Goal: Task Accomplishment & Management: Manage account settings

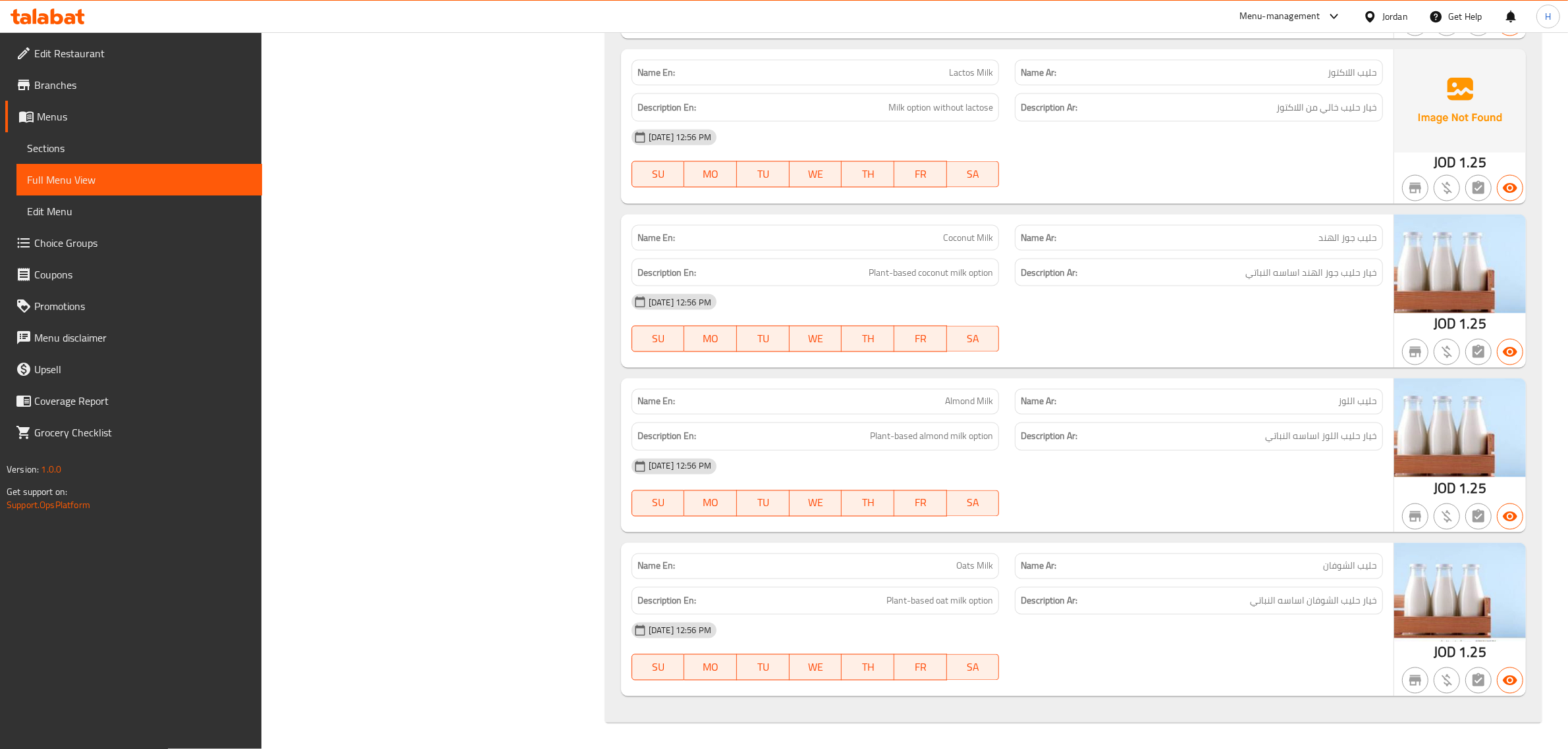
scroll to position [9109, 0]
click at [102, 110] on span "Menus" at bounding box center [144, 116] width 214 height 16
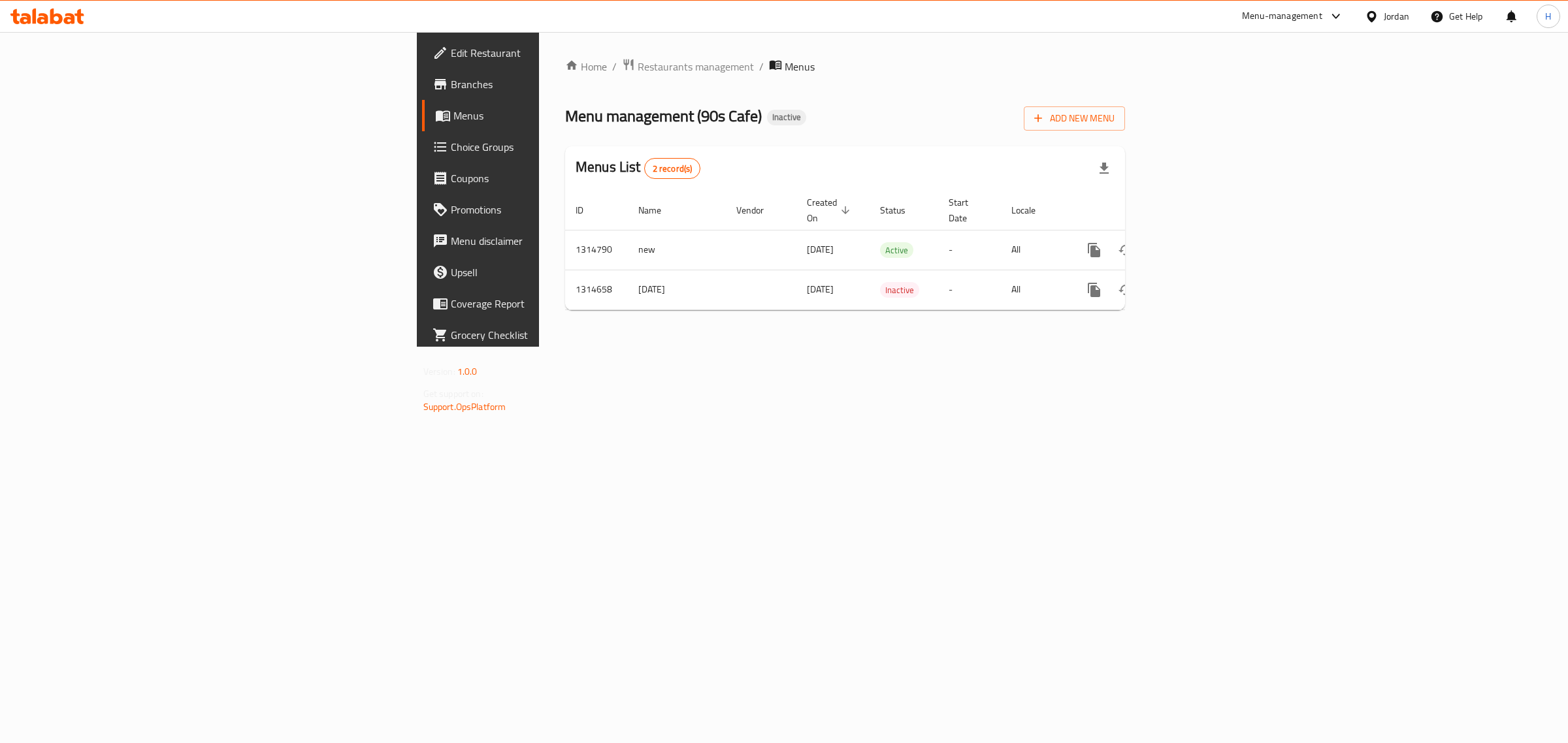
click at [743, 98] on div "Home / Restaurants management / Menus Menu management ( 90s Cafe ) Inactive Add…" at bounding box center [845, 189] width 560 height 263
click at [1173, 235] on button "enhanced table" at bounding box center [1156, 250] width 32 height 32
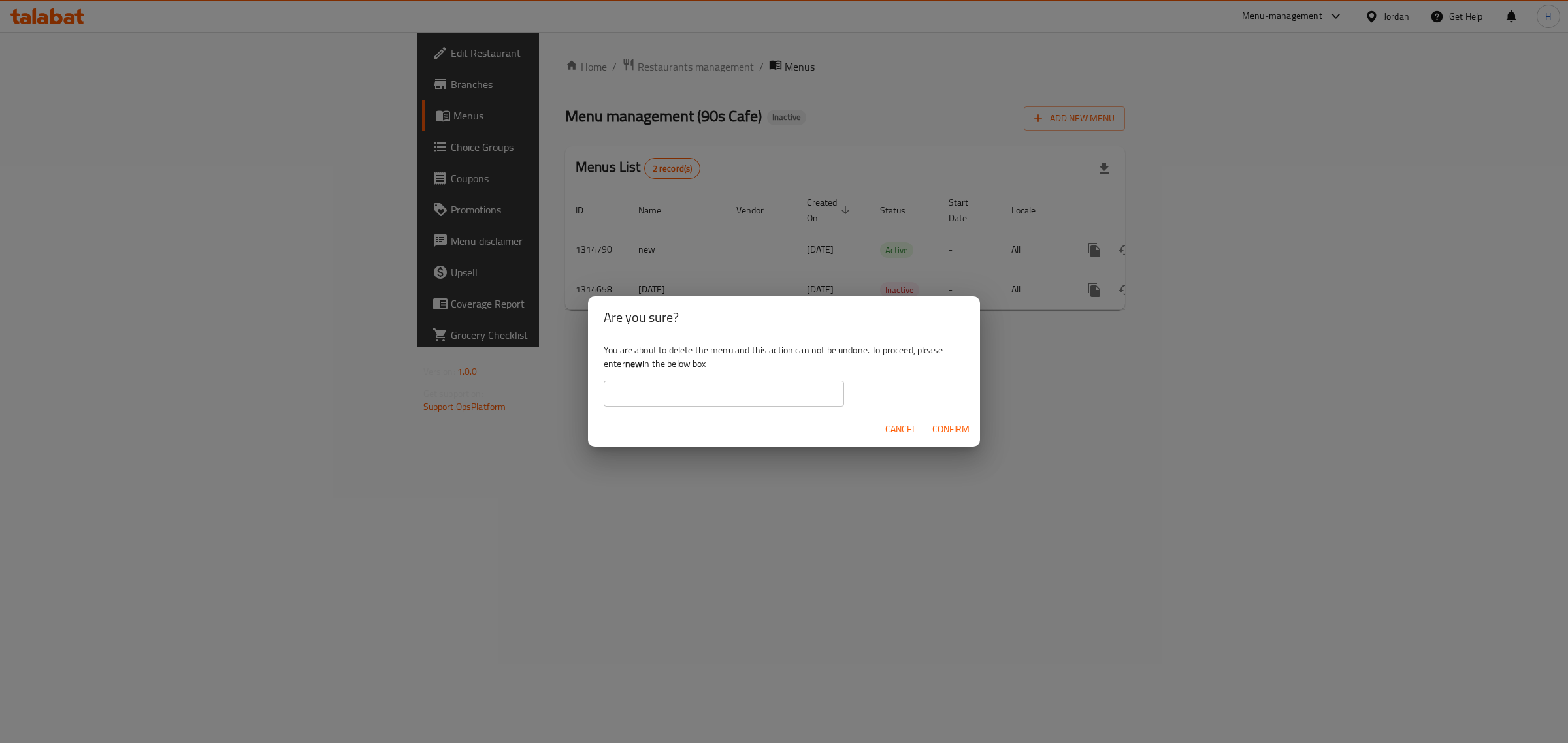
click at [980, 106] on div "Are you sure? You are about to delete the menu and this action can not be undon…" at bounding box center [784, 371] width 1568 height 743
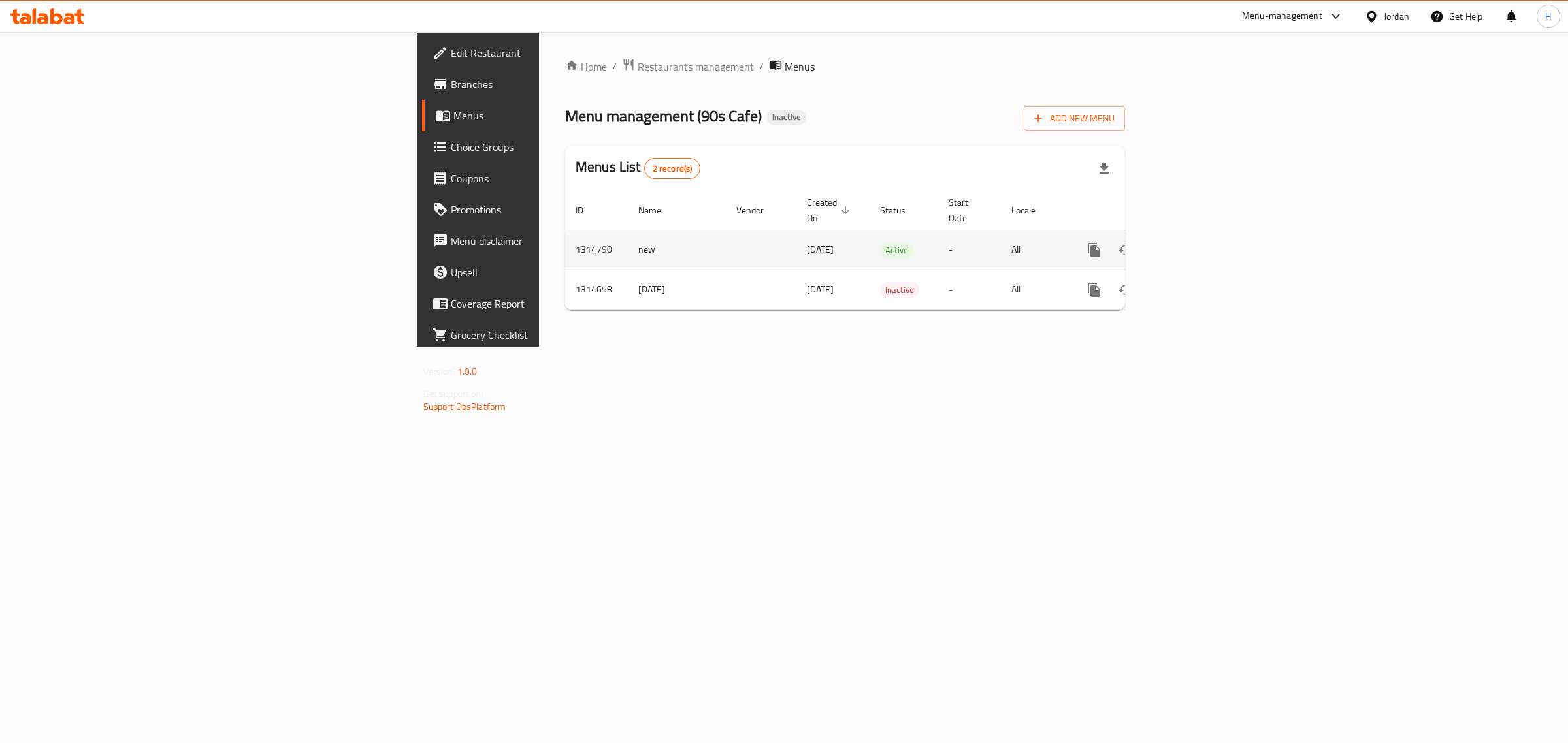
click at [1196, 242] on icon "enhanced table" at bounding box center [1188, 249] width 15 height 15
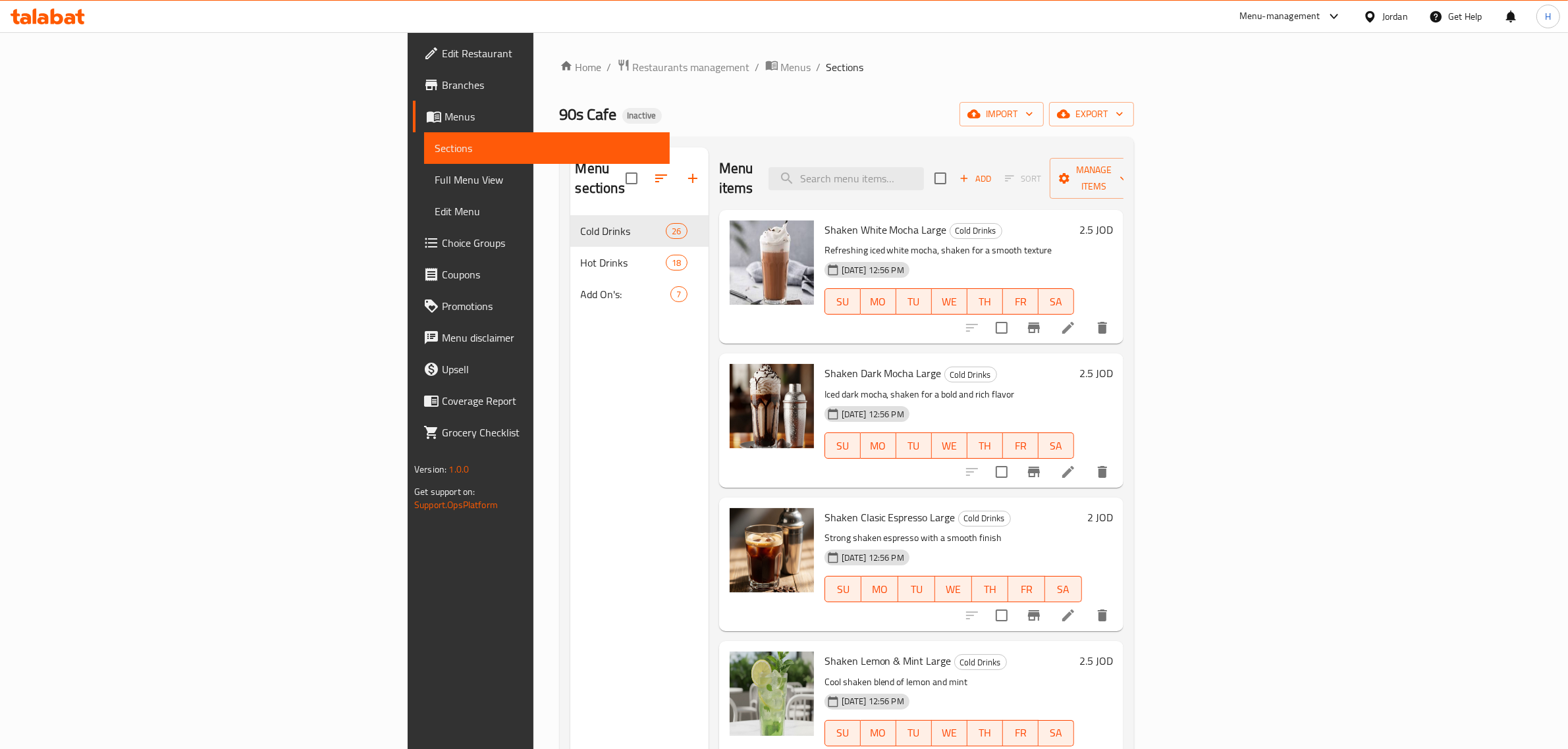
click at [445, 114] on span "Menus" at bounding box center [552, 116] width 214 height 16
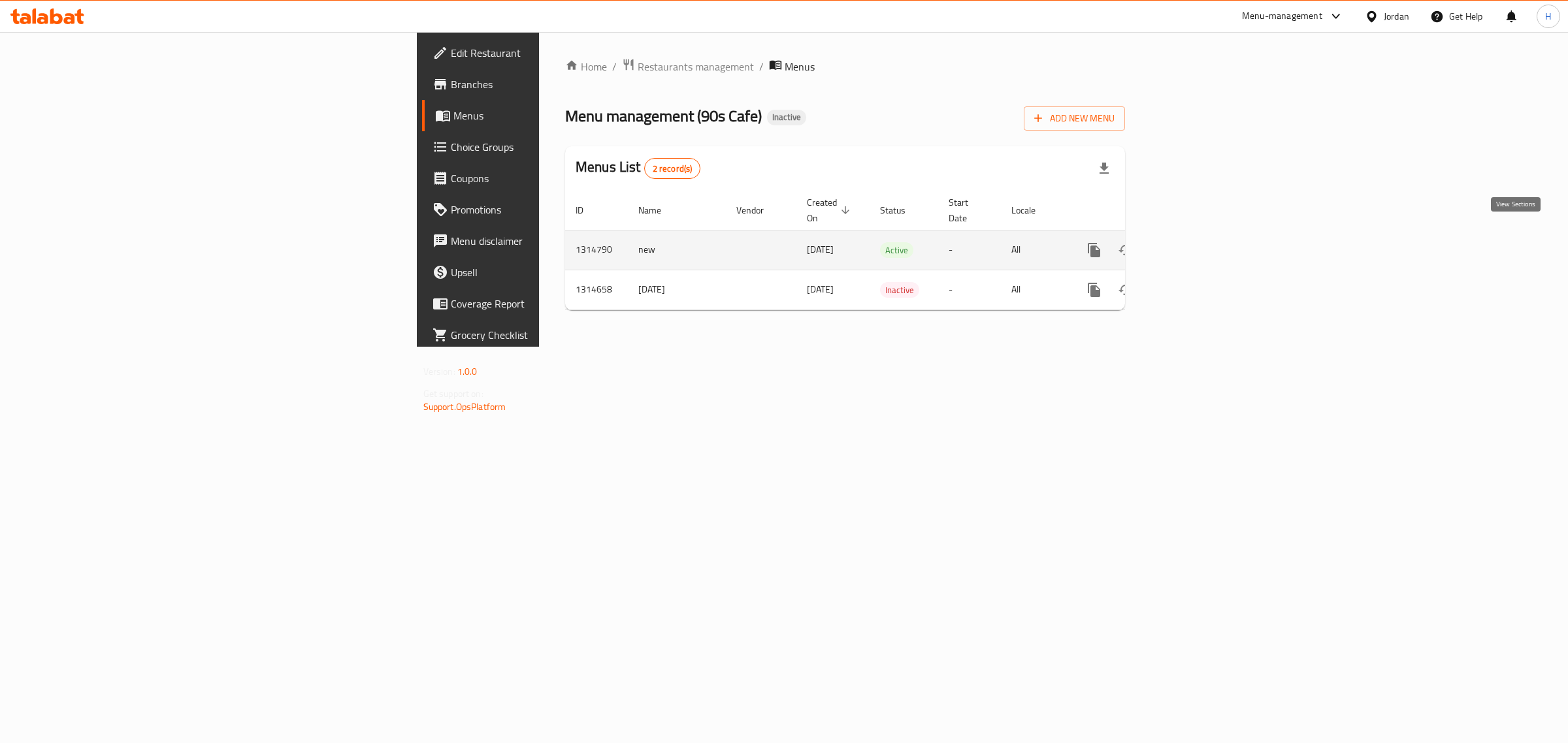
click at [1196, 242] on icon "enhanced table" at bounding box center [1188, 249] width 15 height 15
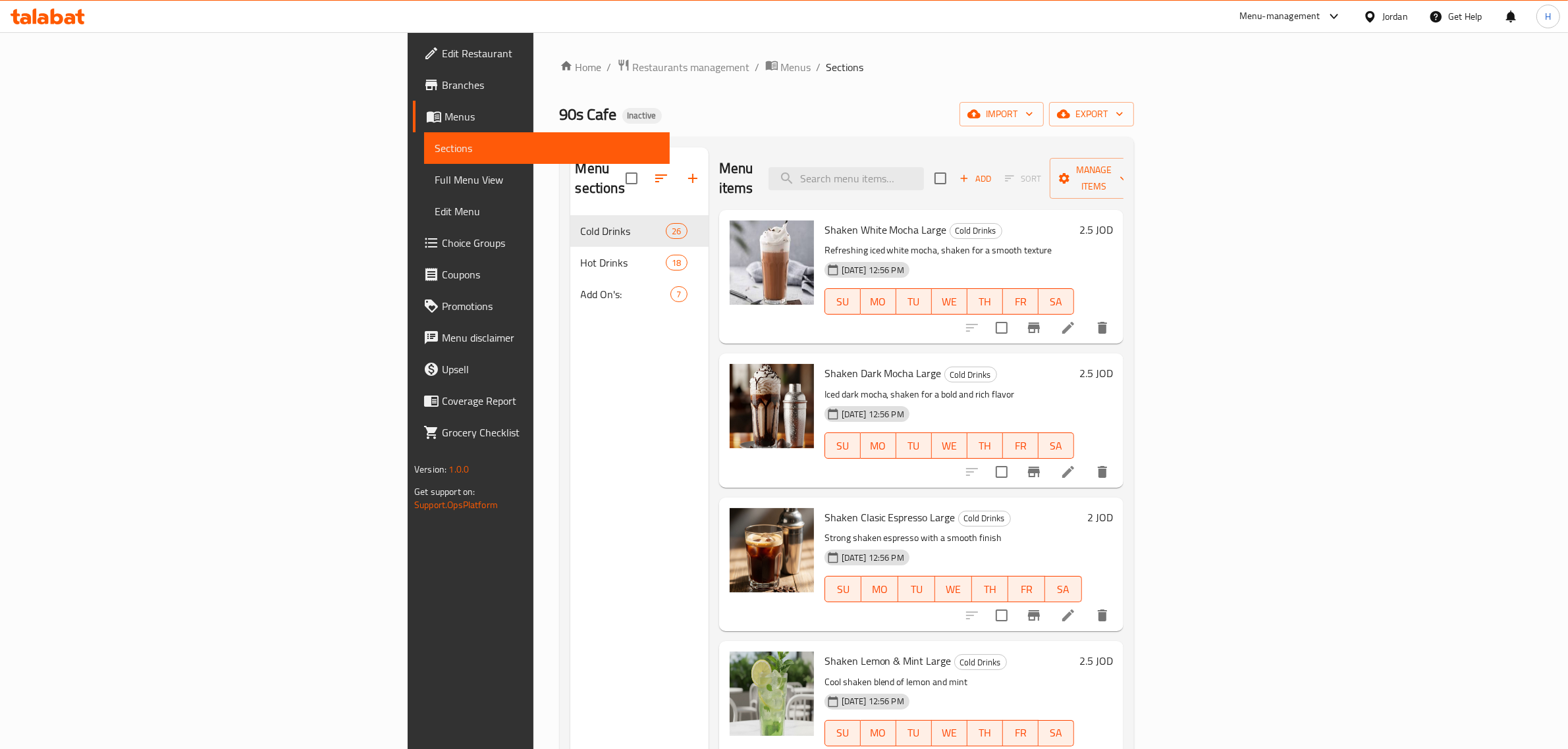
click at [1390, 14] on div "Jordan" at bounding box center [1395, 16] width 26 height 15
click at [1277, 273] on div "[GEOGRAPHIC_DATA]" at bounding box center [1308, 284] width 197 height 30
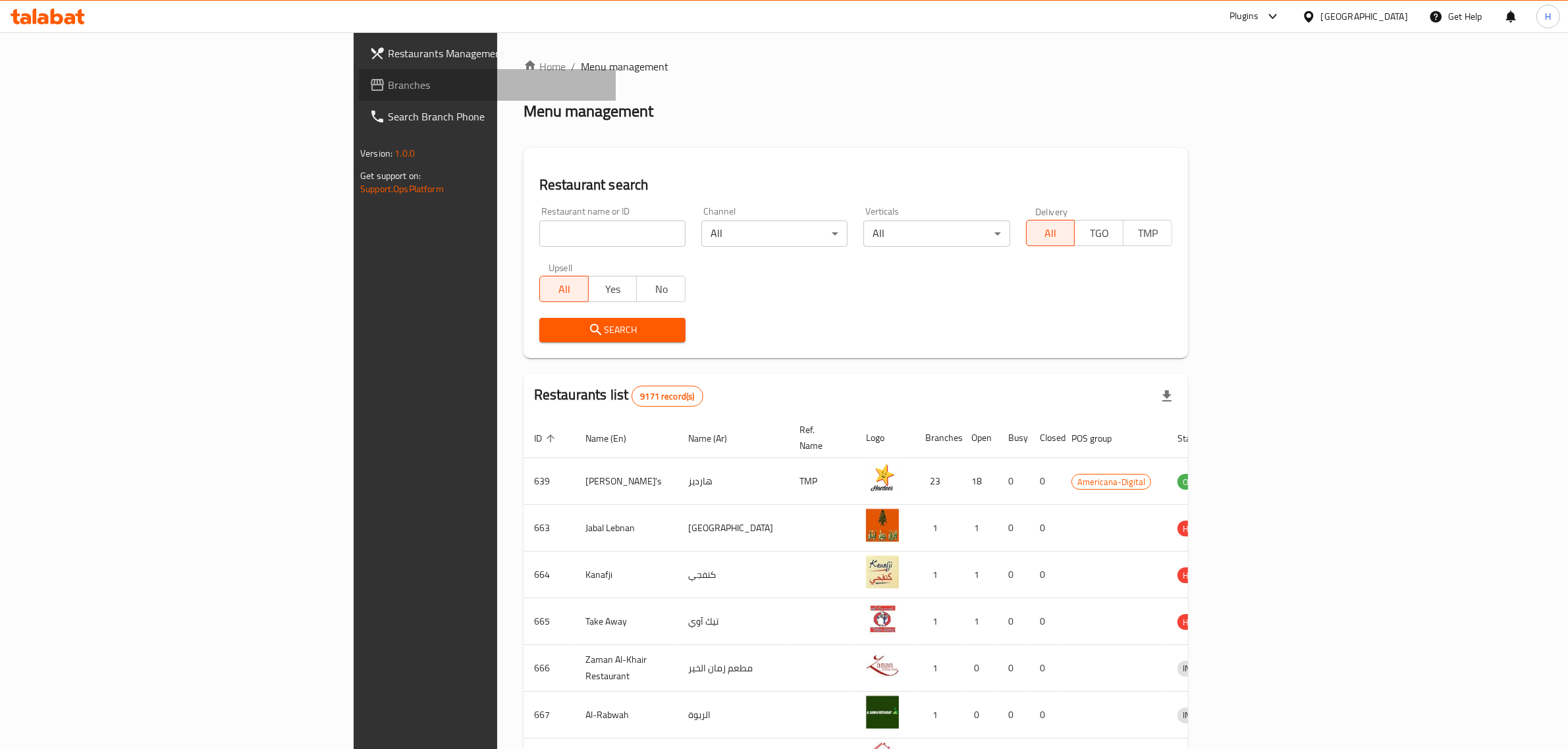
click at [388, 89] on span "Branches" at bounding box center [496, 84] width 217 height 16
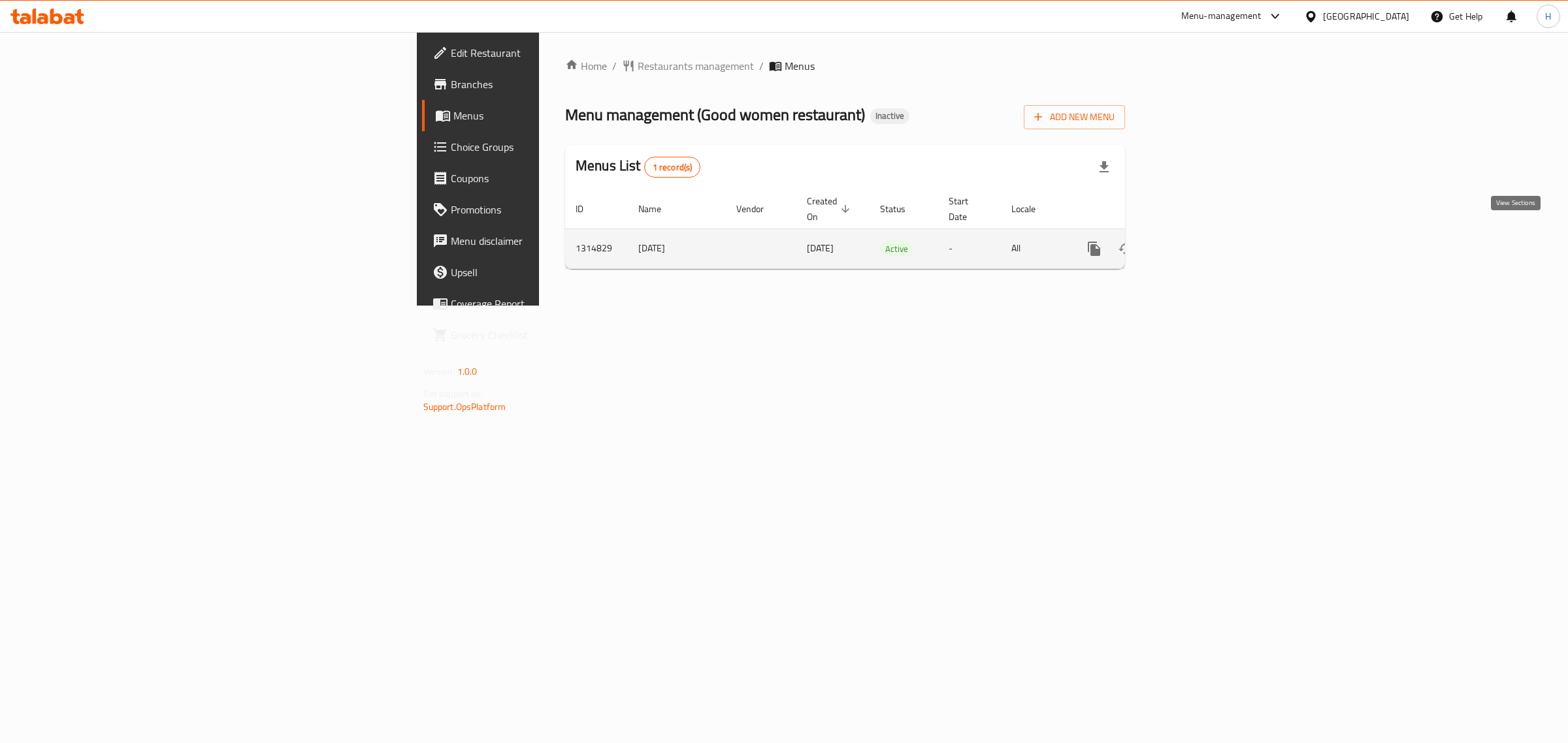
click at [1196, 241] on icon "enhanced table" at bounding box center [1188, 249] width 15 height 15
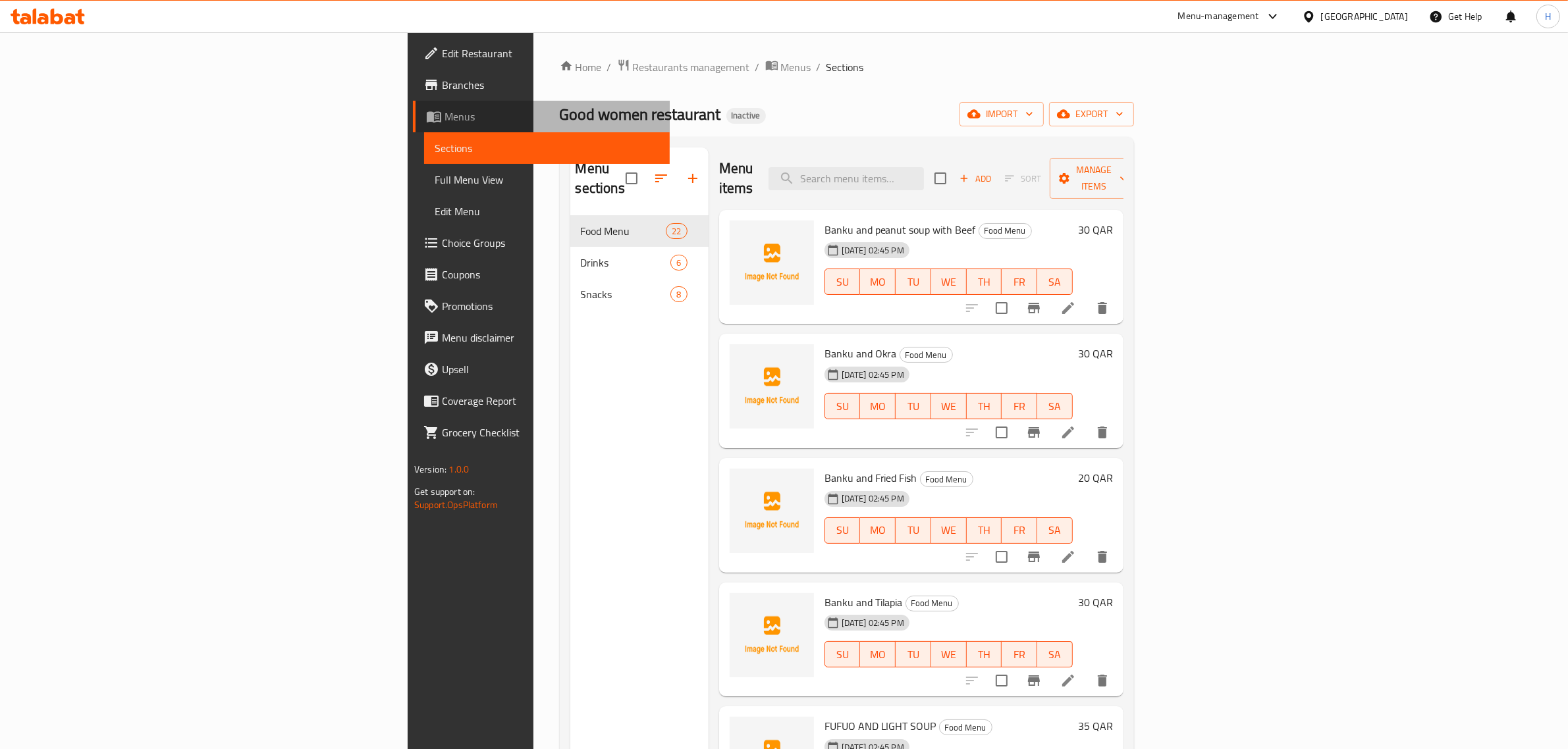
click at [445, 117] on span "Menus" at bounding box center [552, 116] width 214 height 16
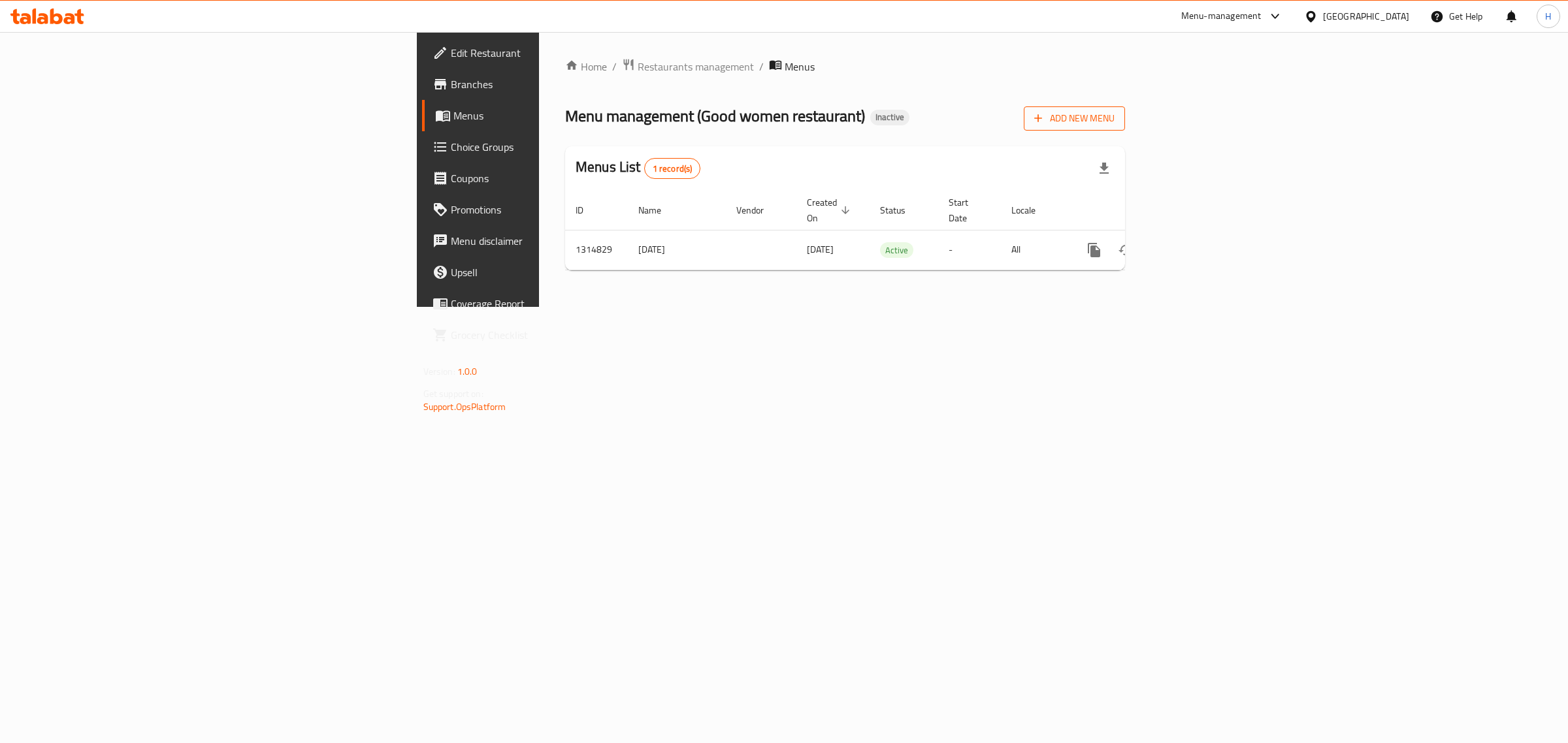
click at [1115, 112] on span "Add New Menu" at bounding box center [1074, 118] width 81 height 16
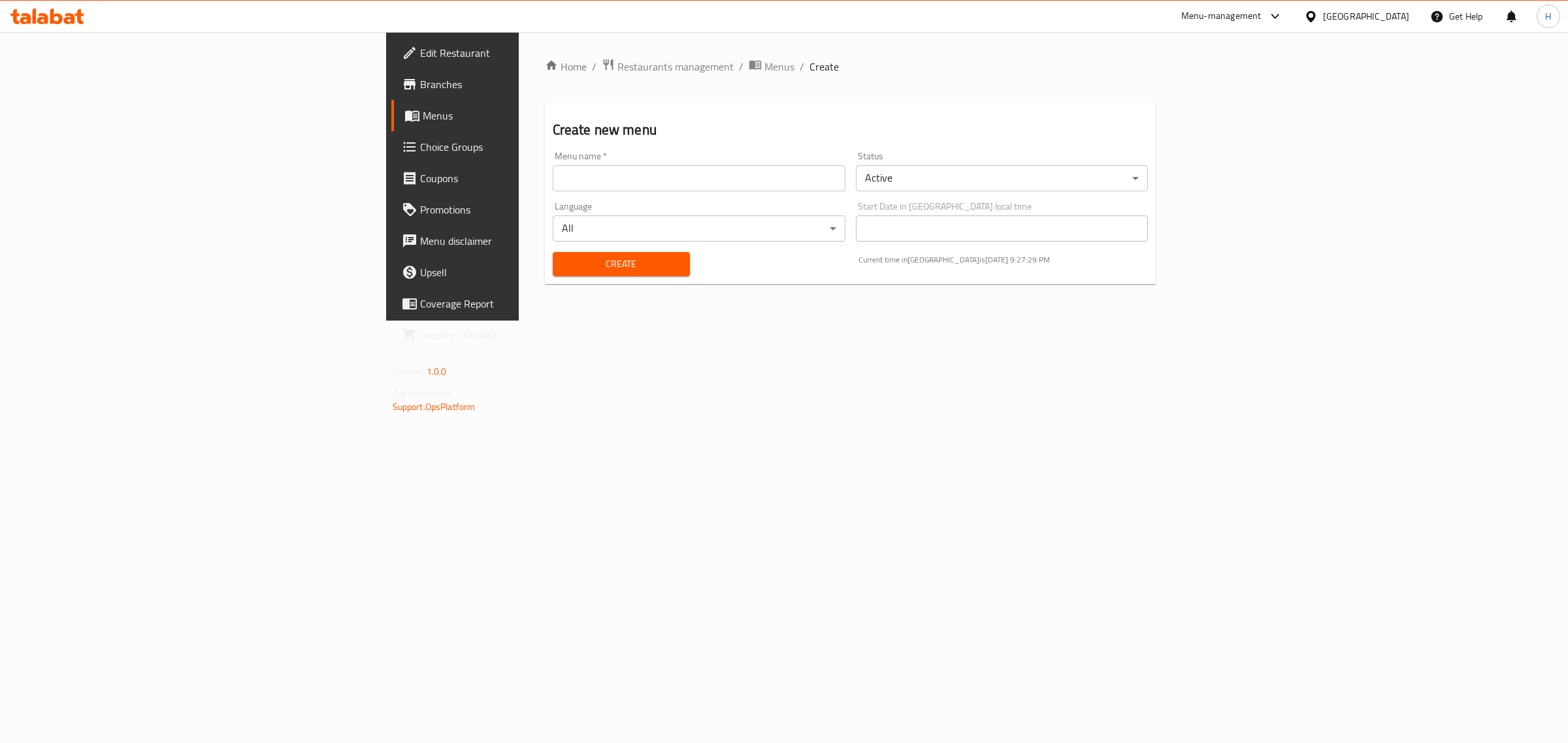
click at [553, 170] on input "text" at bounding box center [699, 178] width 293 height 26
type input "new"
click at [563, 259] on span "Create" at bounding box center [621, 264] width 116 height 16
click at [423, 116] on span "Menus" at bounding box center [530, 115] width 215 height 15
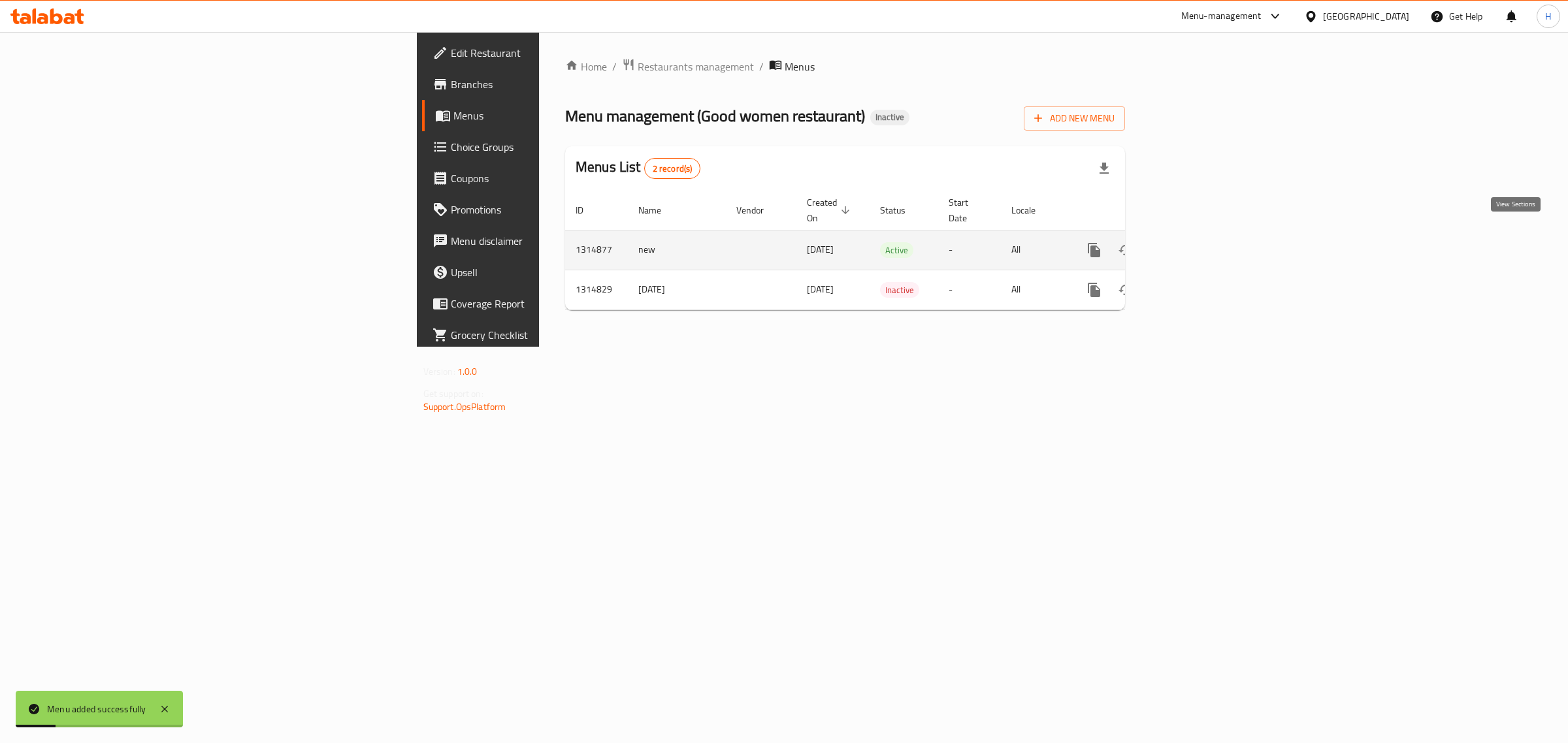
click at [1196, 242] on icon "enhanced table" at bounding box center [1188, 249] width 15 height 15
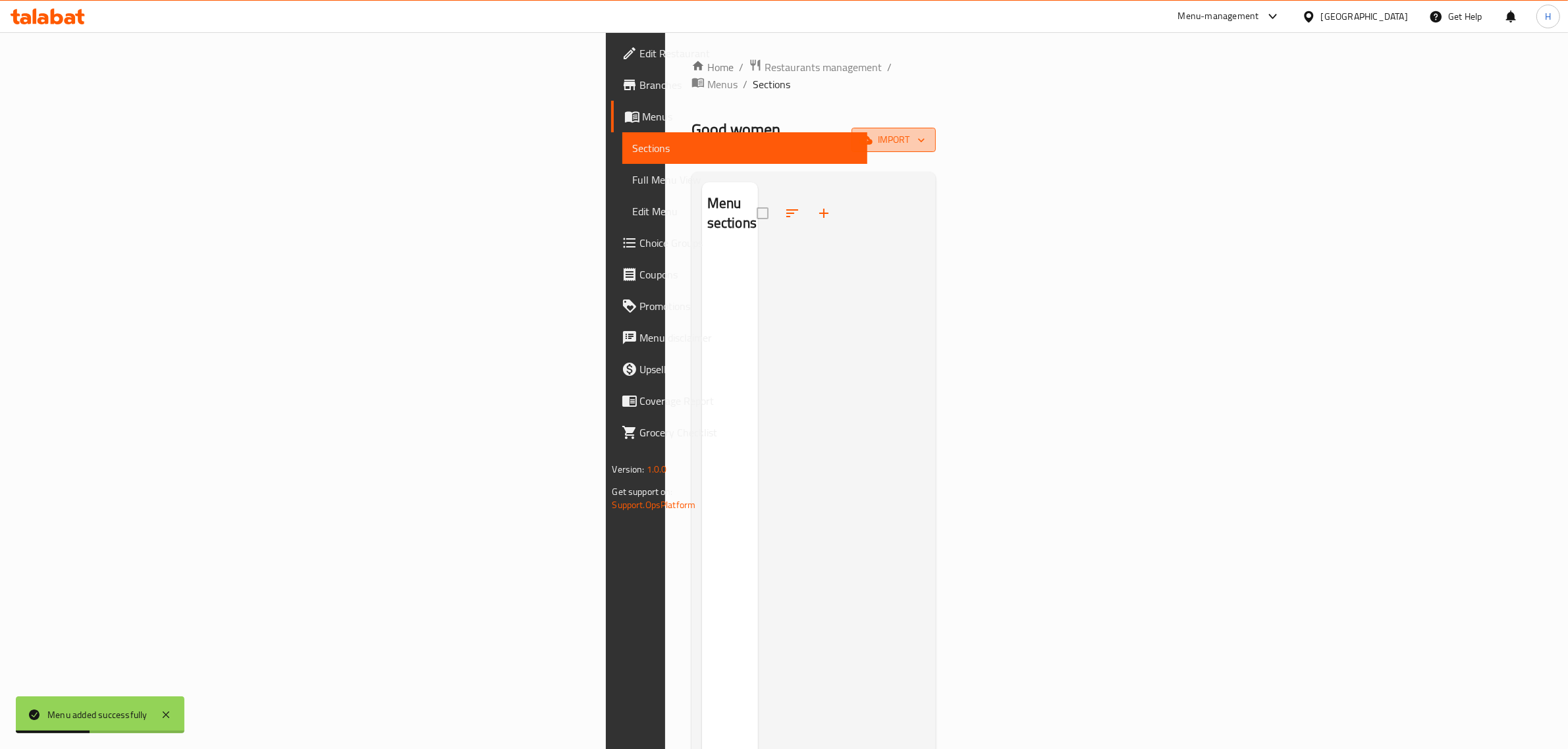
click at [925, 132] on span "import" at bounding box center [893, 140] width 63 height 16
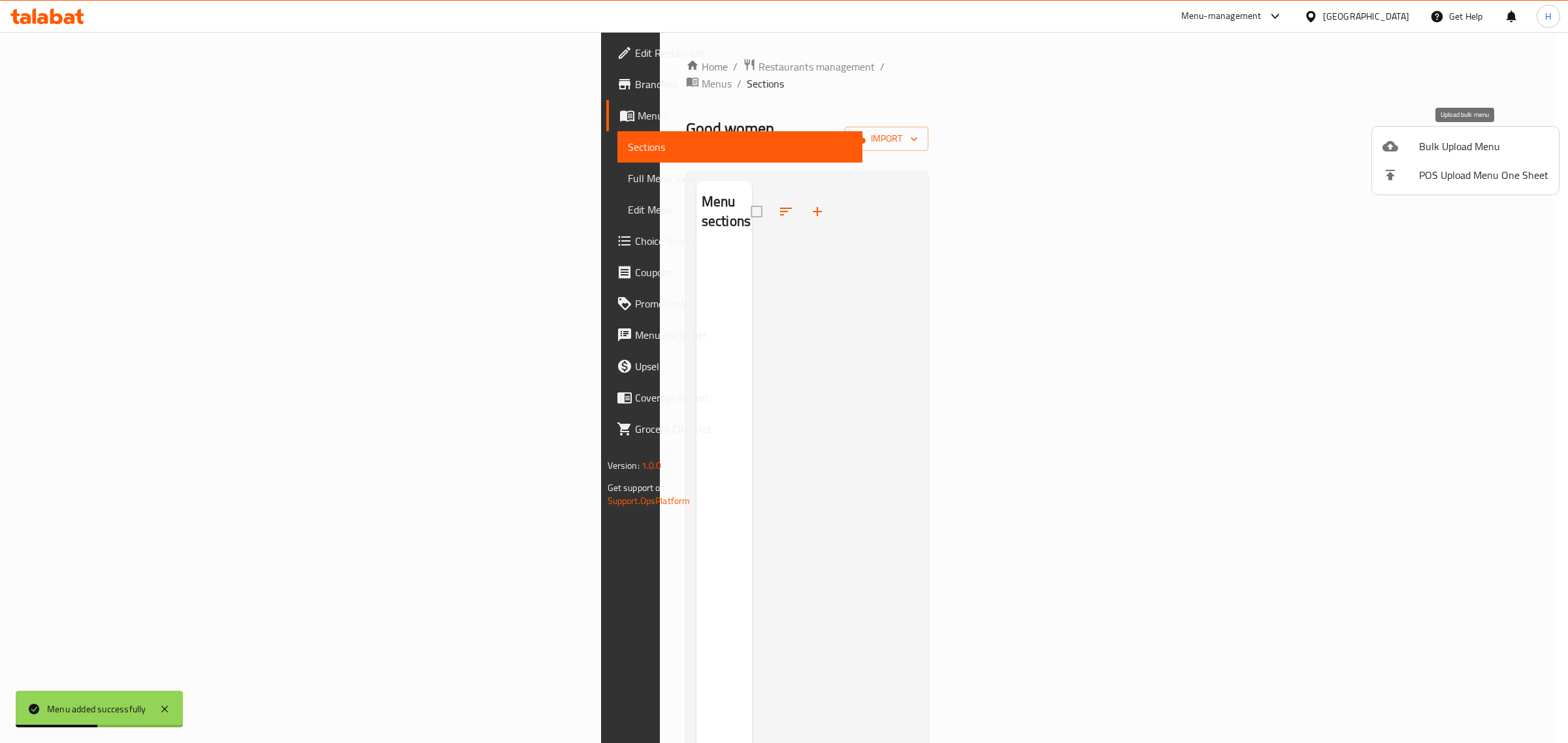
click at [1402, 145] on div at bounding box center [1401, 146] width 37 height 15
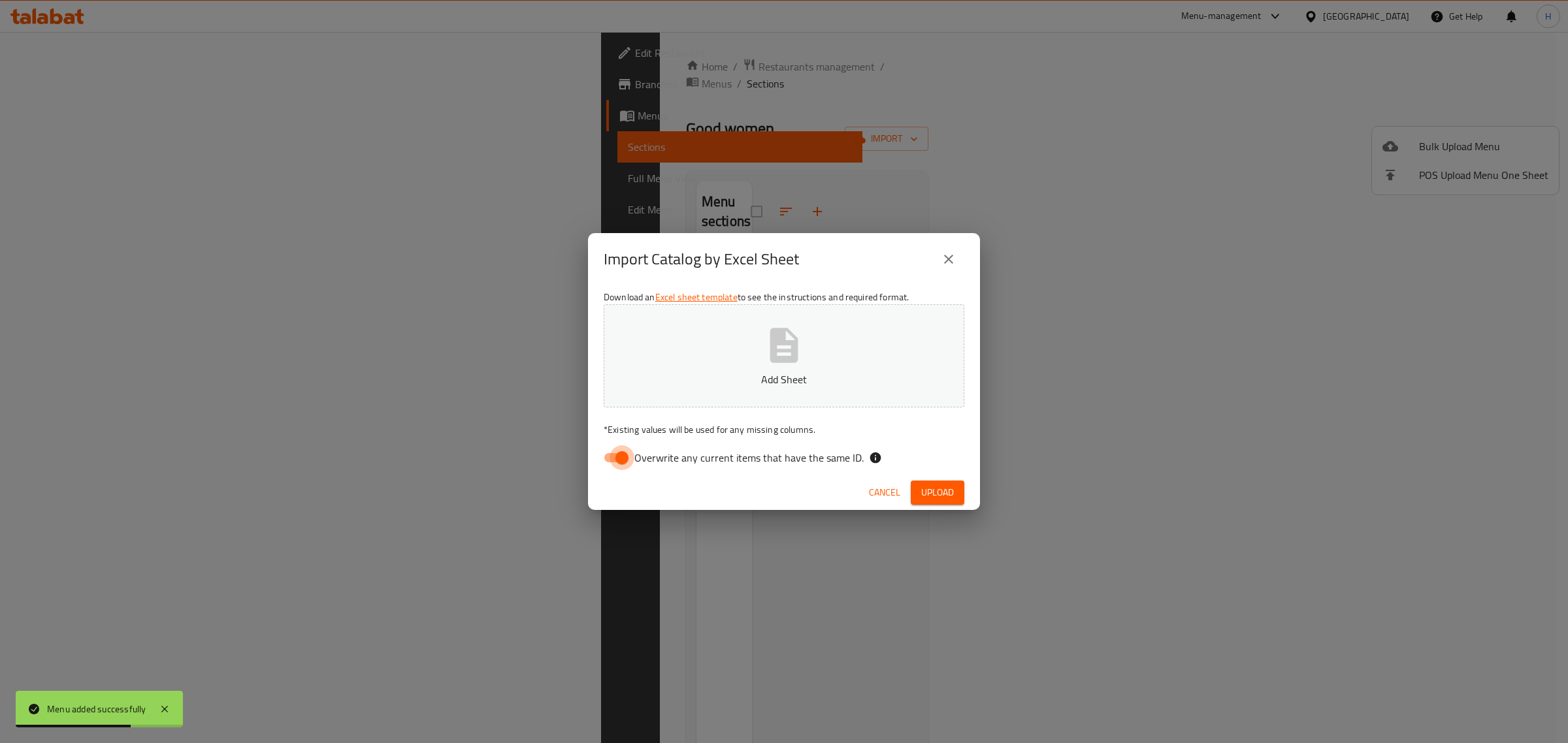
click at [616, 455] on input "Overwrite any current items that have the same ID." at bounding box center [621, 458] width 74 height 25
checkbox input "false"
click at [690, 400] on button "Add Sheet" at bounding box center [784, 356] width 360 height 103
click at [955, 486] on button "Upload" at bounding box center [937, 492] width 54 height 24
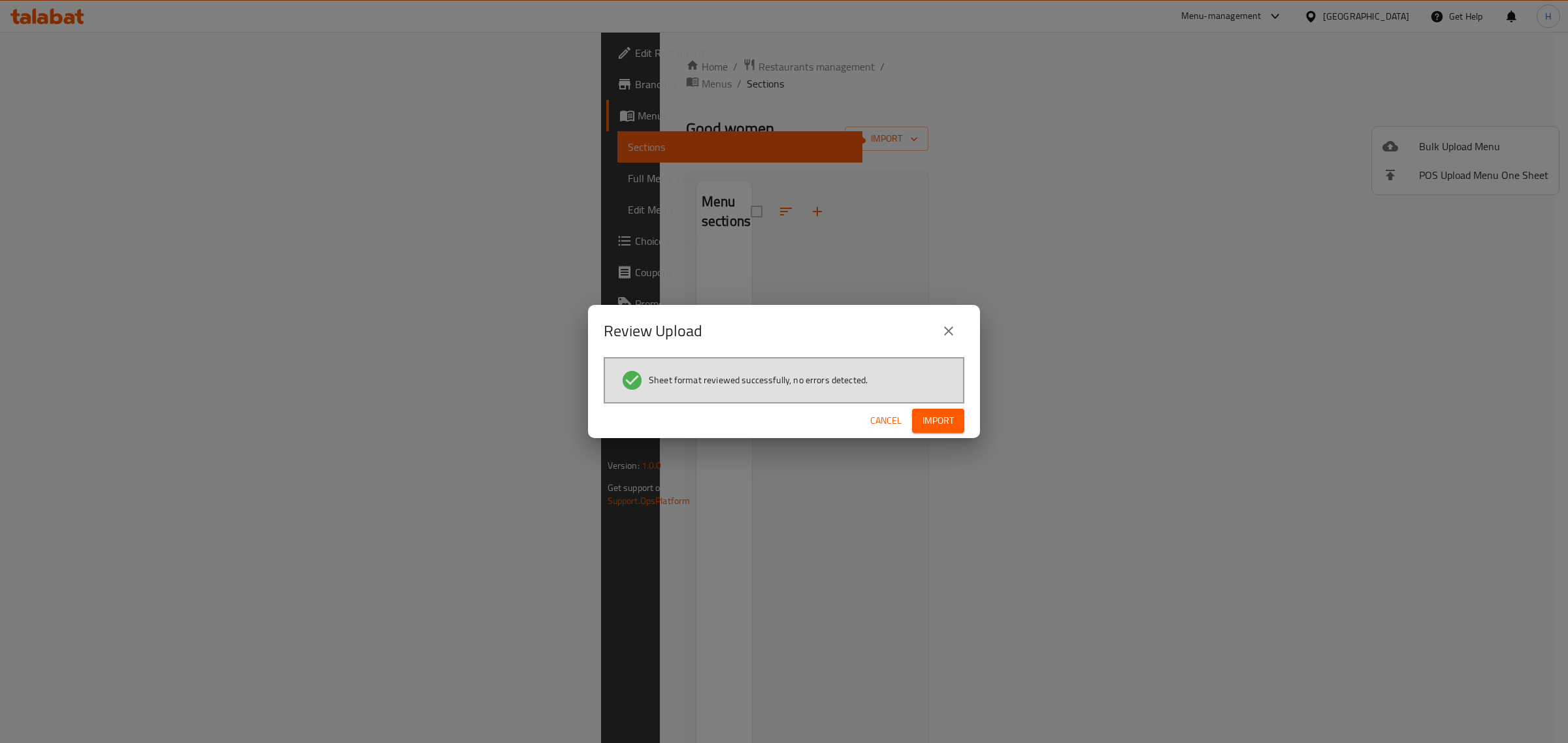
click at [952, 423] on span "Import" at bounding box center [938, 421] width 32 height 16
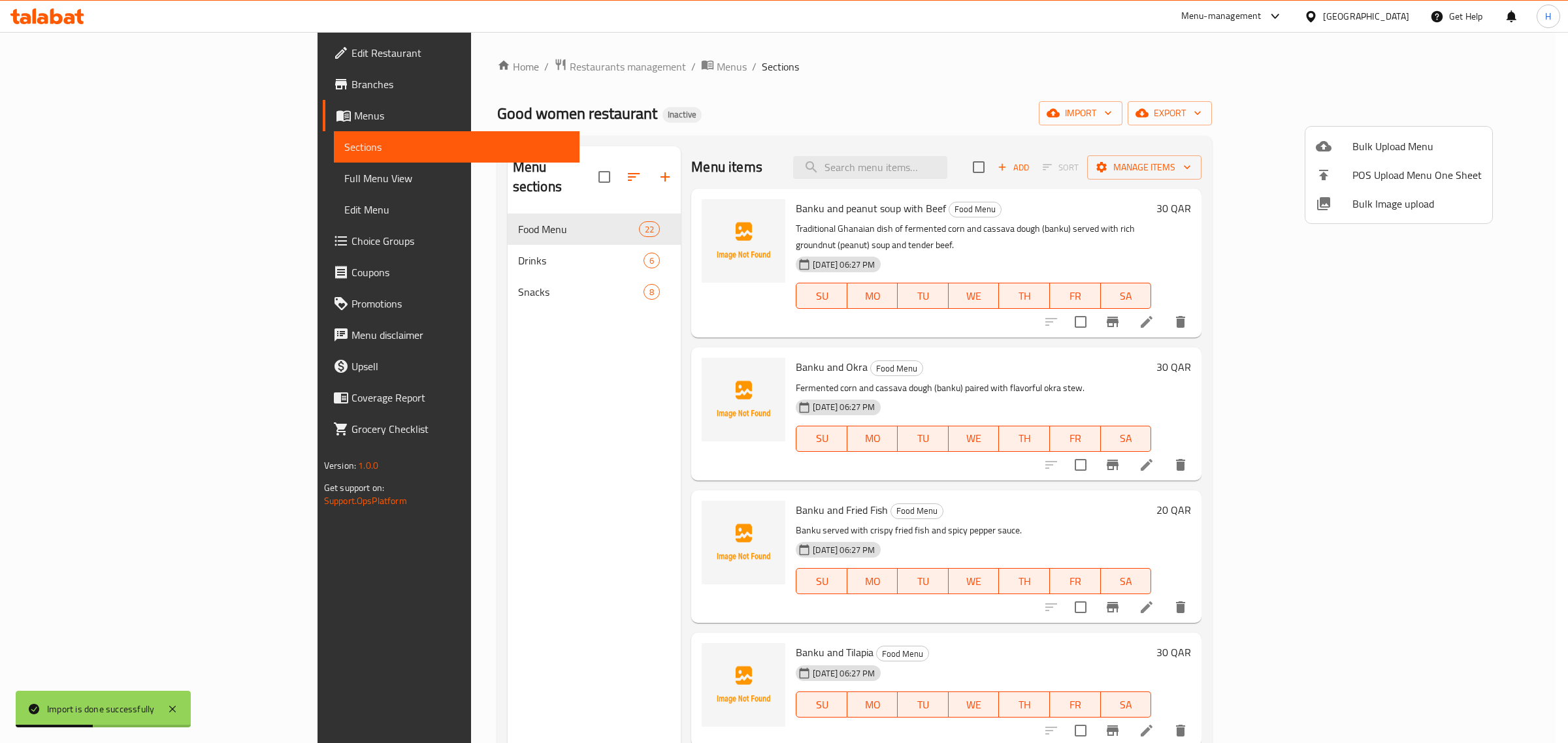
click at [139, 180] on div at bounding box center [784, 371] width 1568 height 743
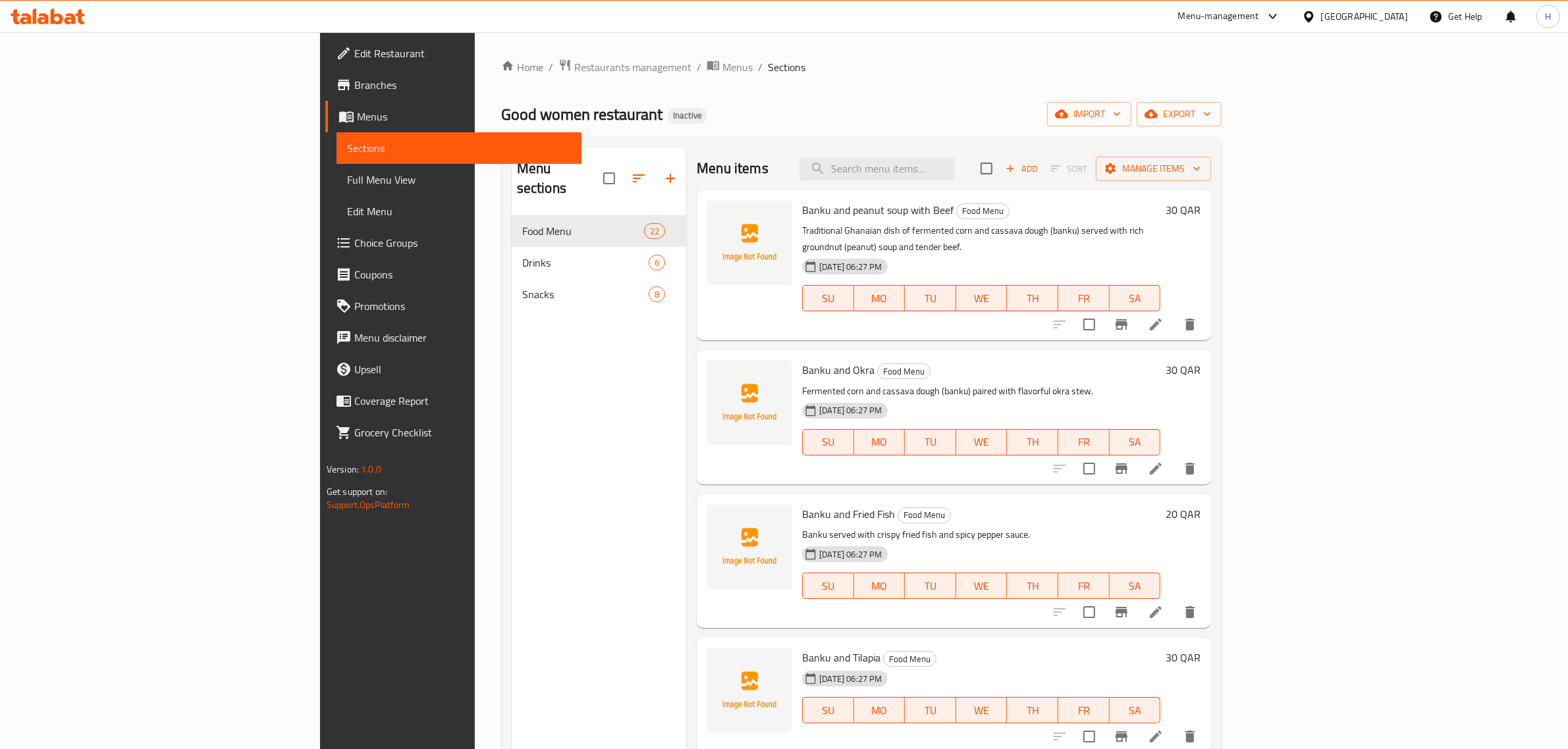
click at [347, 185] on span "Full Menu View" at bounding box center [459, 179] width 225 height 16
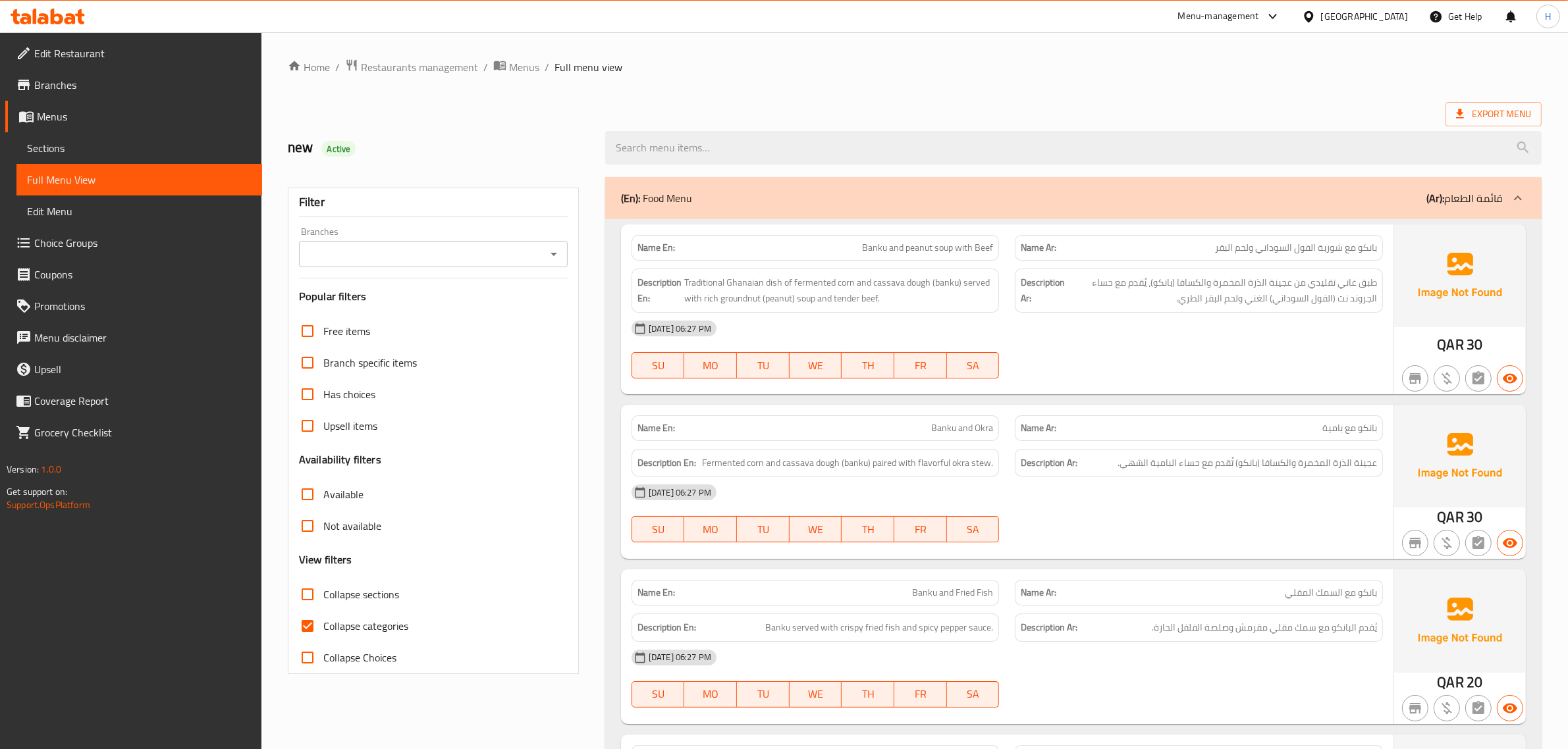
drag, startPoint x: 377, startPoint y: 616, endPoint x: 446, endPoint y: 572, distance: 81.8
click at [376, 618] on span "Collapse categories" at bounding box center [365, 626] width 85 height 16
click at [323, 617] on input "Collapse categories" at bounding box center [307, 626] width 32 height 32
checkbox input "false"
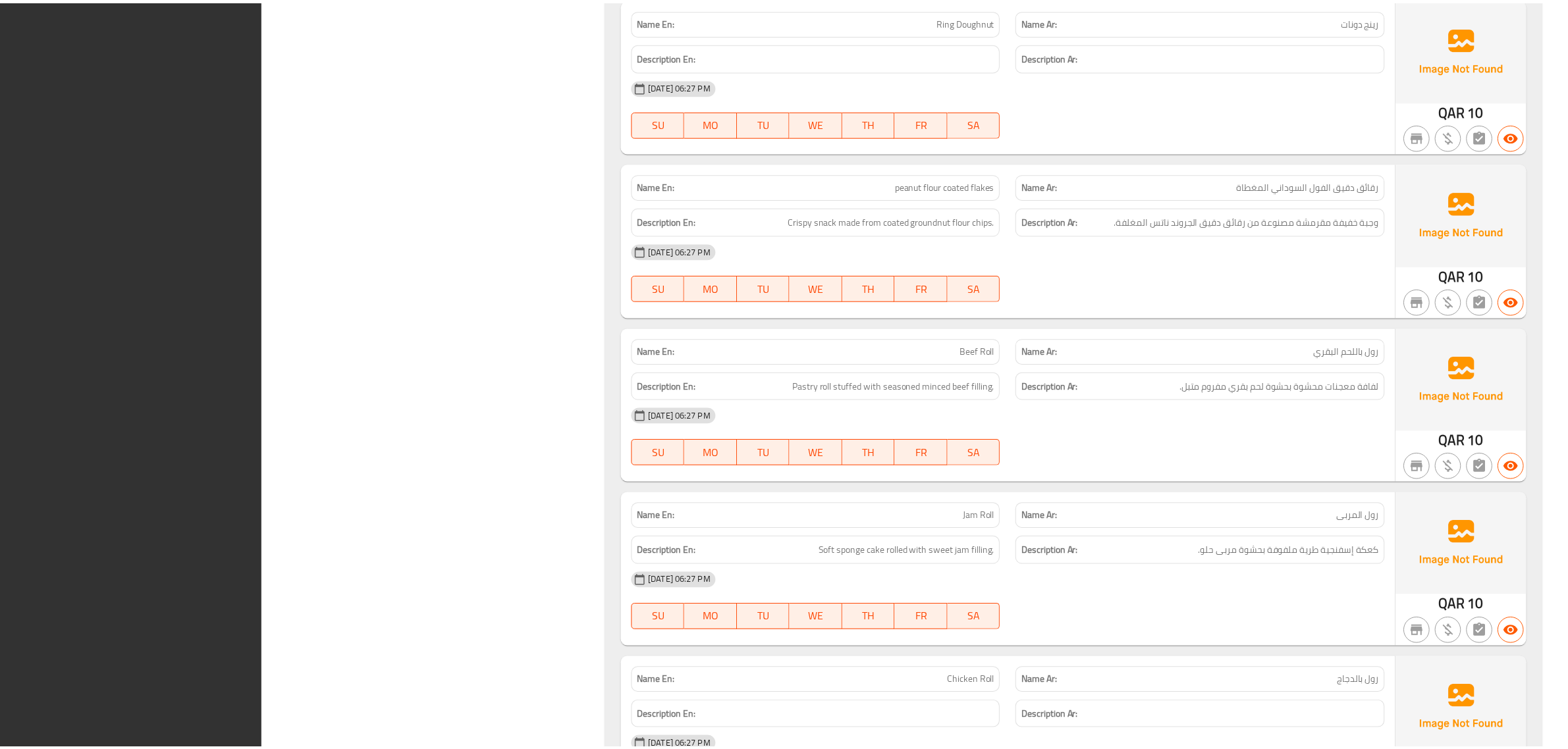
scroll to position [5630, 0]
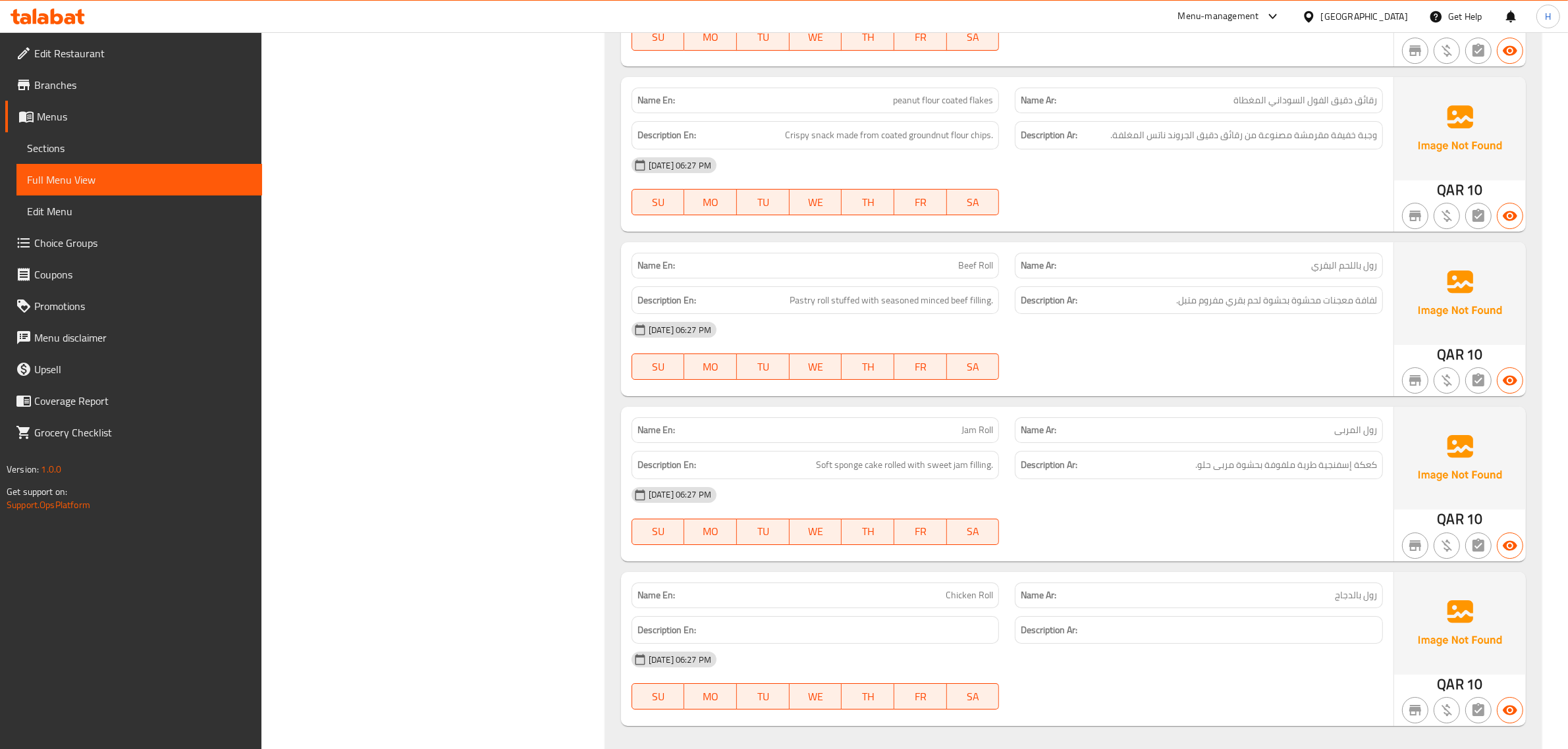
click at [1403, 15] on div "Qatar" at bounding box center [1365, 16] width 87 height 15
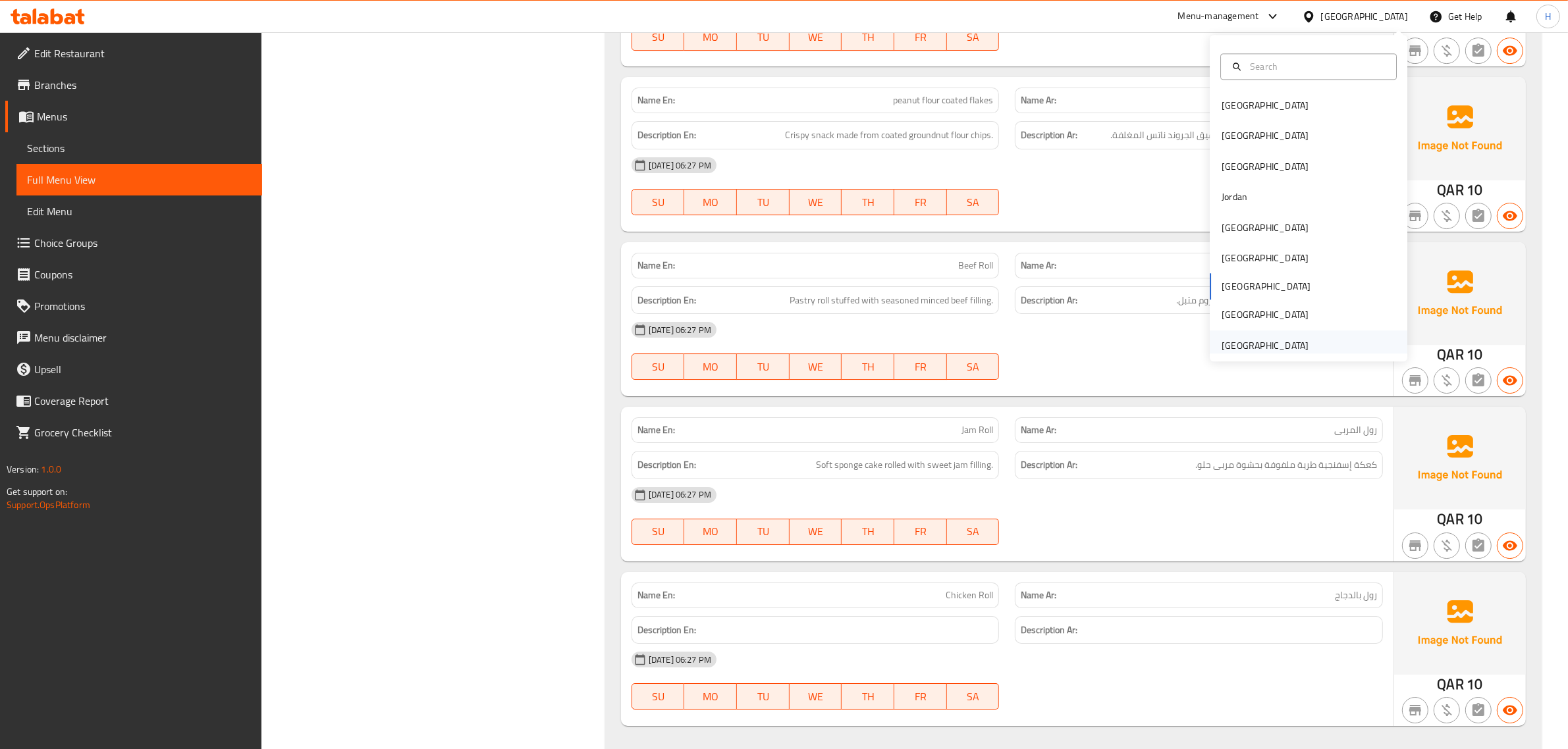
click at [1293, 334] on div "[GEOGRAPHIC_DATA]" at bounding box center [1265, 345] width 108 height 30
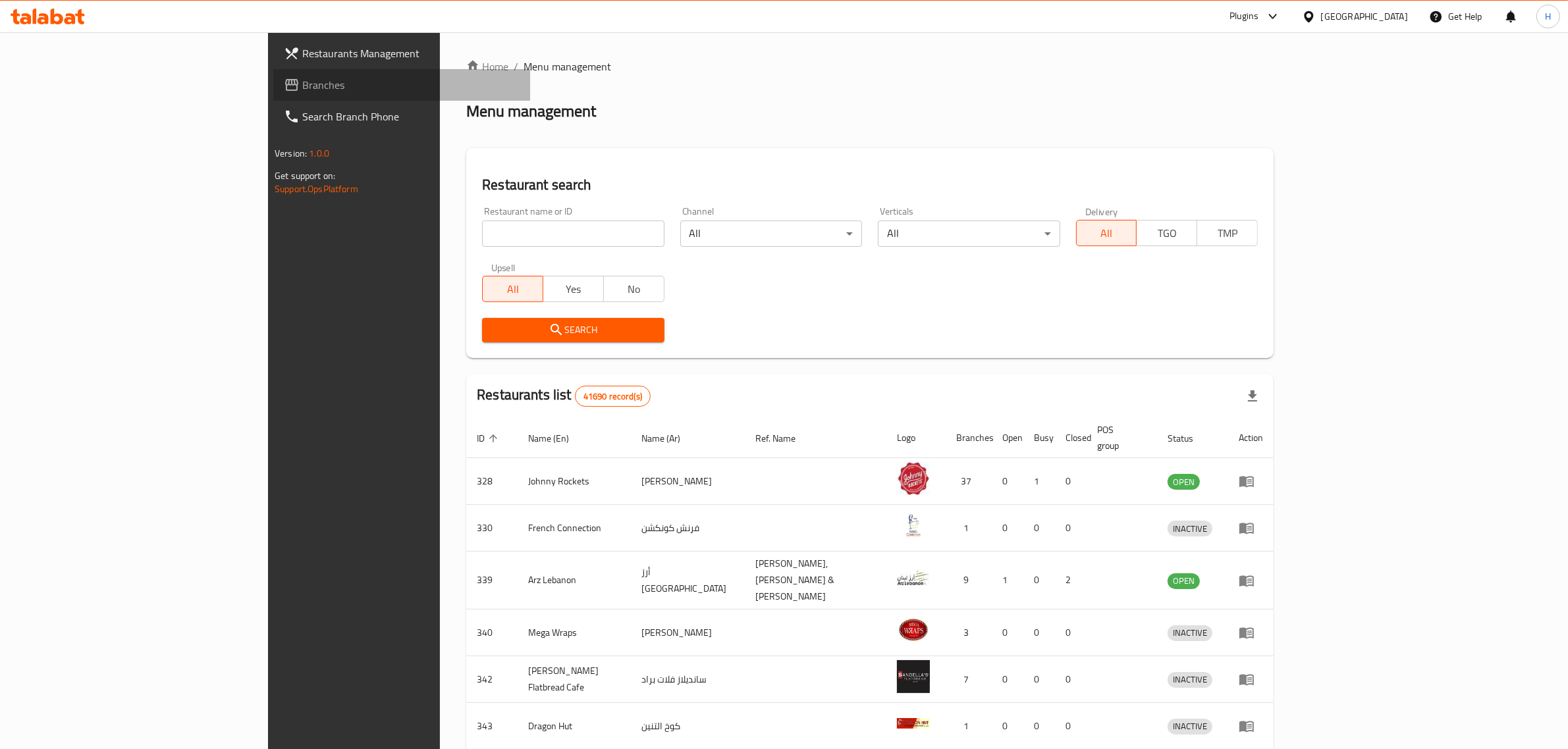
click at [303, 79] on span "Branches" at bounding box center [411, 84] width 217 height 16
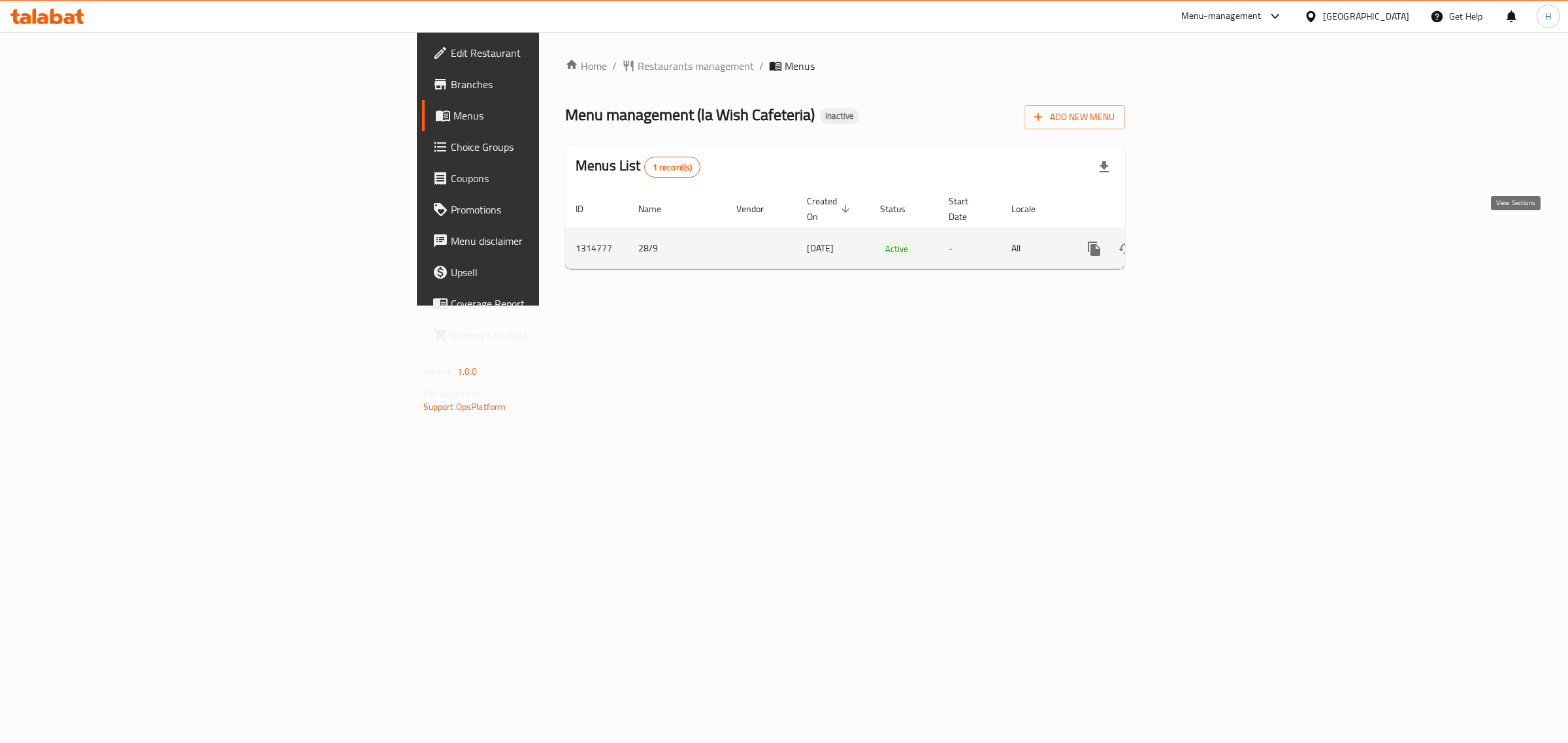
click at [1196, 241] on icon "enhanced table" at bounding box center [1188, 249] width 15 height 15
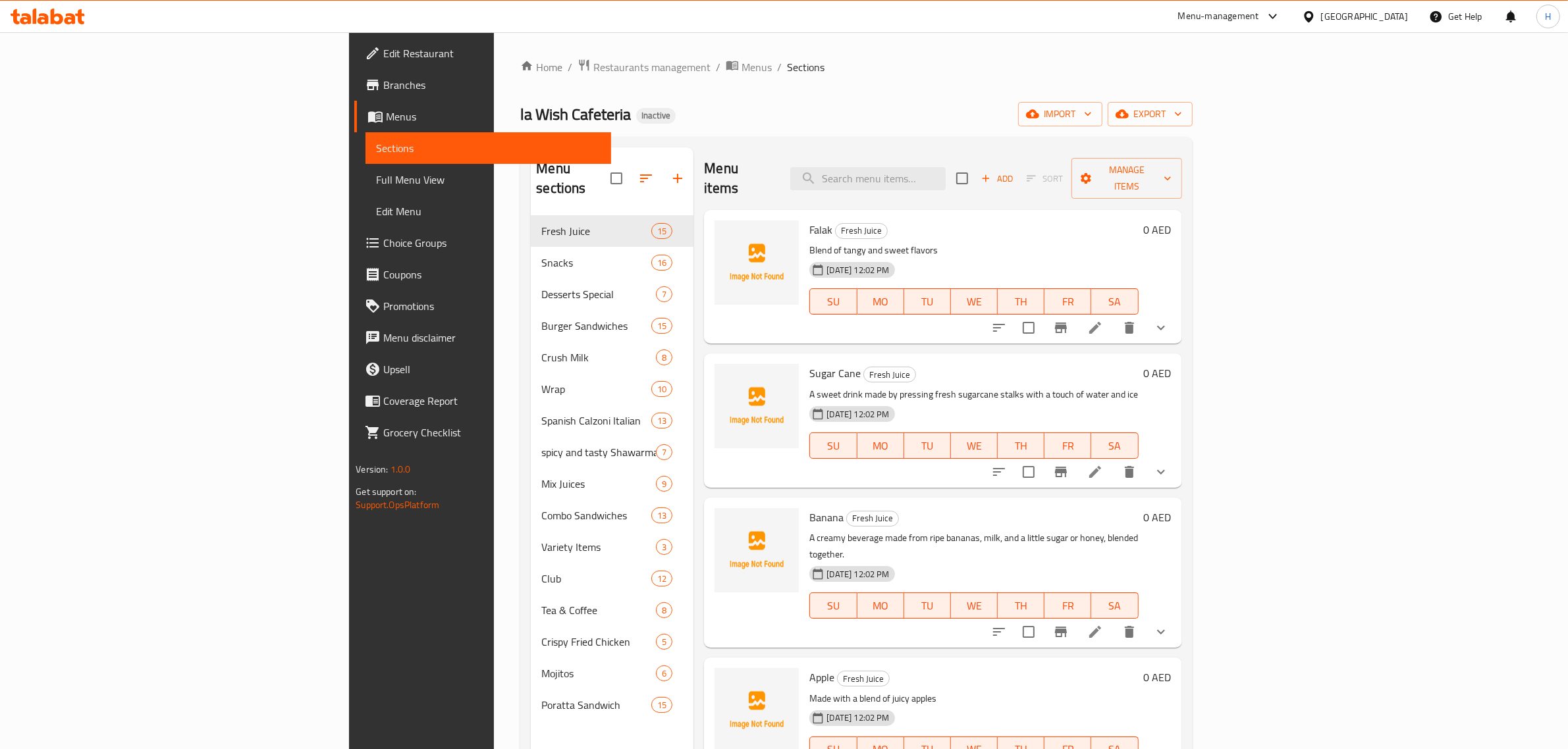
click at [376, 181] on span "Full Menu View" at bounding box center [488, 179] width 225 height 16
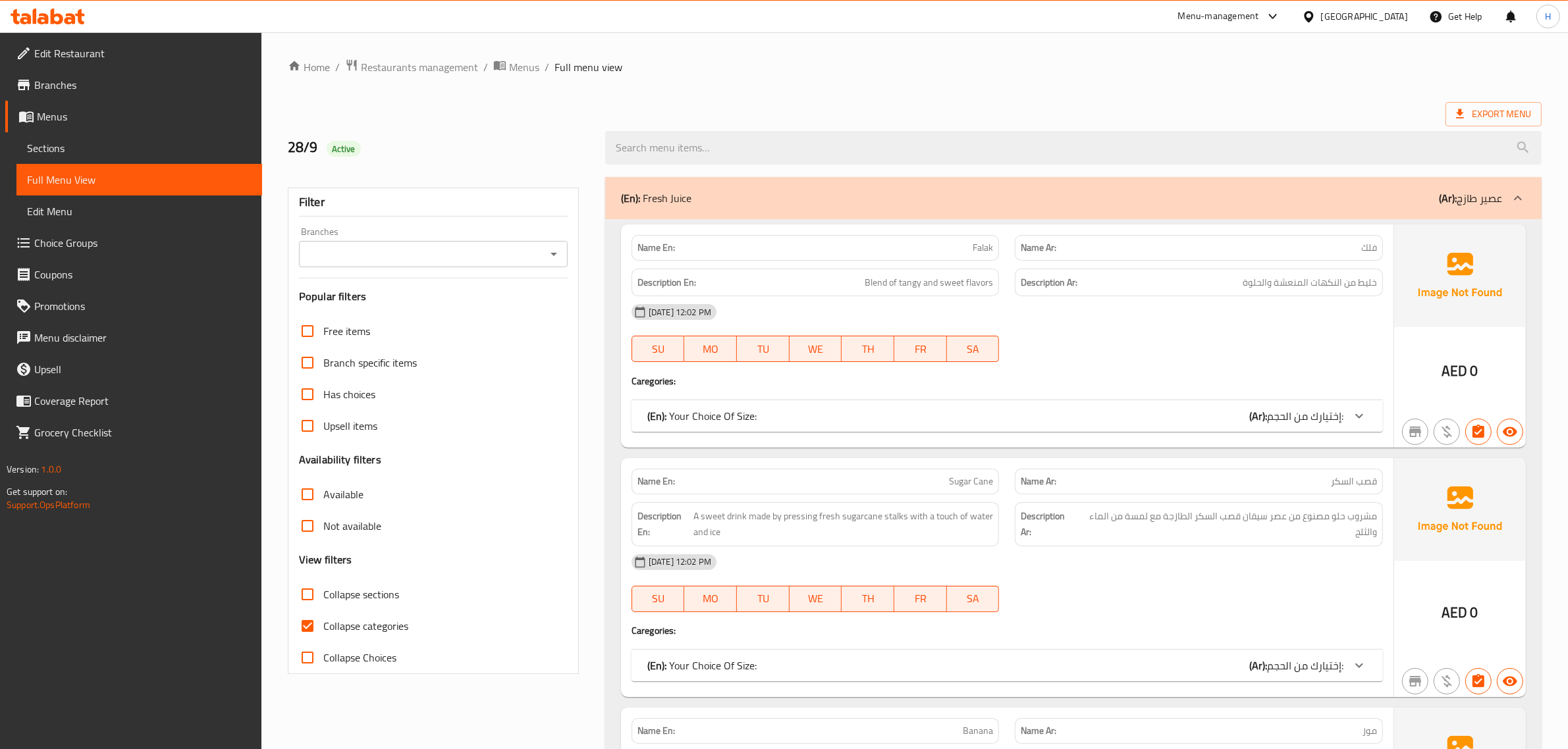
drag, startPoint x: 86, startPoint y: 143, endPoint x: 155, endPoint y: 135, distance: 69.5
click at [86, 143] on span "Sections" at bounding box center [140, 148] width 225 height 16
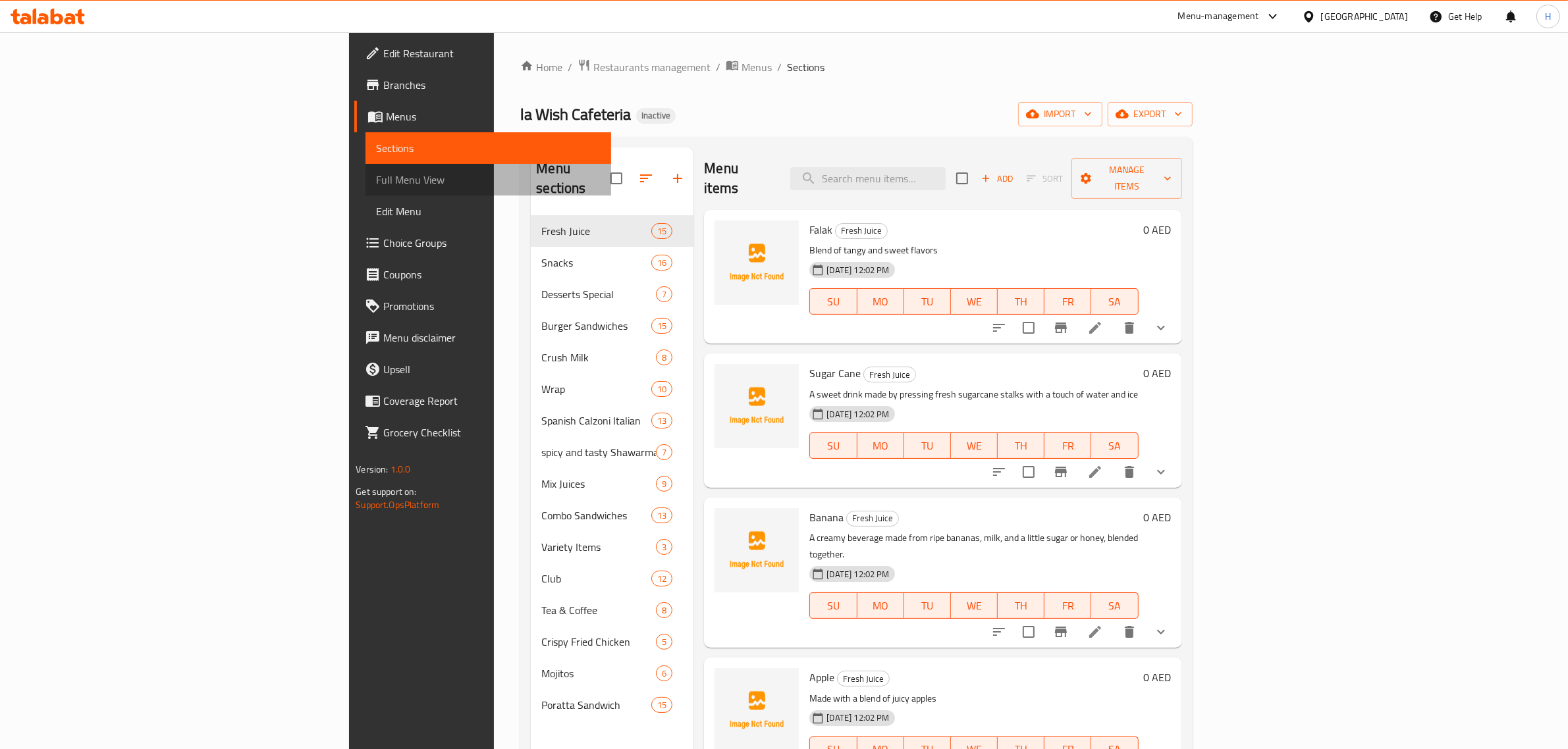
click at [376, 184] on span "Full Menu View" at bounding box center [488, 179] width 225 height 16
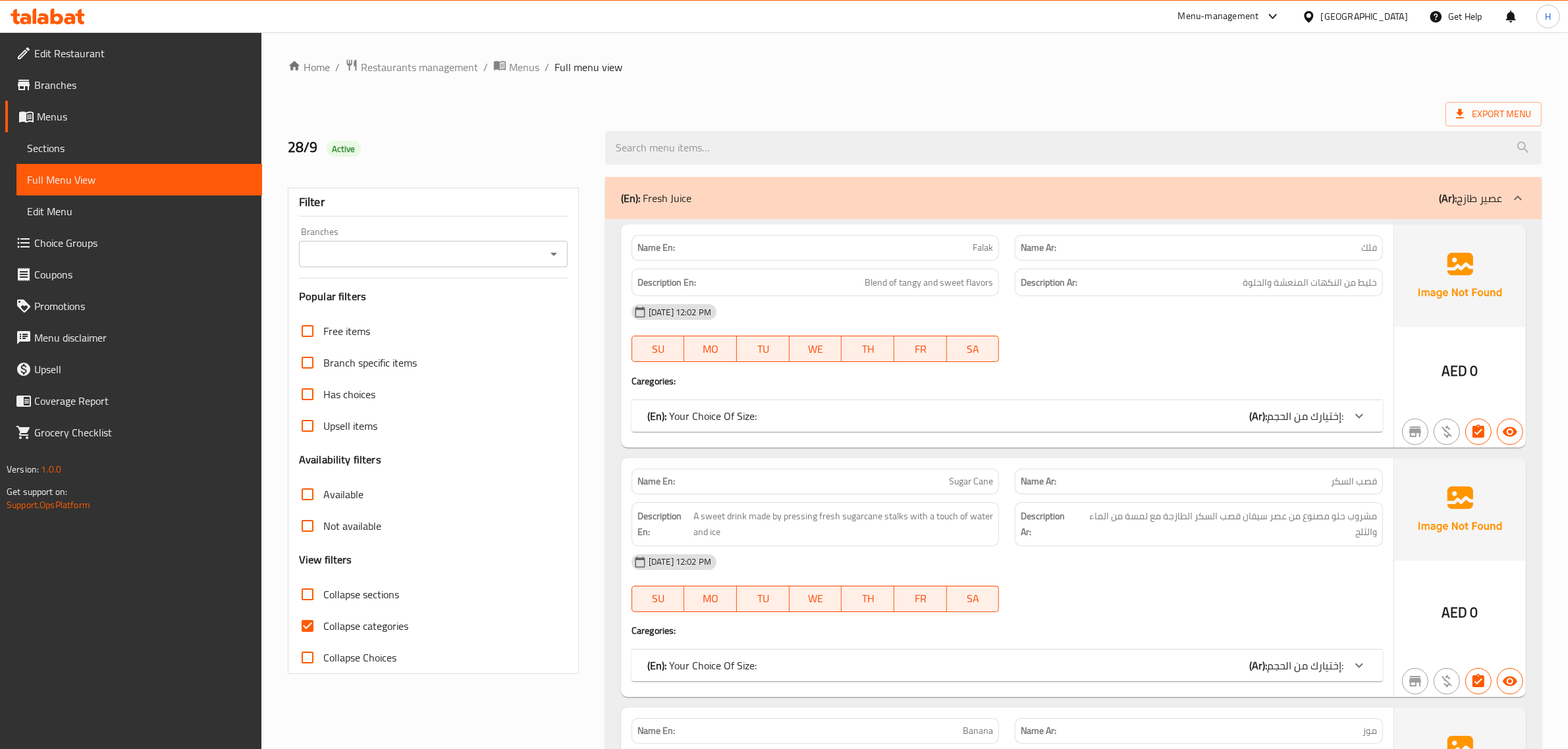
click at [334, 593] on span "Collapse sections" at bounding box center [361, 594] width 75 height 16
click at [323, 593] on input "Collapse sections" at bounding box center [307, 594] width 32 height 32
checkbox input "true"
click at [351, 624] on span "Collapse categories" at bounding box center [365, 626] width 85 height 16
click at [323, 624] on input "Collapse categories" at bounding box center [307, 626] width 32 height 32
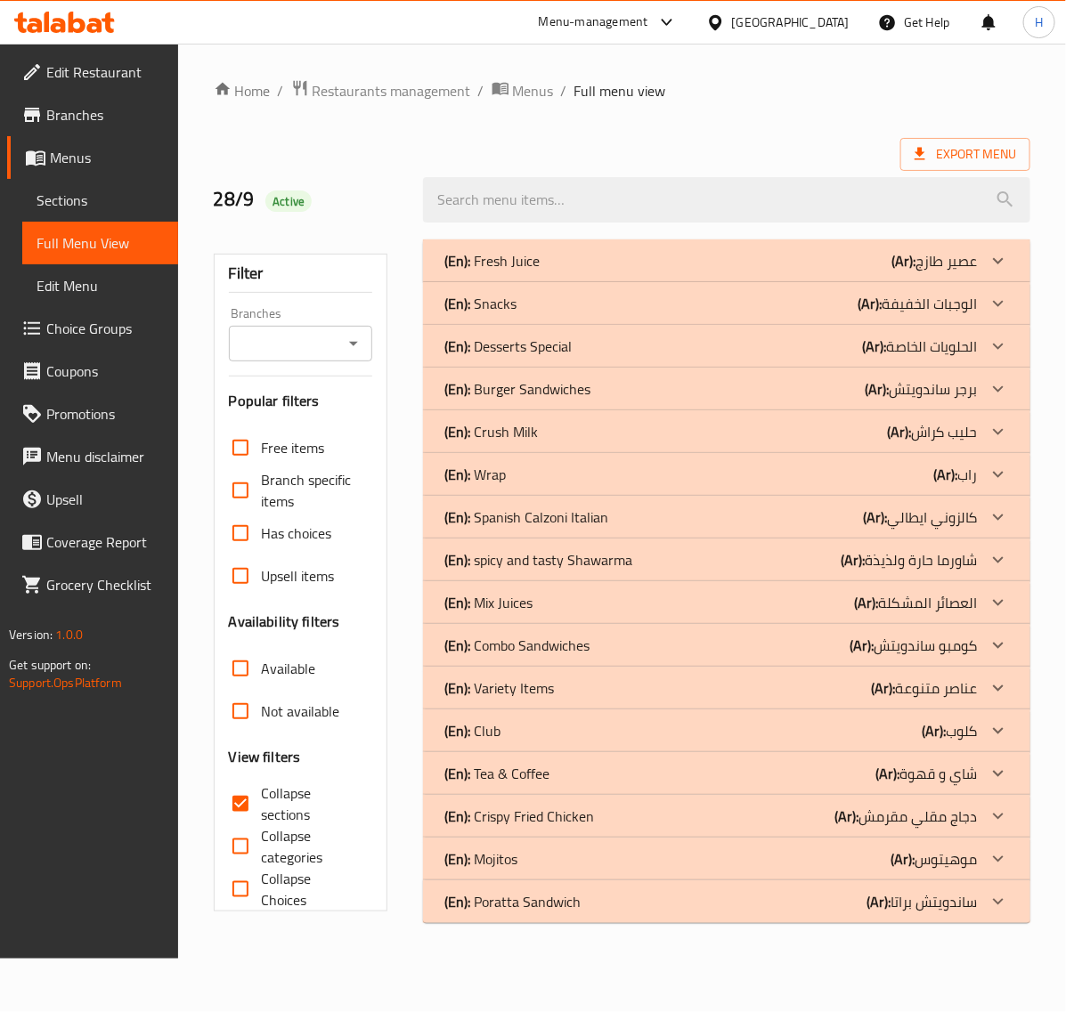
drag, startPoint x: 714, startPoint y: 267, endPoint x: 723, endPoint y: 298, distance: 32.4
click at [714, 267] on div "(En): Fresh Juice (Ar): عصير طازج" at bounding box center [710, 260] width 532 height 21
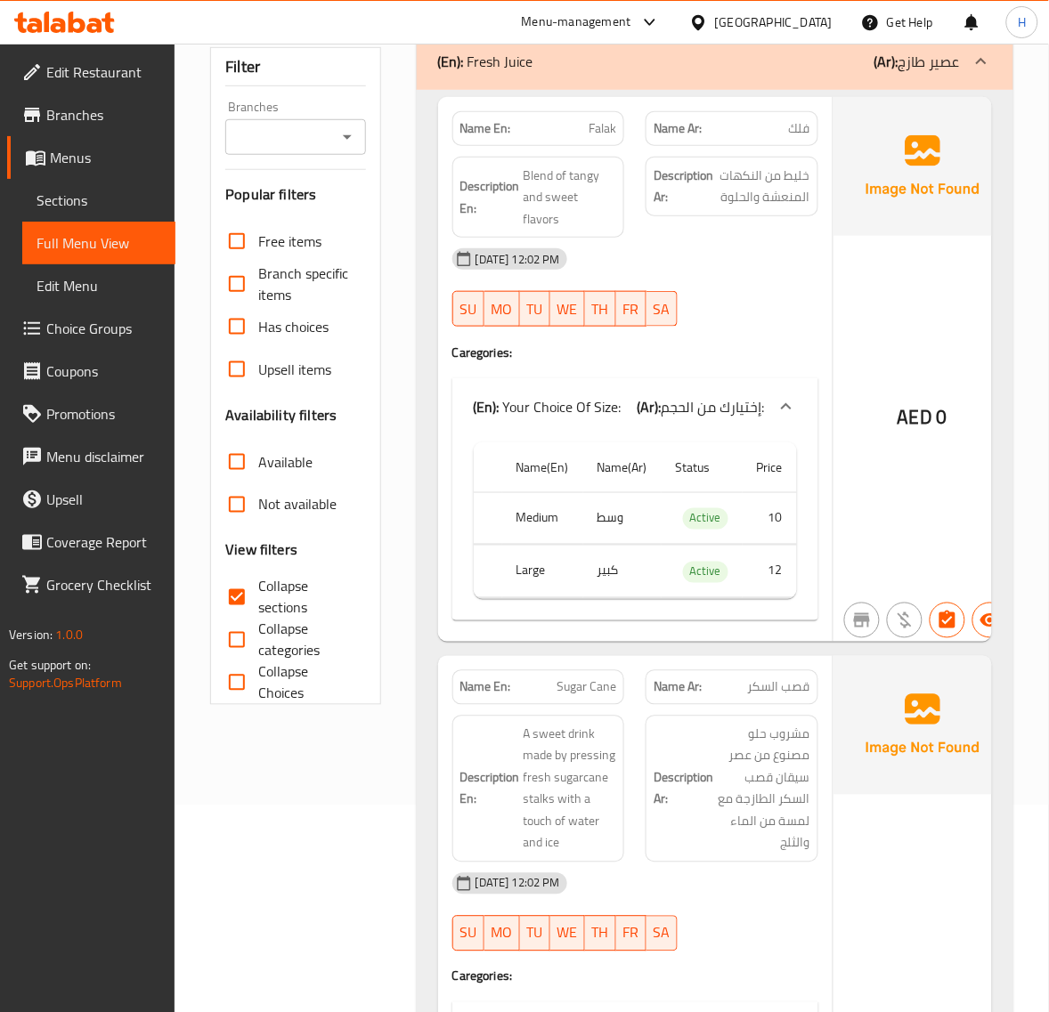
scroll to position [229, 0]
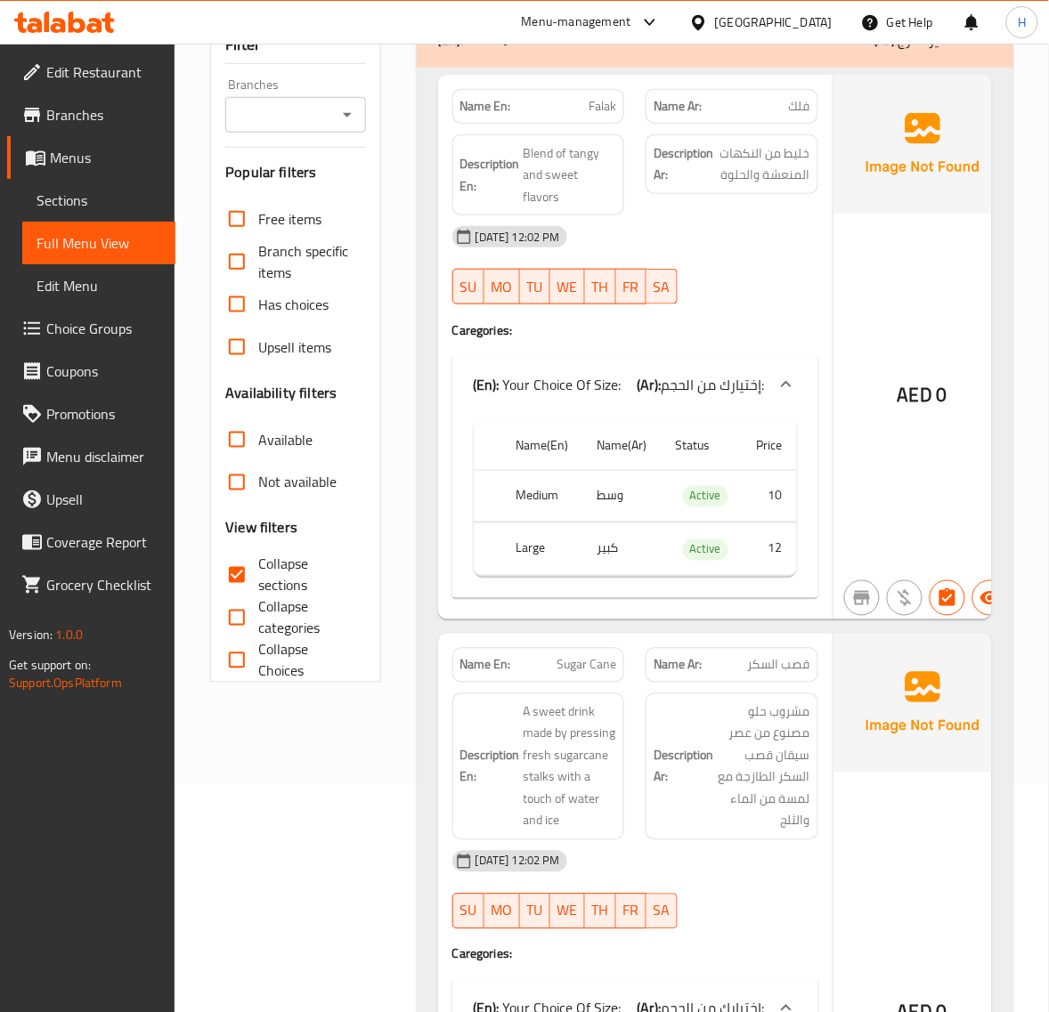
drag, startPoint x: 245, startPoint y: 619, endPoint x: 410, endPoint y: 485, distance: 212.7
click at [243, 620] on input "Collapse categories" at bounding box center [236, 618] width 43 height 43
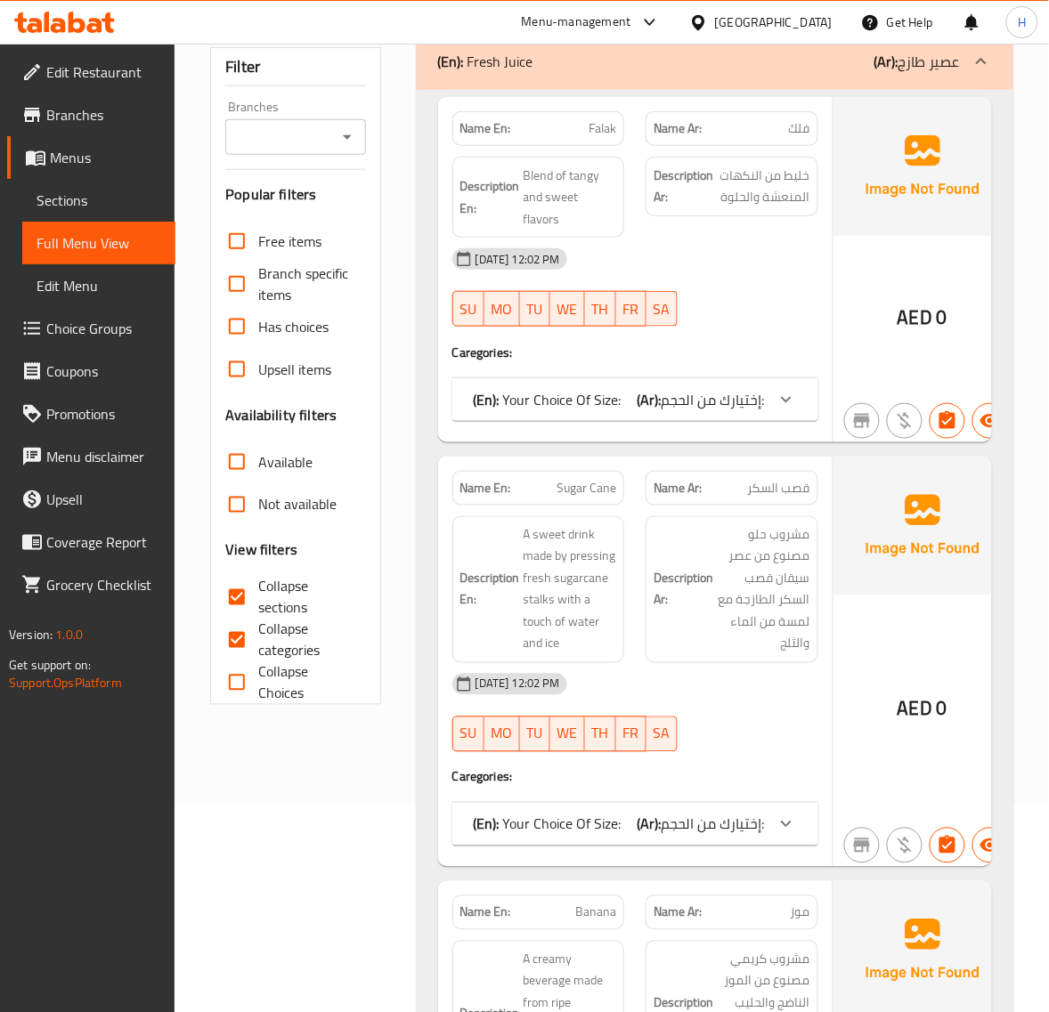
scroll to position [0, 0]
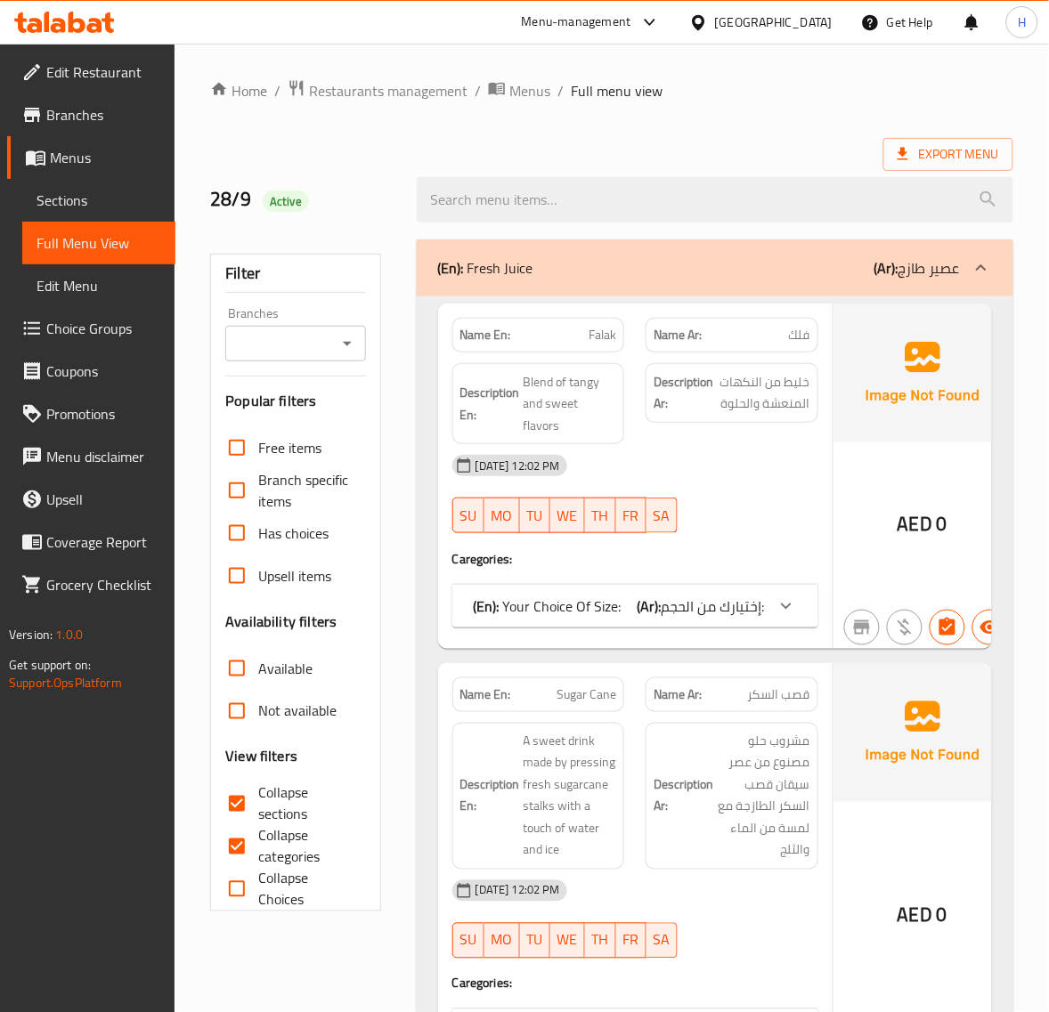
click at [243, 838] on input "Collapse categories" at bounding box center [236, 846] width 43 height 43
checkbox input "false"
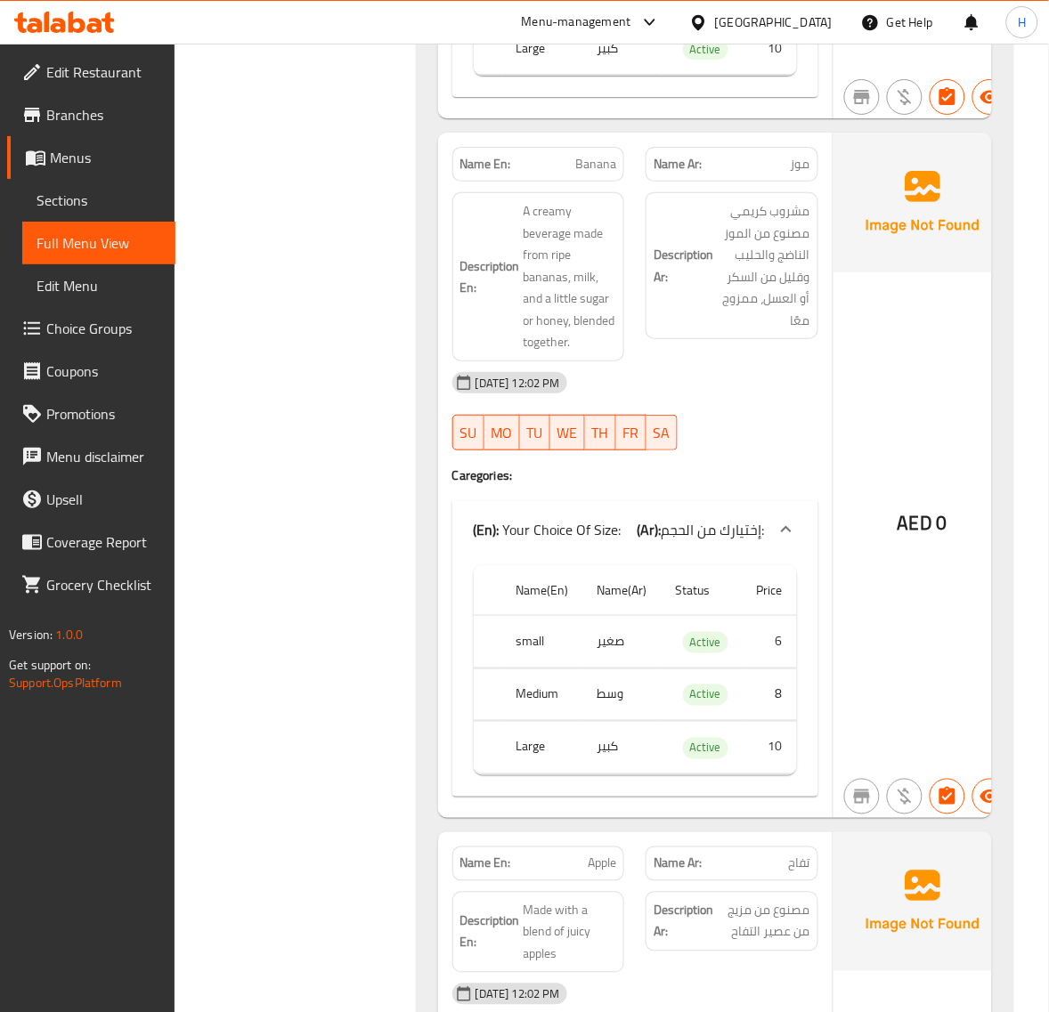
scroll to position [1409, 0]
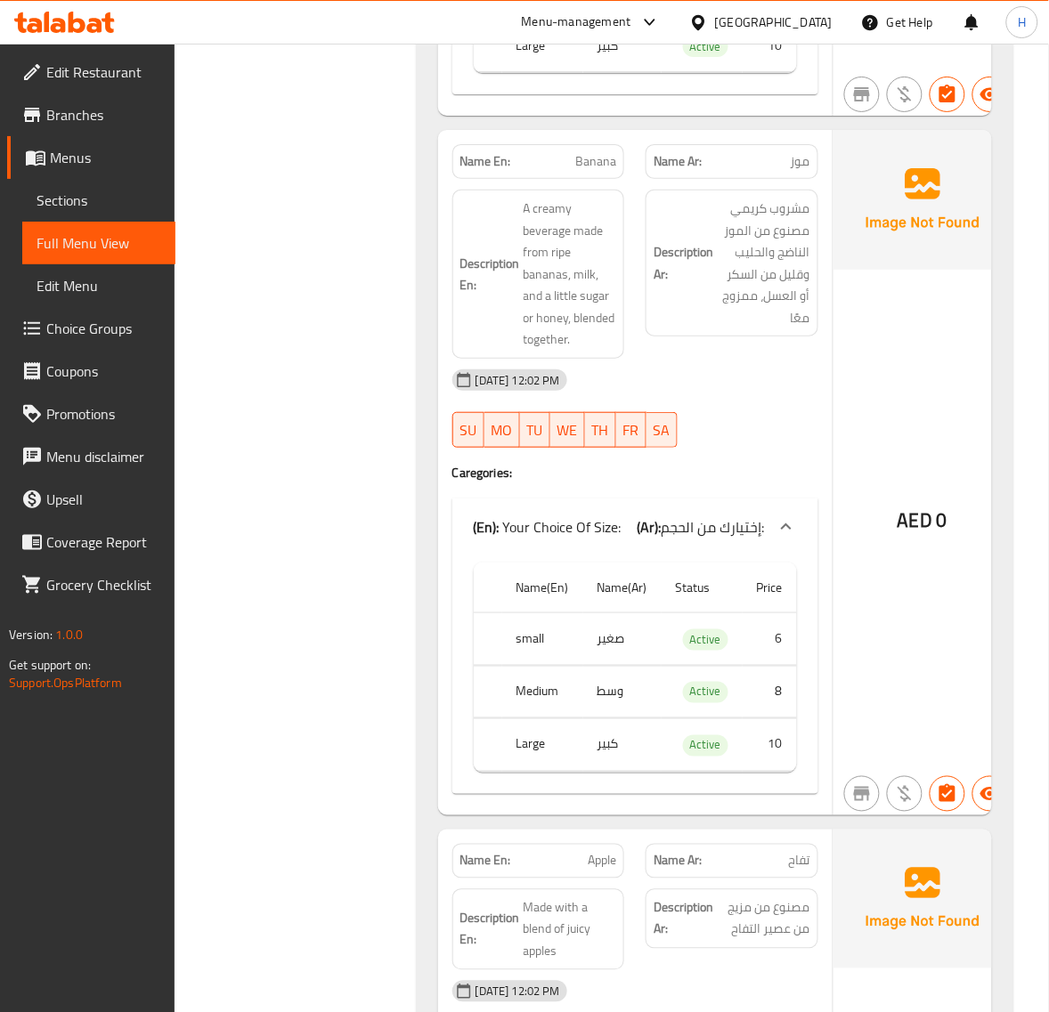
click at [606, 171] on span "Banana" at bounding box center [595, 161] width 41 height 19
copy span "Banana"
click at [593, 171] on span "Banana" at bounding box center [595, 161] width 41 height 19
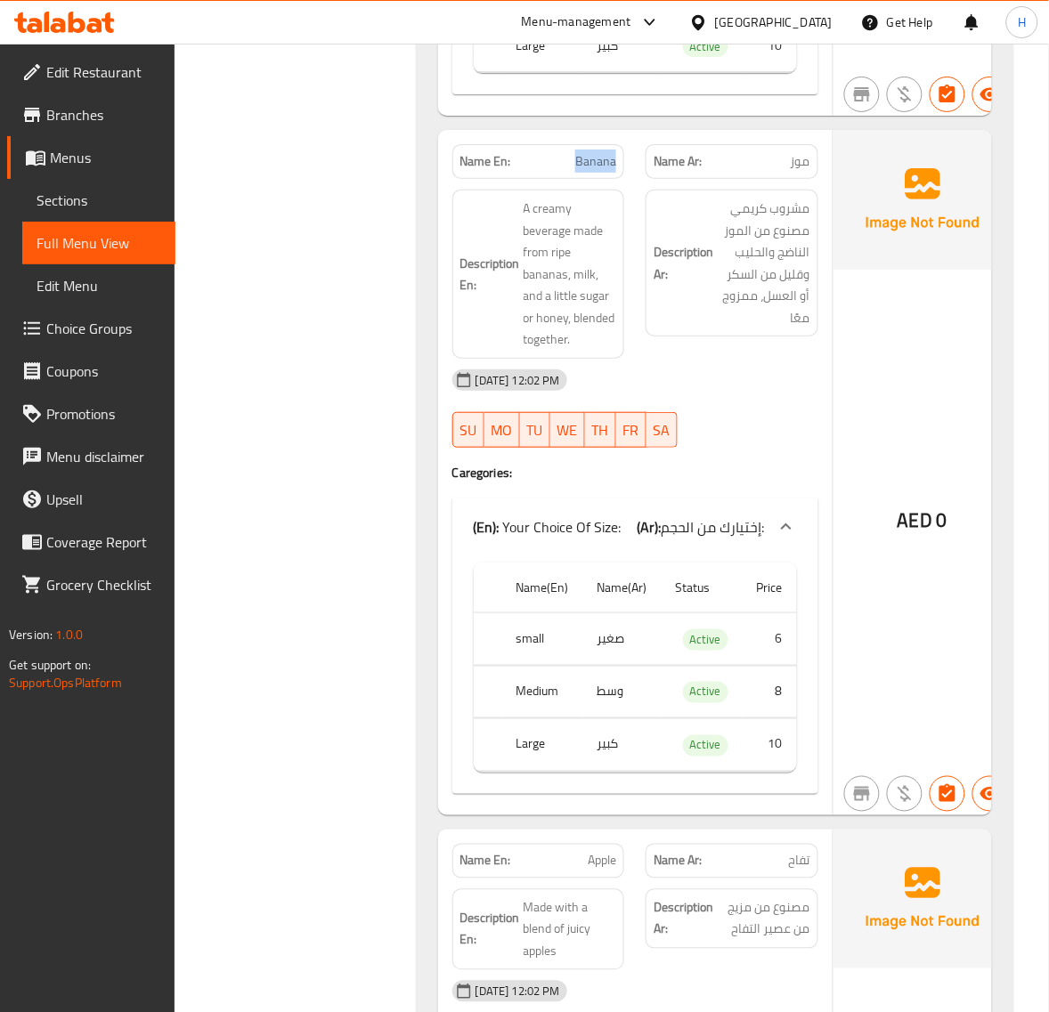
copy span "Banana"
drag, startPoint x: 459, startPoint y: 2, endPoint x: 335, endPoint y: 481, distance: 494.7
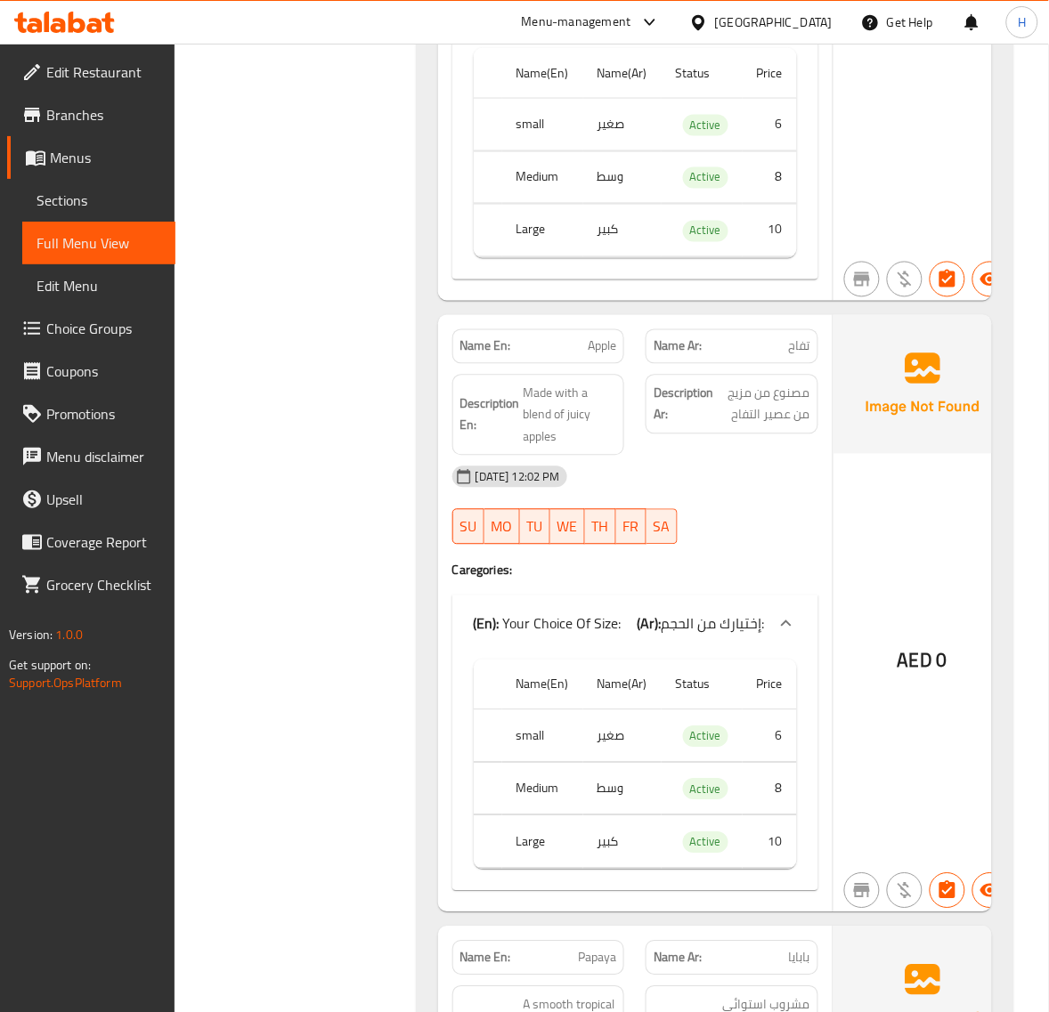
scroll to position [1928, 0]
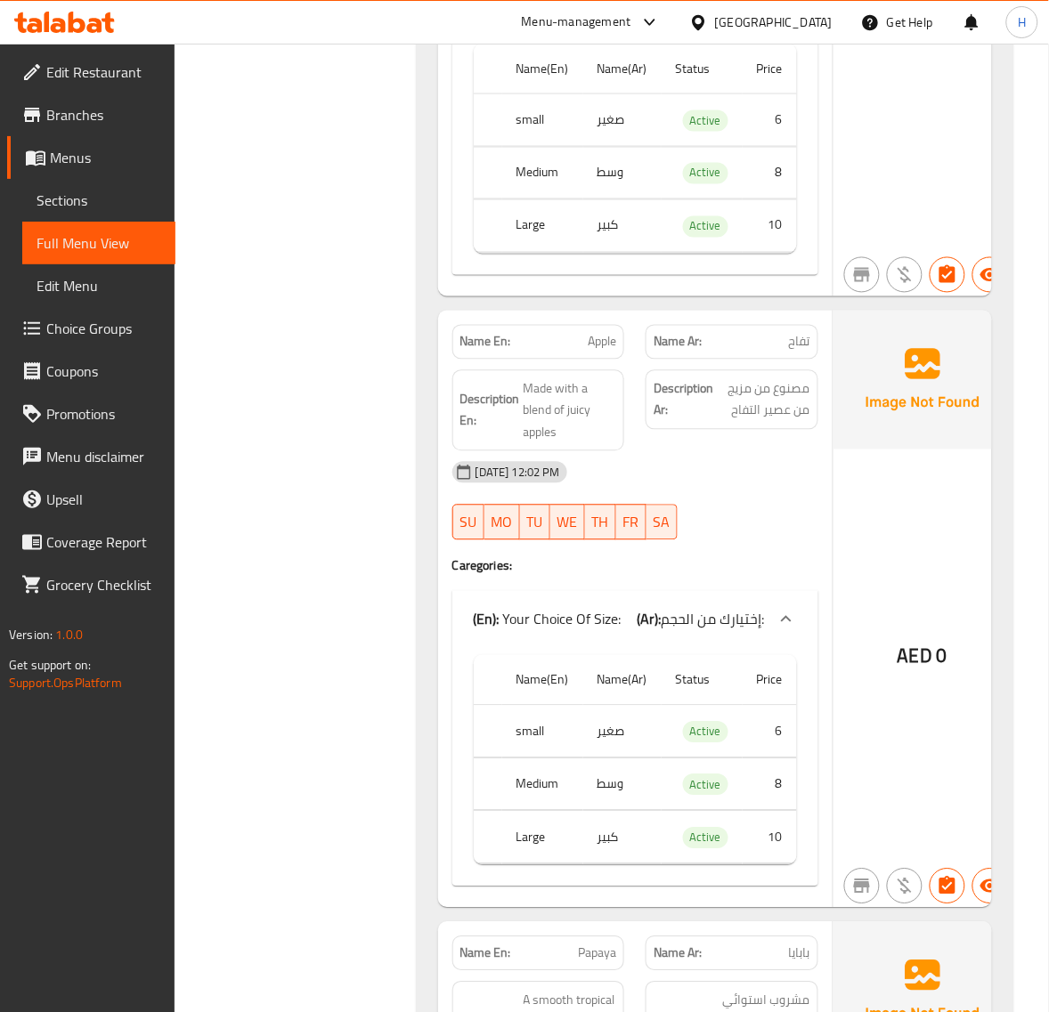
click at [608, 352] on span "Apple" at bounding box center [602, 342] width 28 height 19
copy span "Apple"
click at [601, 352] on span "Apple" at bounding box center [602, 342] width 28 height 19
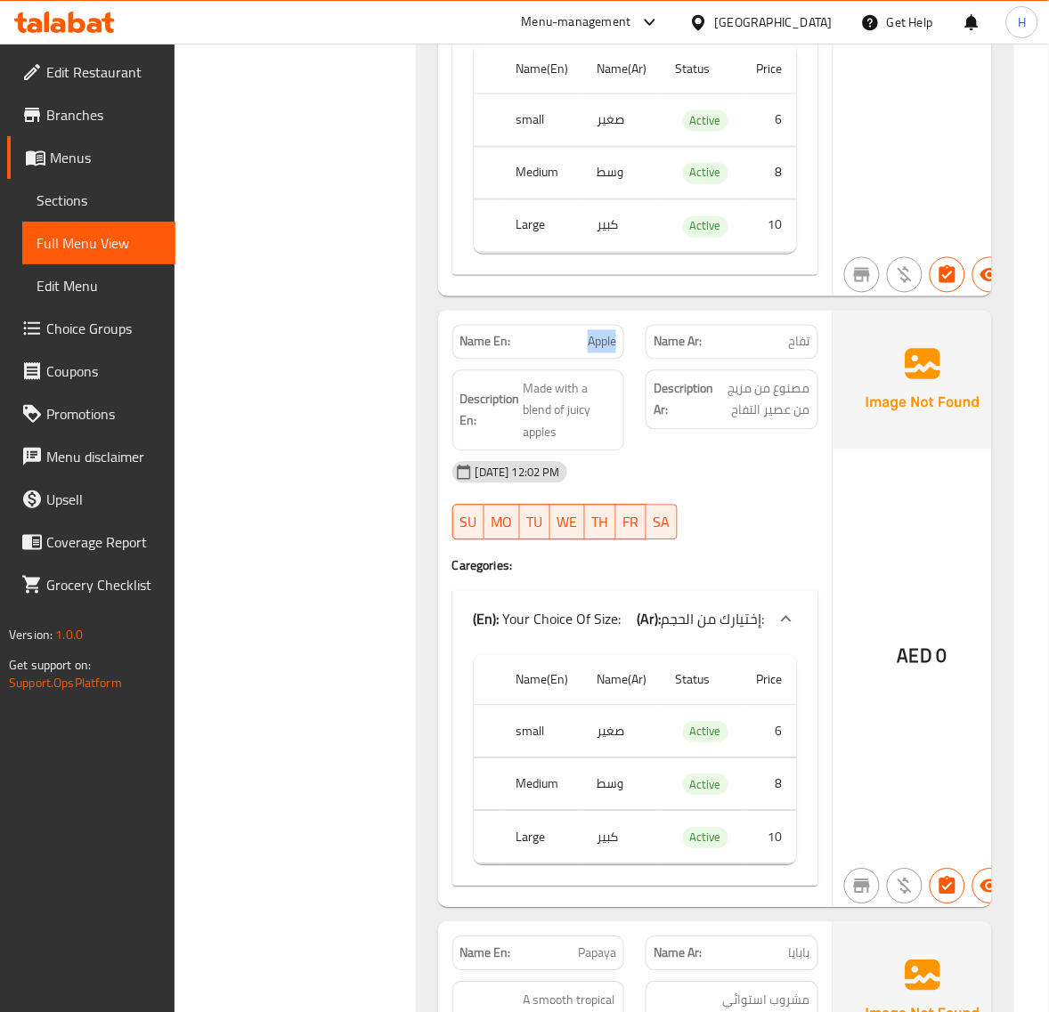
drag, startPoint x: 114, startPoint y: 188, endPoint x: 153, endPoint y: 142, distance: 60.0
click at [114, 188] on link "Sections" at bounding box center [98, 200] width 153 height 43
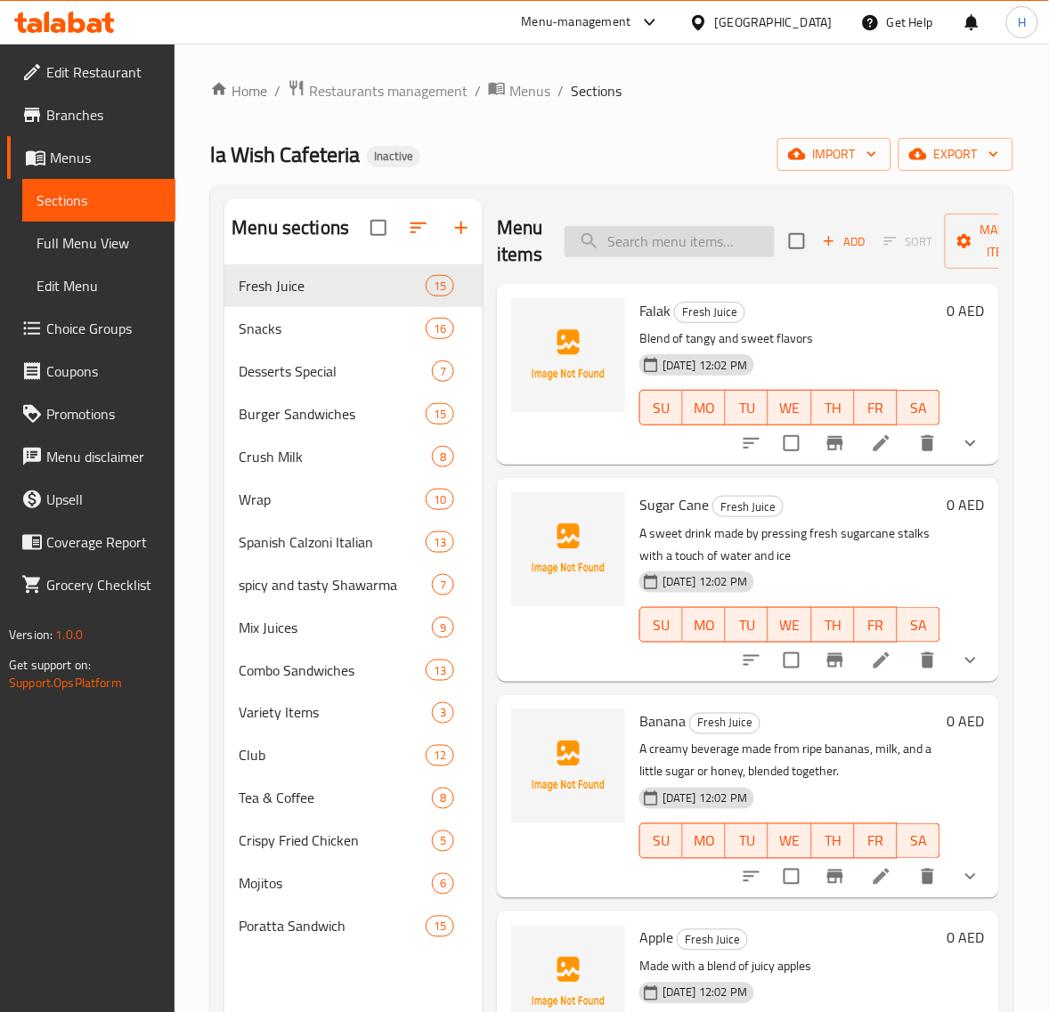
click at [688, 250] on input "search" at bounding box center [669, 241] width 210 height 31
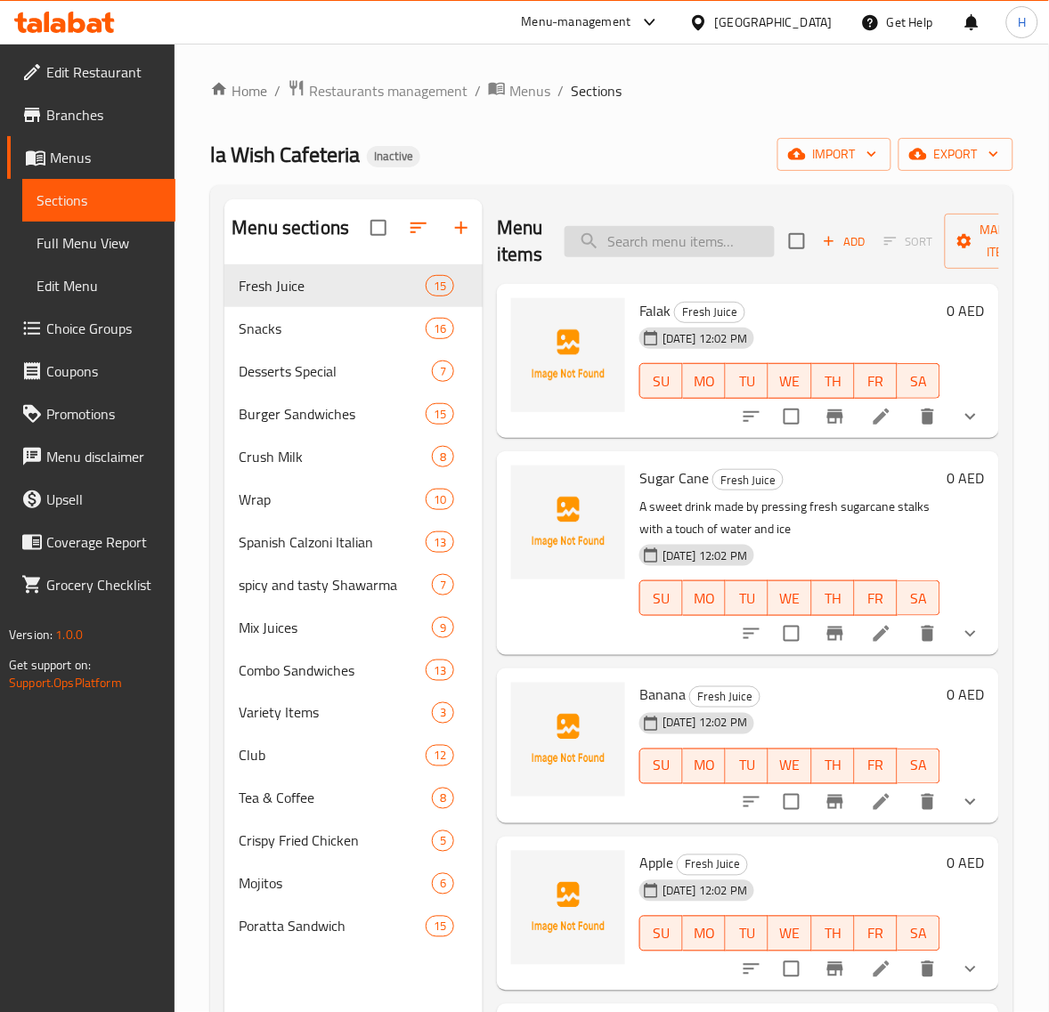
paste input "Papaya"
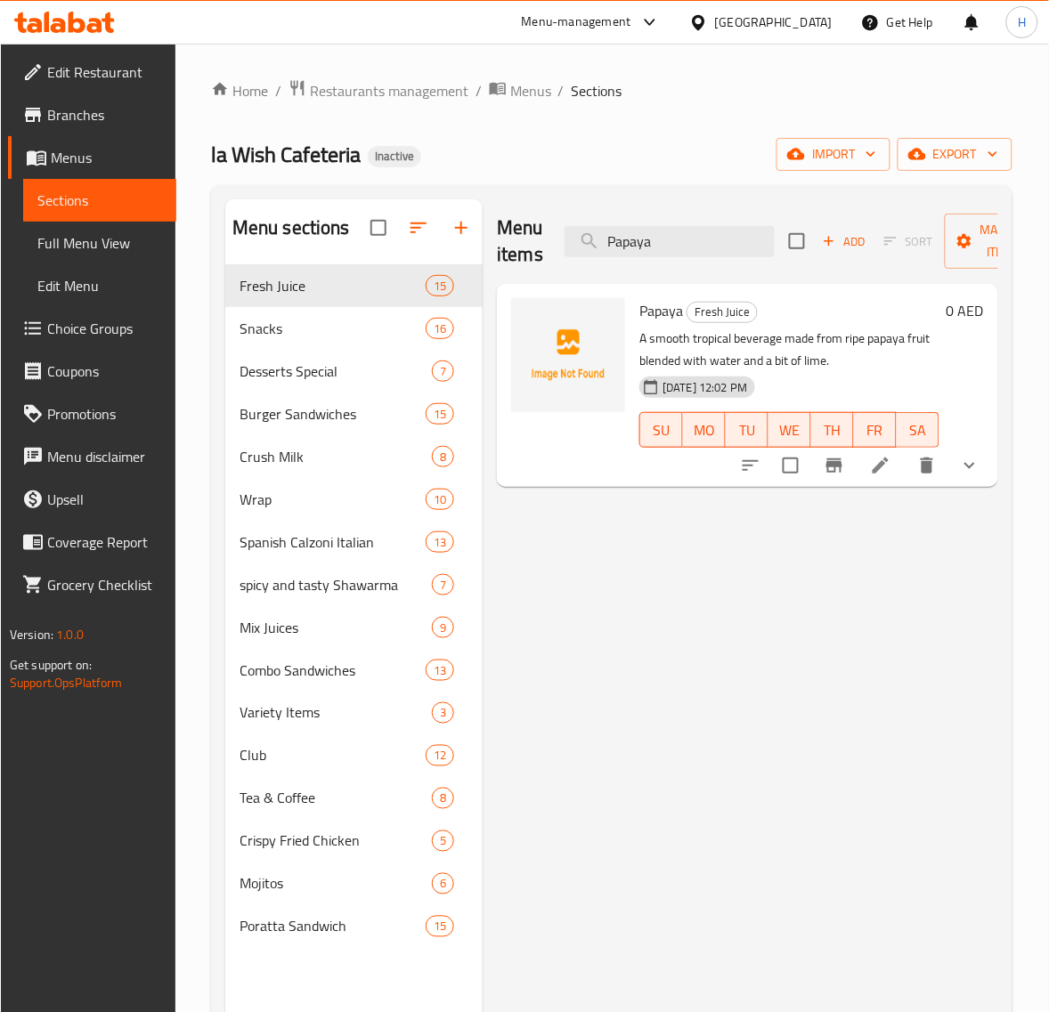
type input "Papaya"
click at [895, 451] on li at bounding box center [881, 466] width 50 height 32
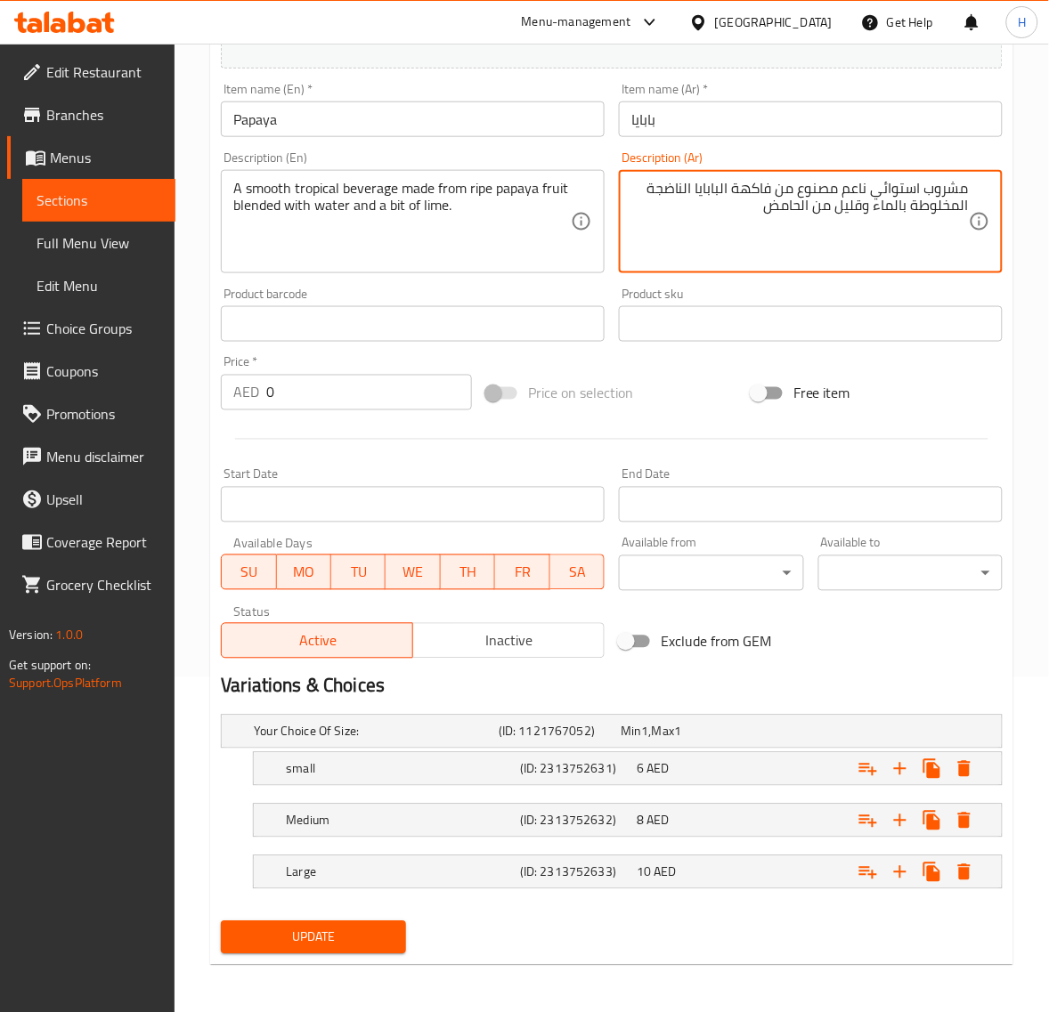
scroll to position [338, 0]
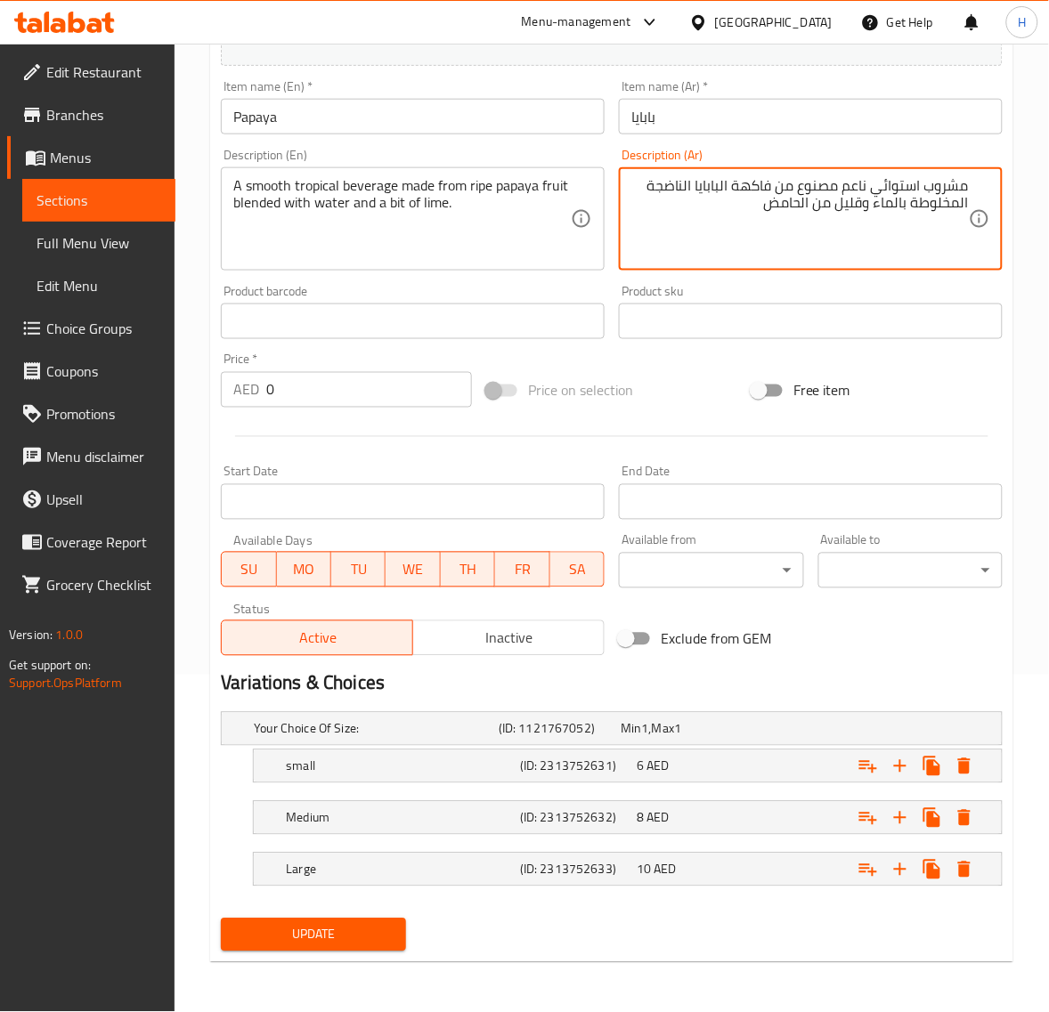
type textarea "مشروب استوائي ناعم مصنوع من فاكهة البابايا الناضجة المخلوطة بالماء وقليل من الح…"
click at [392, 922] on button "Update" at bounding box center [313, 935] width 184 height 33
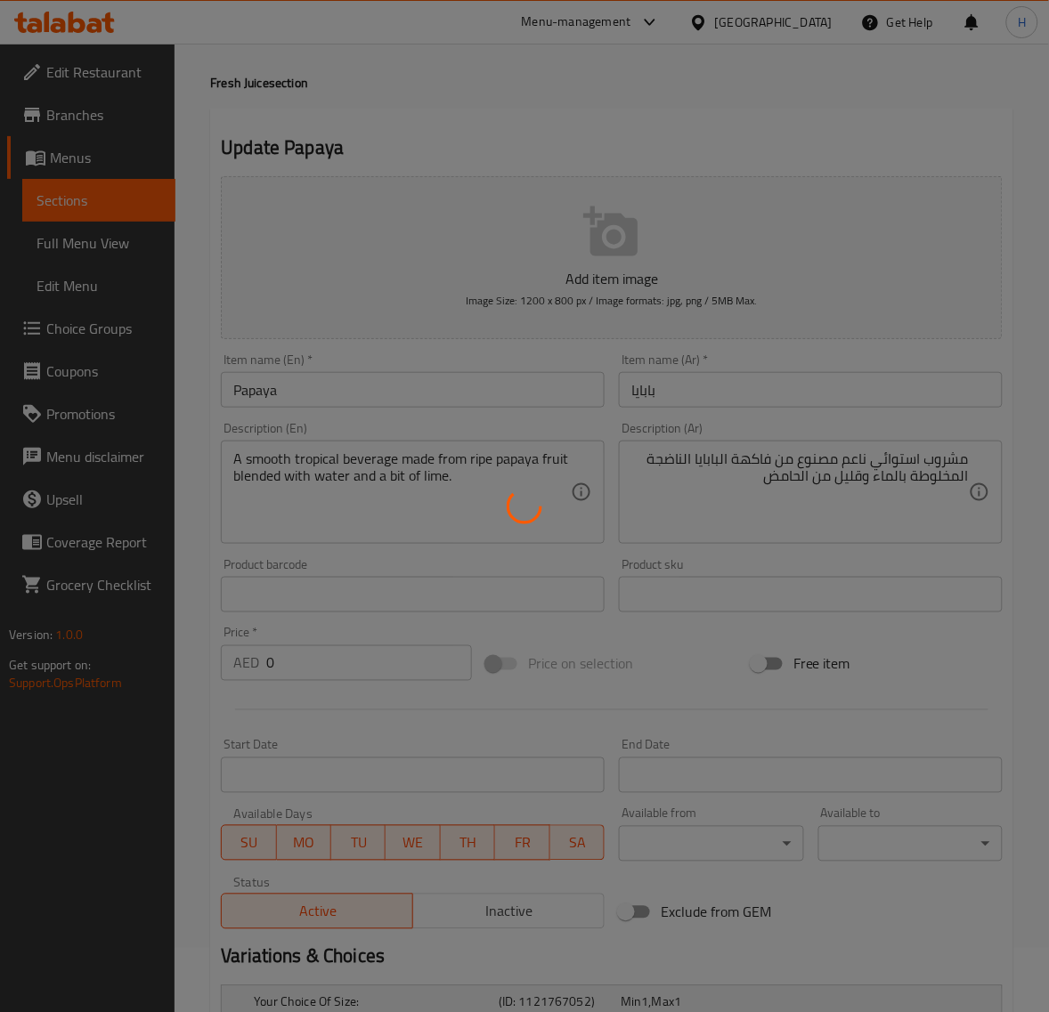
scroll to position [41, 0]
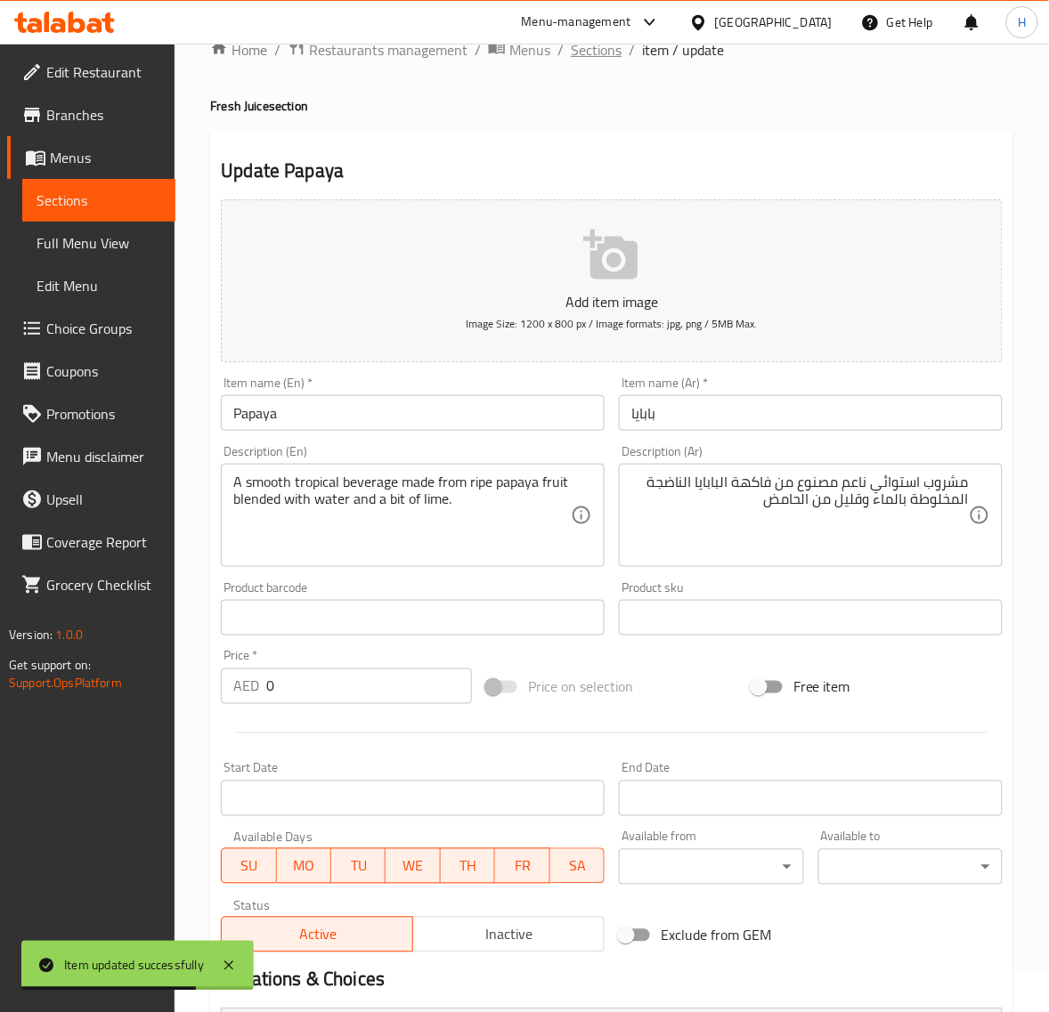
click at [568, 52] on ol "Home / Restaurants management / Menus / Sections / item / update" at bounding box center [611, 49] width 803 height 23
click at [579, 53] on span "Sections" at bounding box center [596, 49] width 51 height 21
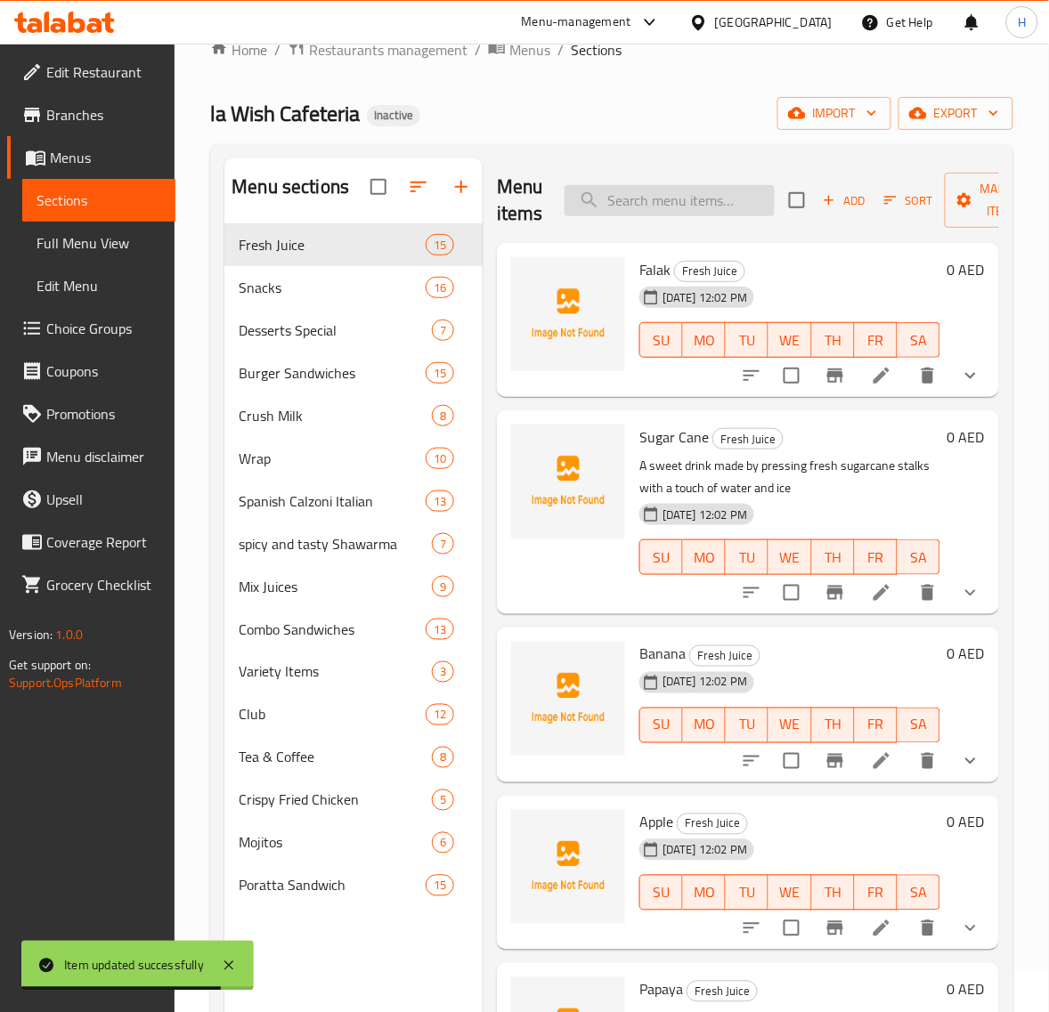
click at [683, 197] on input "search" at bounding box center [669, 200] width 210 height 31
paste input "Pomegranate"
type input "Pomegranate"
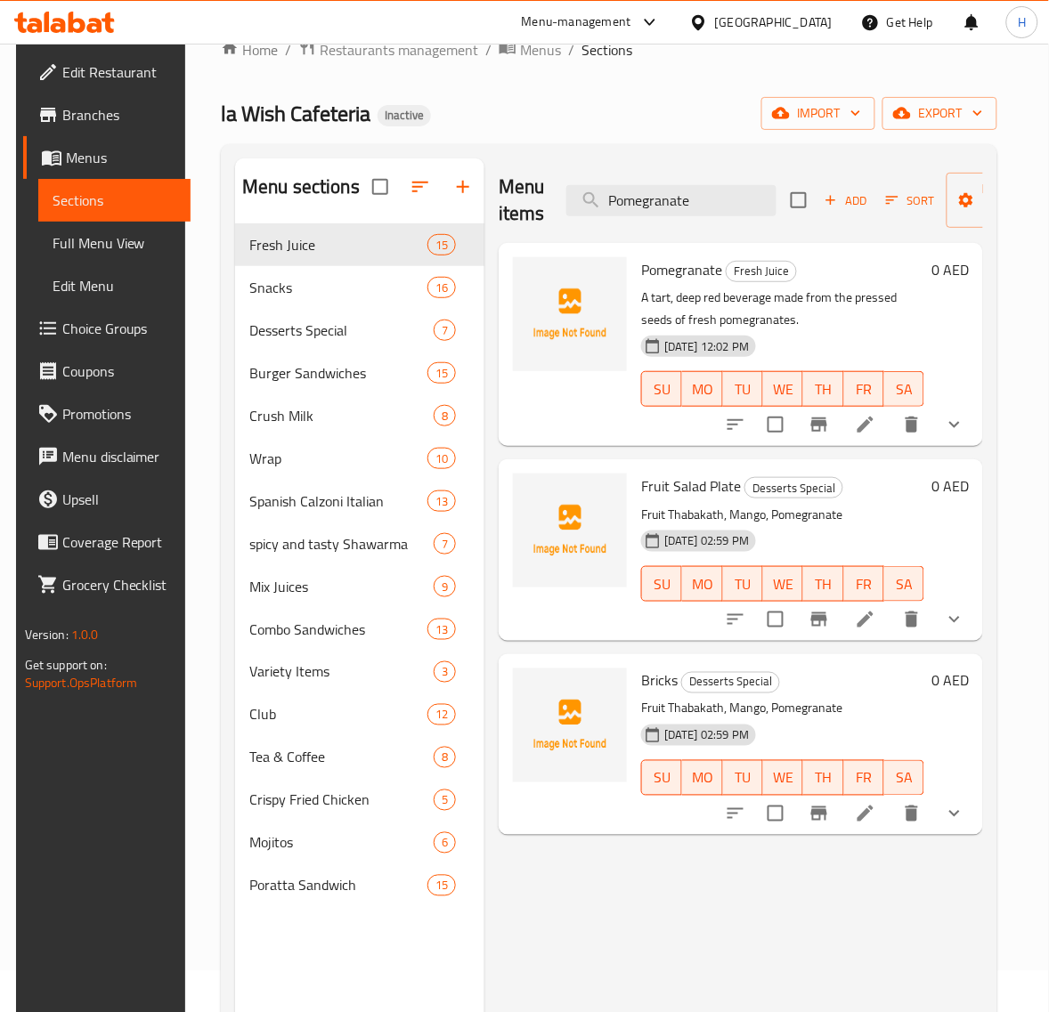
click at [876, 429] on icon at bounding box center [865, 424] width 21 height 21
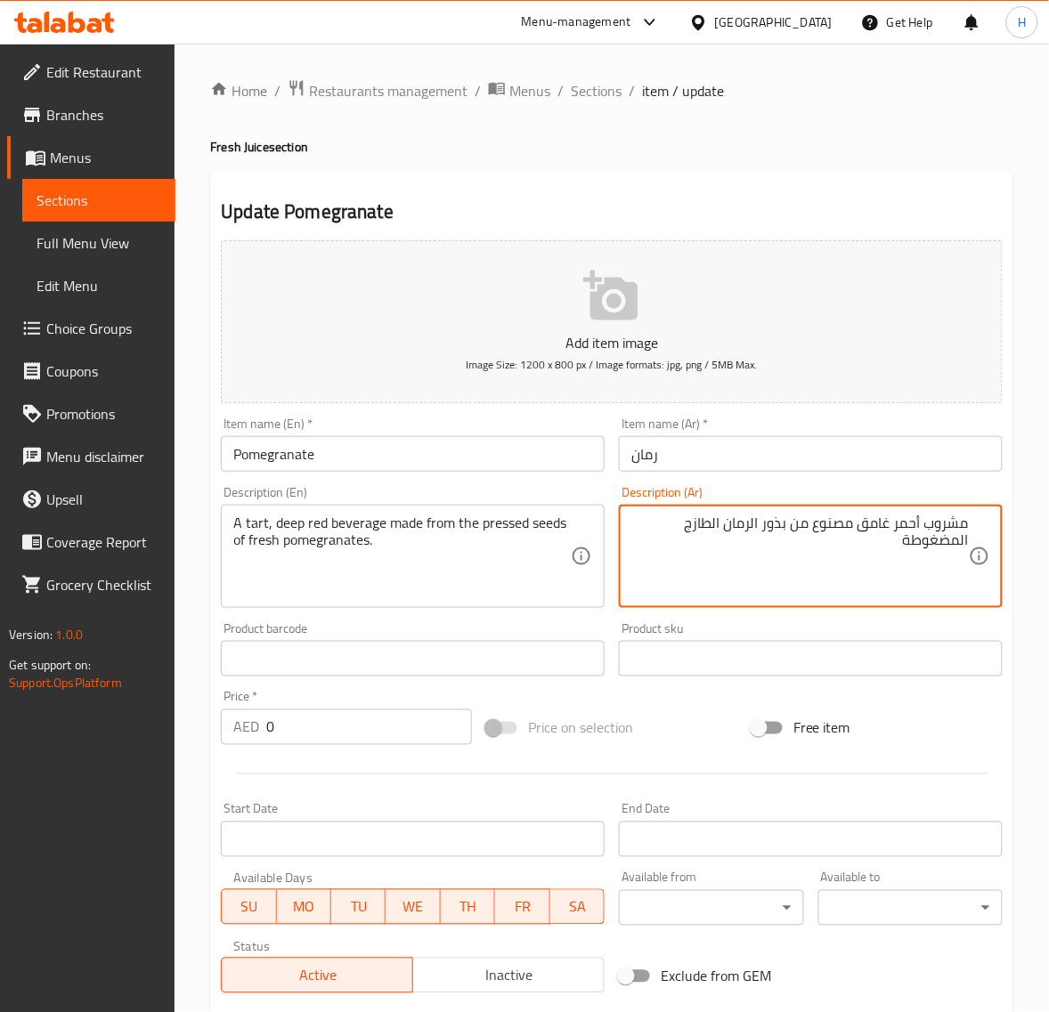
paste textarea "رت"
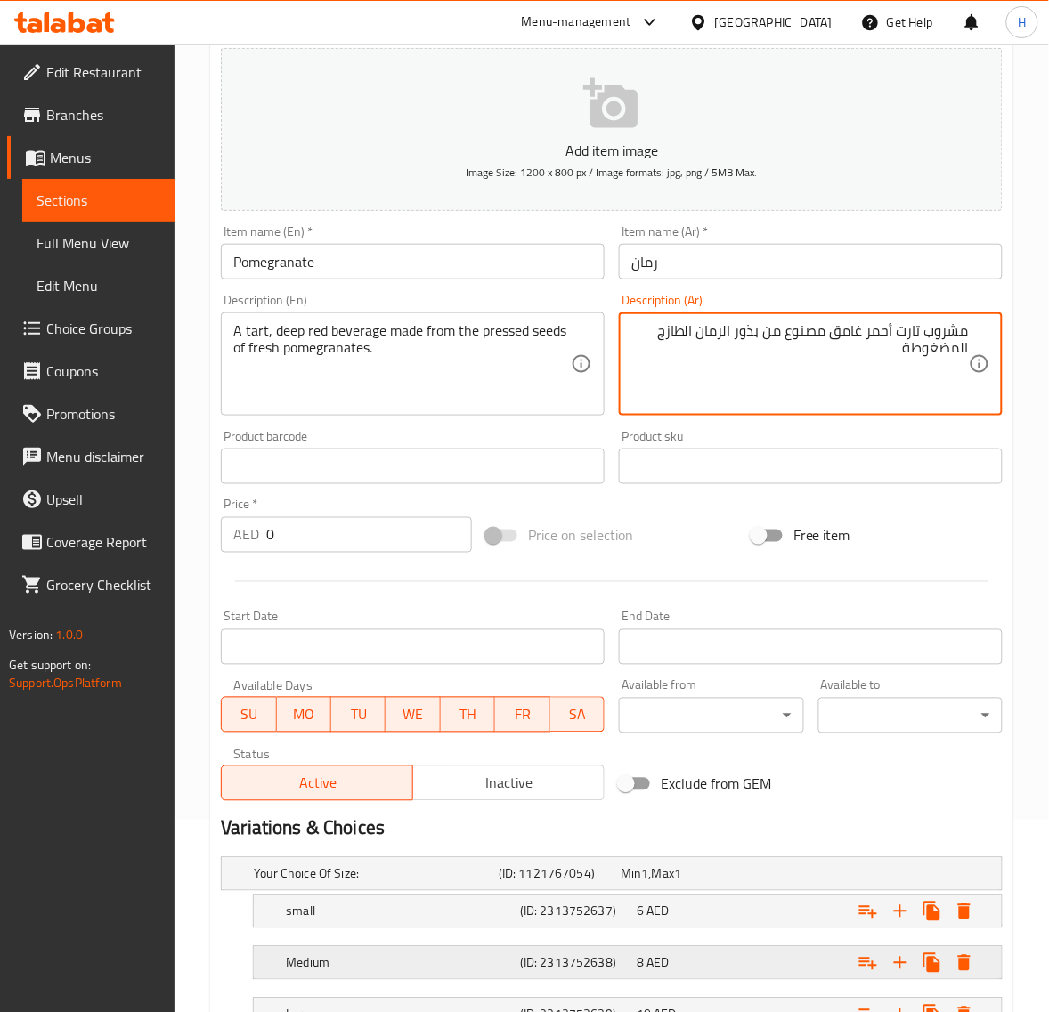
scroll to position [338, 0]
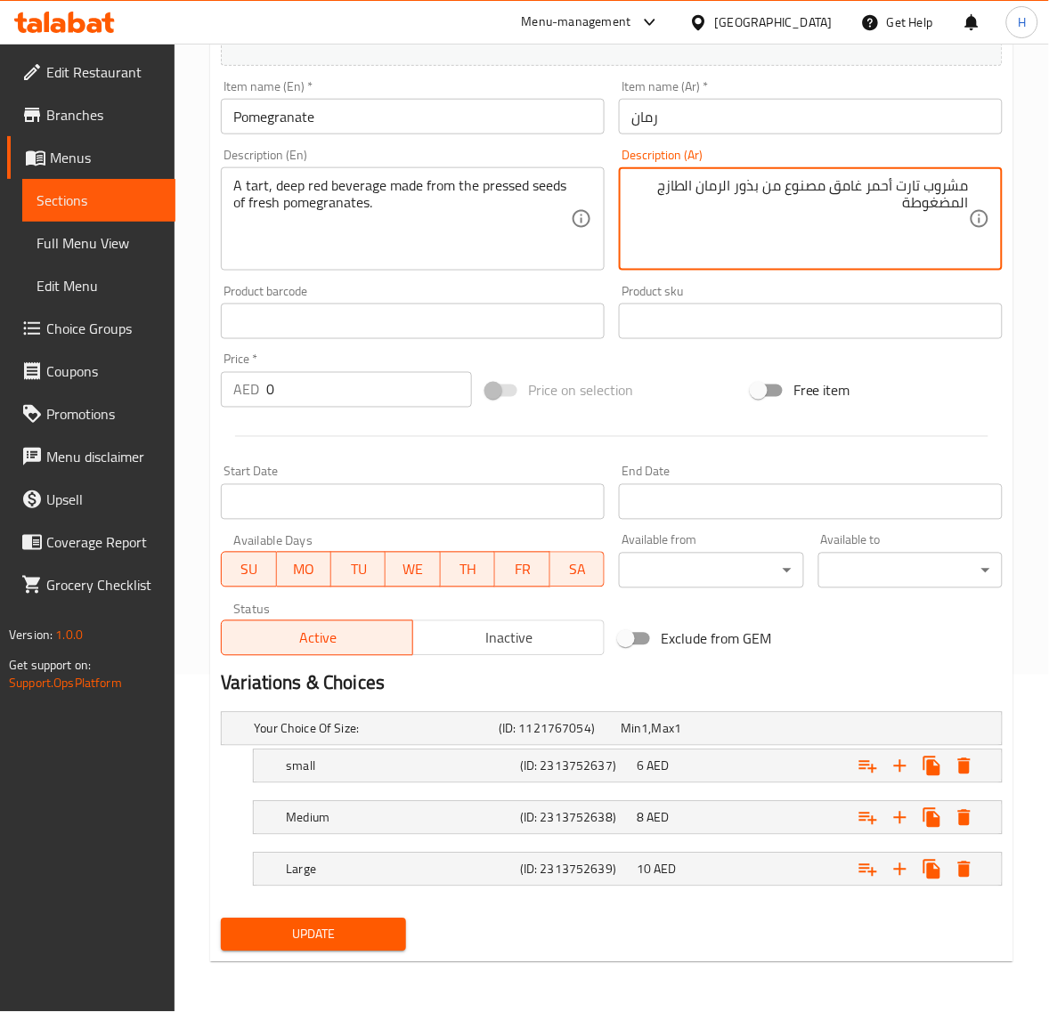
type textarea "مشروب تارت أحمر غامق مصنوع من بذور الرمان الطازج المضغوطة"
click at [384, 931] on span "Update" at bounding box center [313, 935] width 156 height 22
click at [365, 924] on span "Update" at bounding box center [313, 935] width 156 height 22
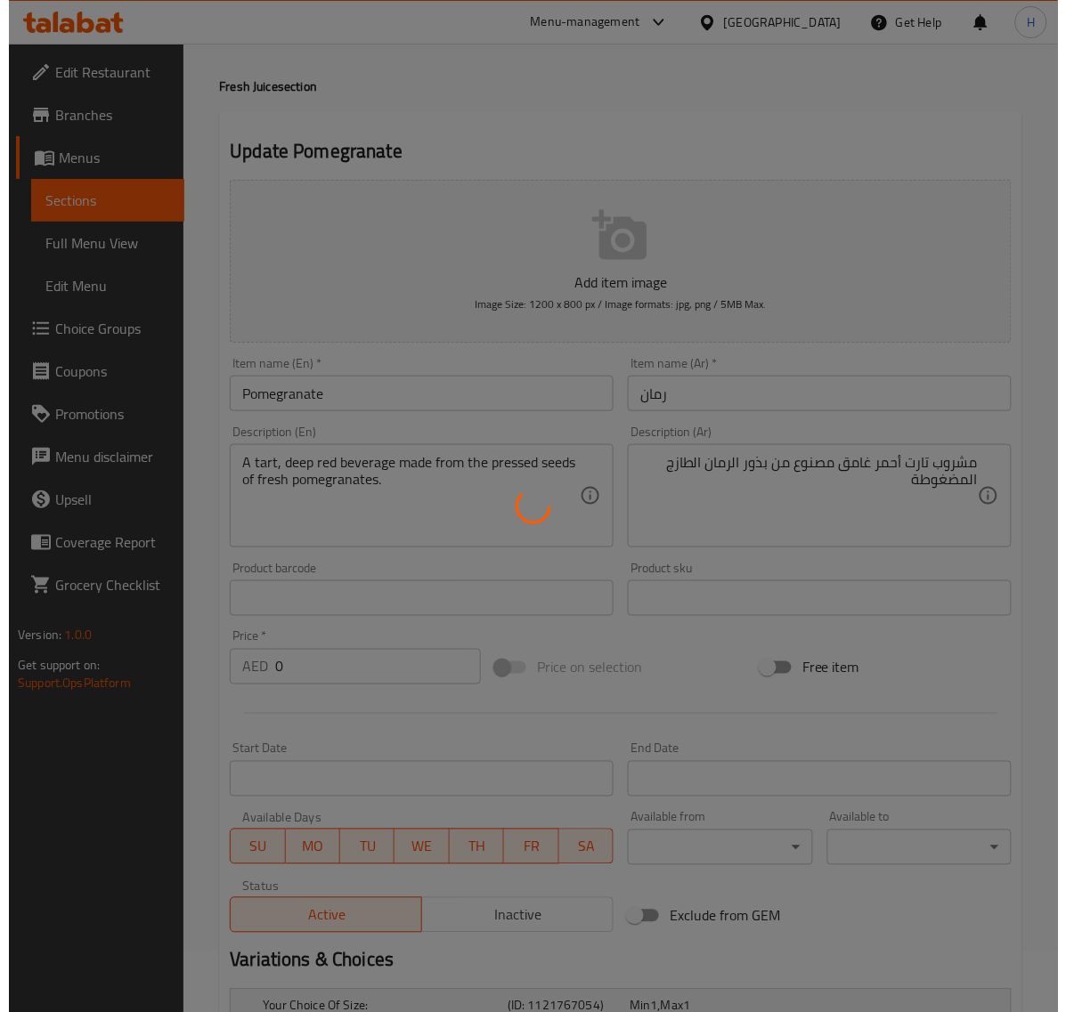
scroll to position [0, 0]
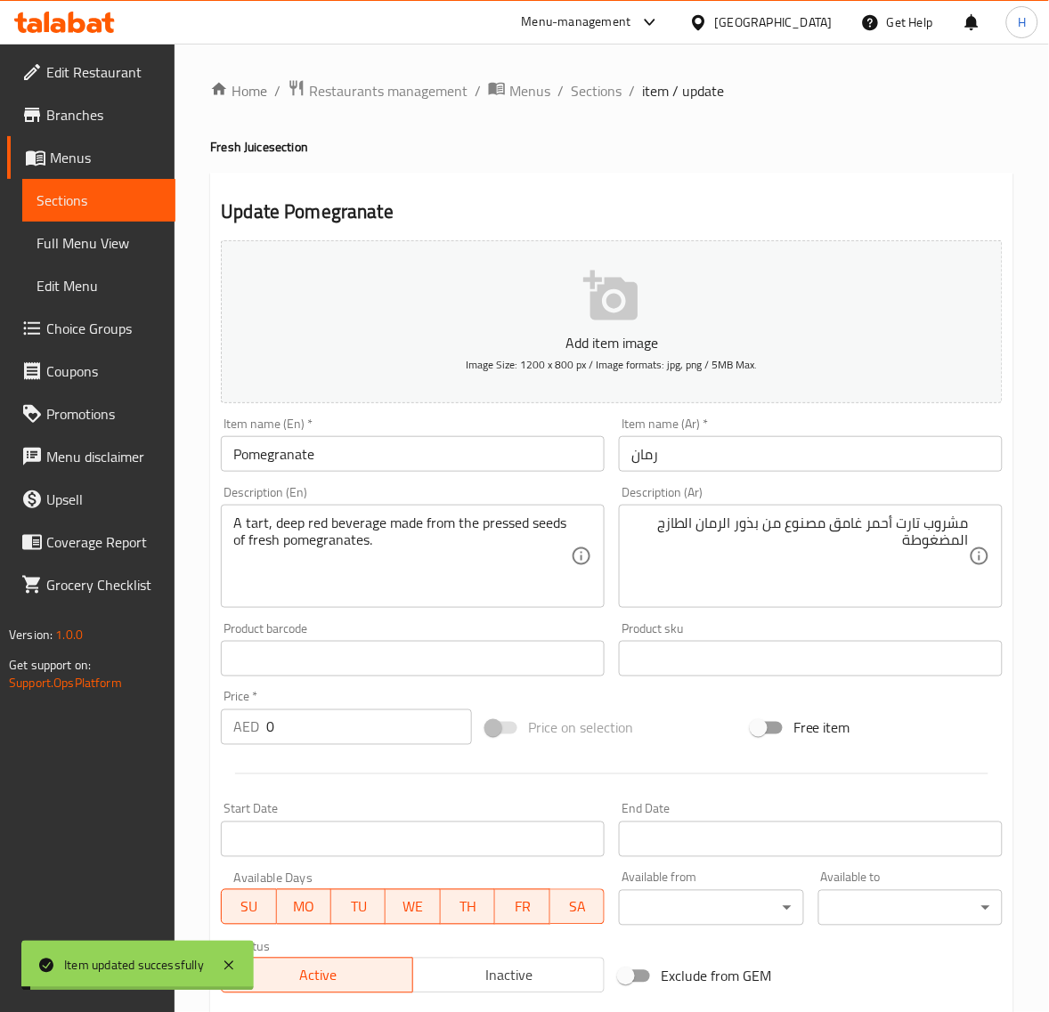
drag, startPoint x: 594, startPoint y: 94, endPoint x: 387, endPoint y: 3, distance: 226.0
click at [594, 94] on span "Sections" at bounding box center [596, 90] width 51 height 21
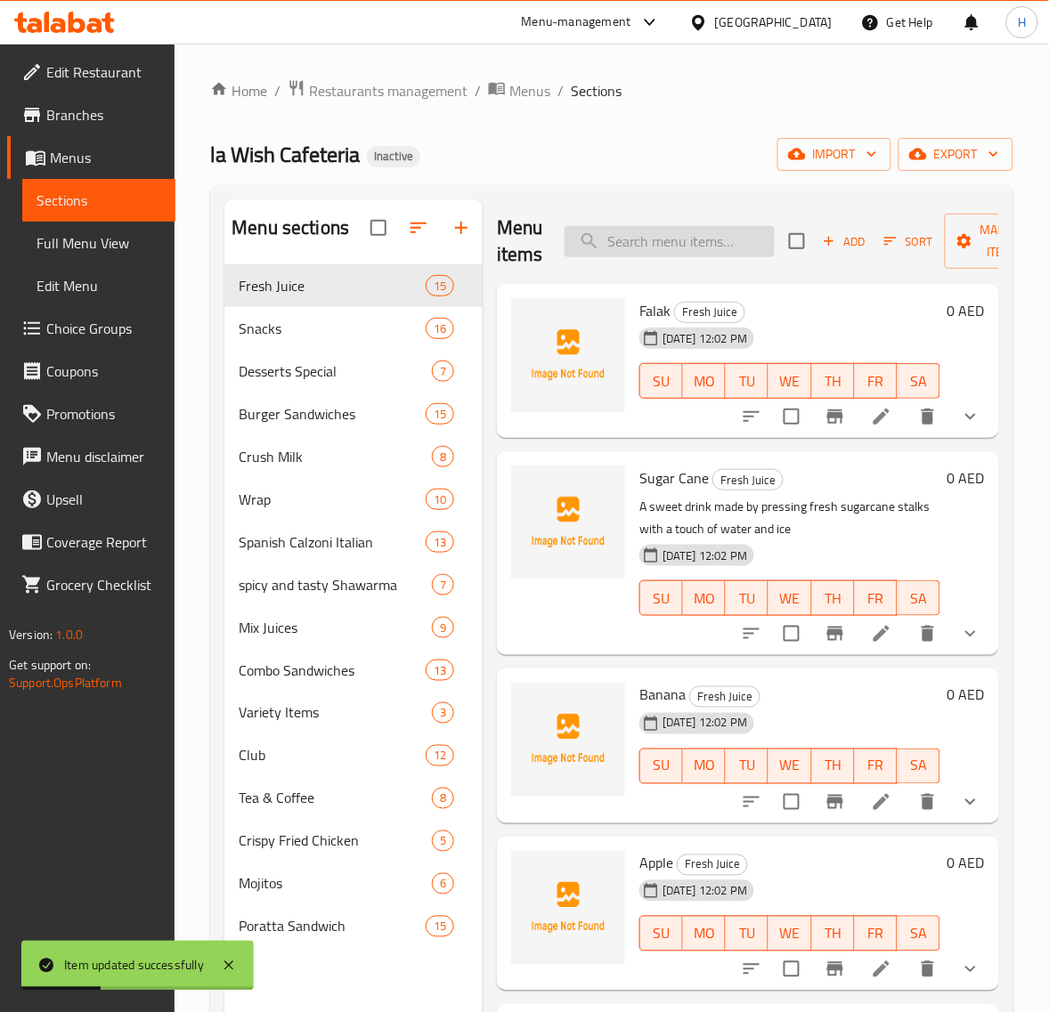
click at [666, 233] on input "search" at bounding box center [669, 241] width 210 height 31
paste input "Orange"
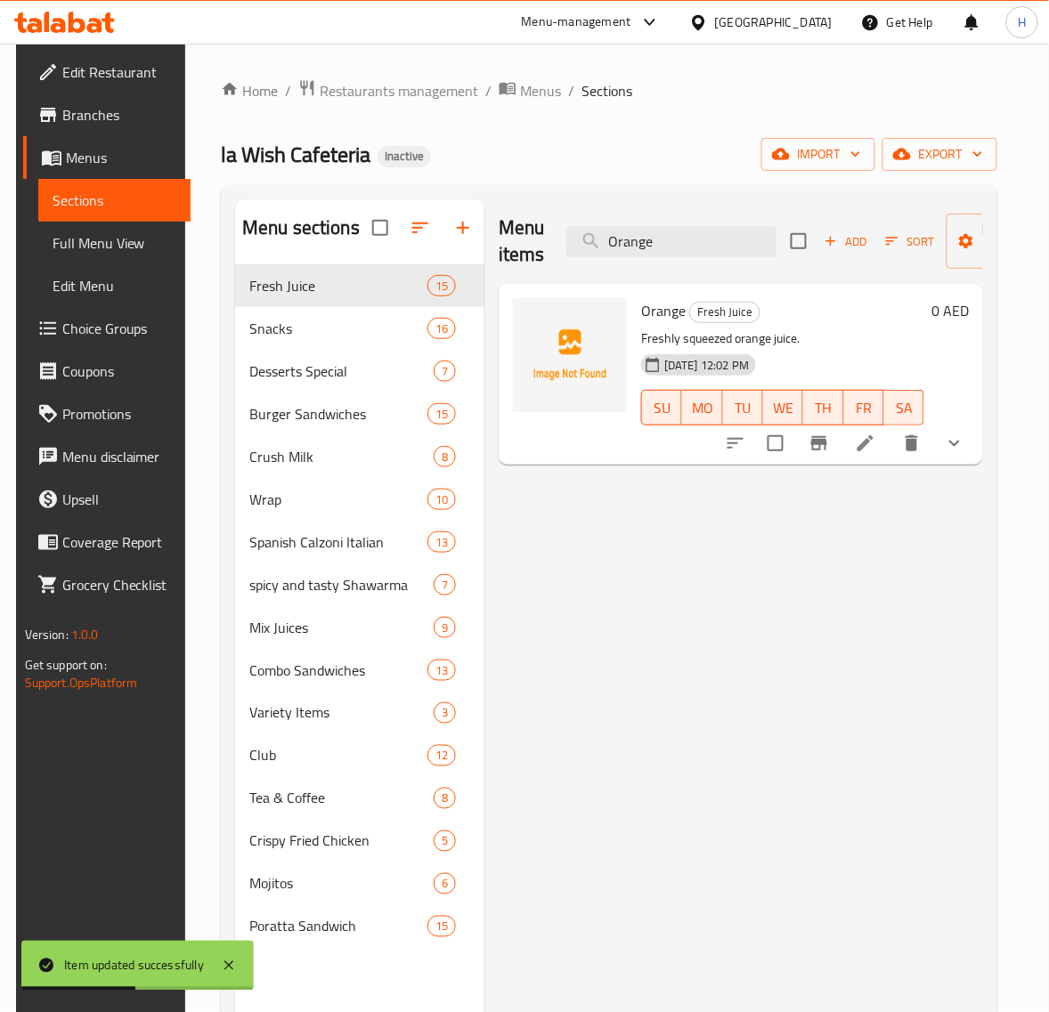
type input "Orange"
click at [875, 443] on icon at bounding box center [865, 443] width 21 height 21
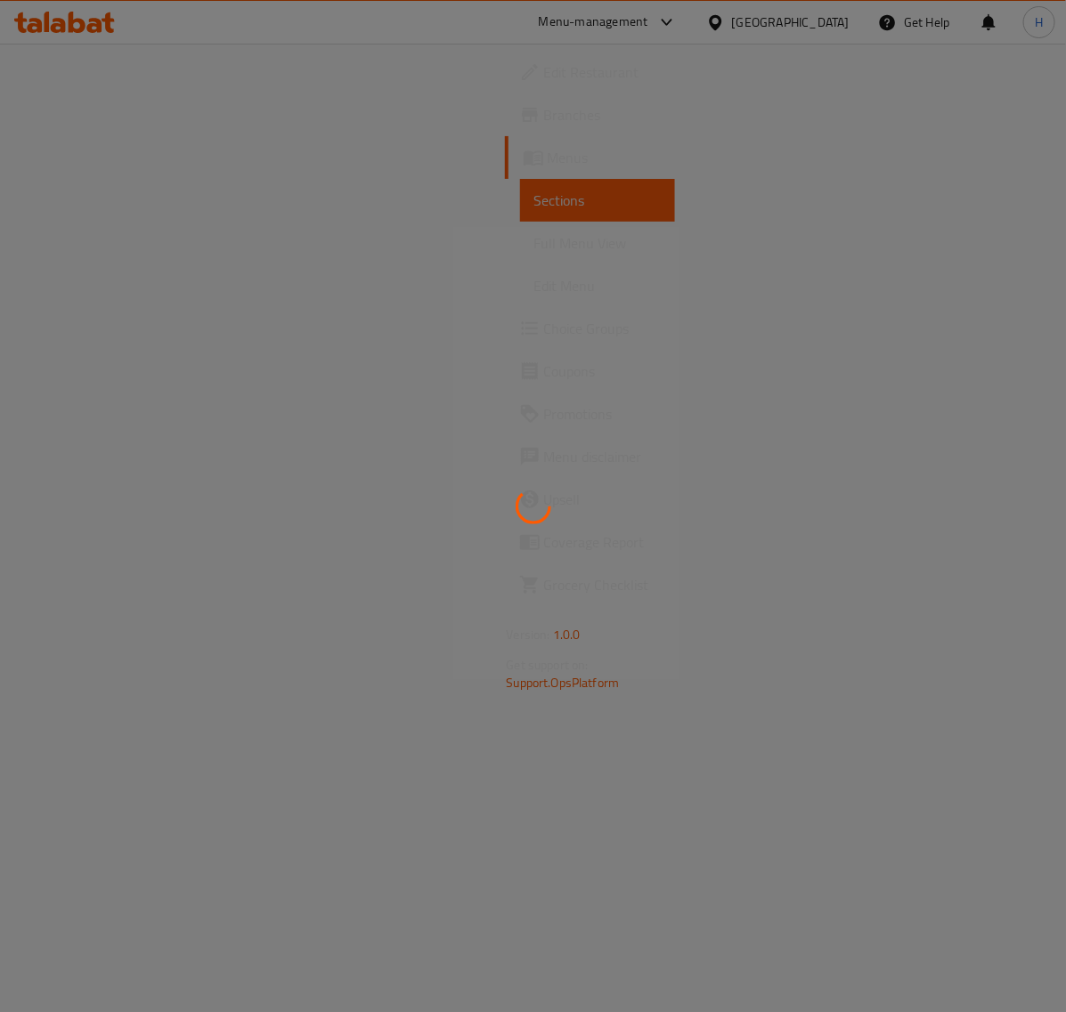
click at [672, 421] on div at bounding box center [533, 506] width 1066 height 1012
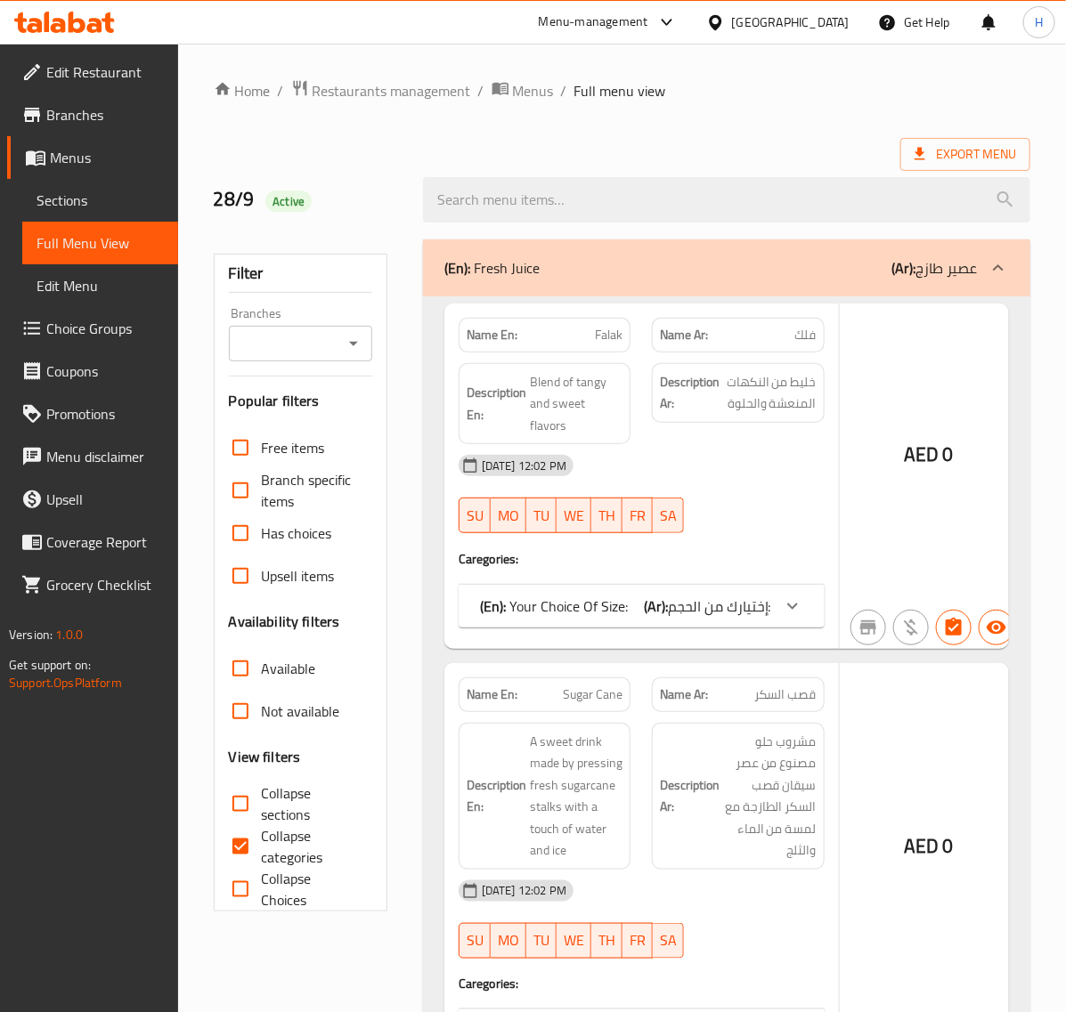
click at [111, 197] on span "Sections" at bounding box center [100, 200] width 127 height 21
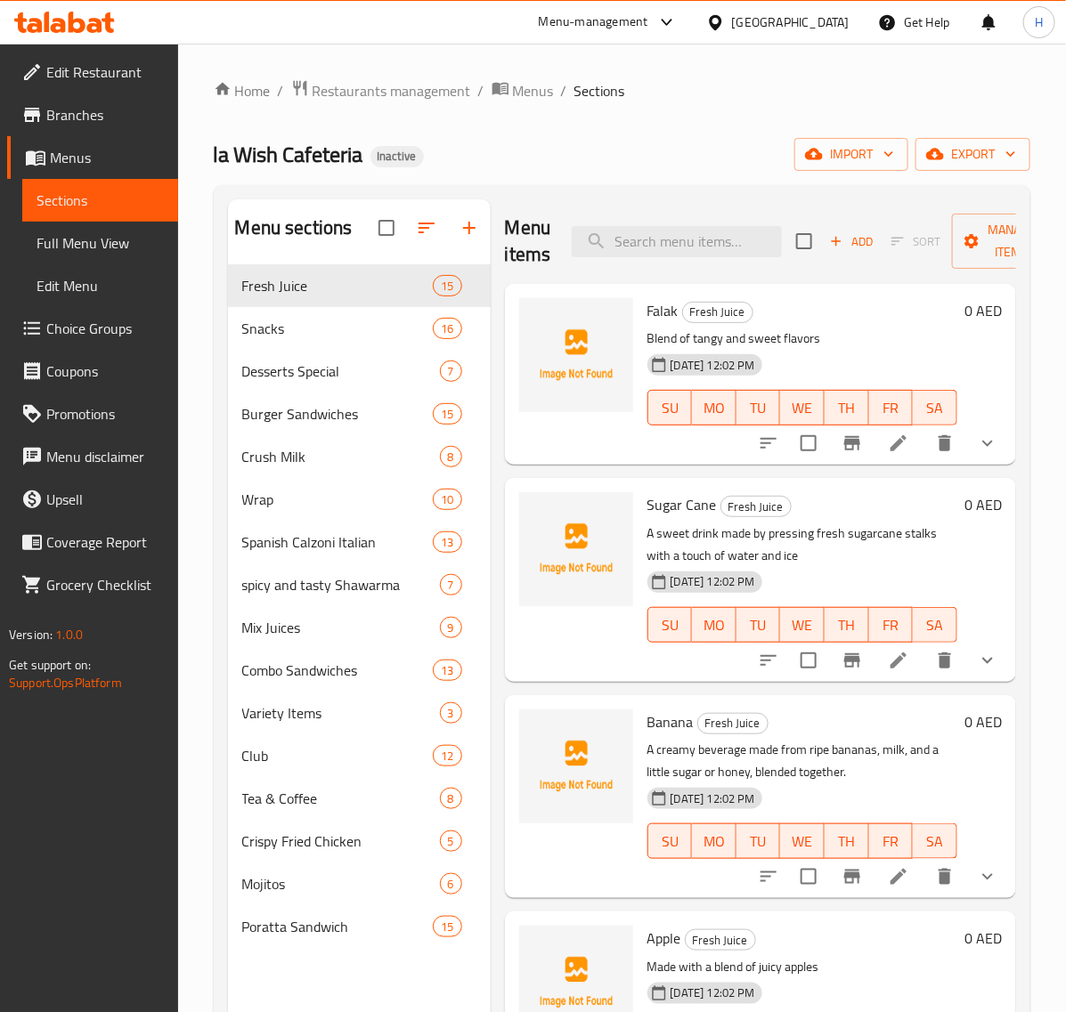
click at [98, 203] on span "Sections" at bounding box center [100, 200] width 127 height 21
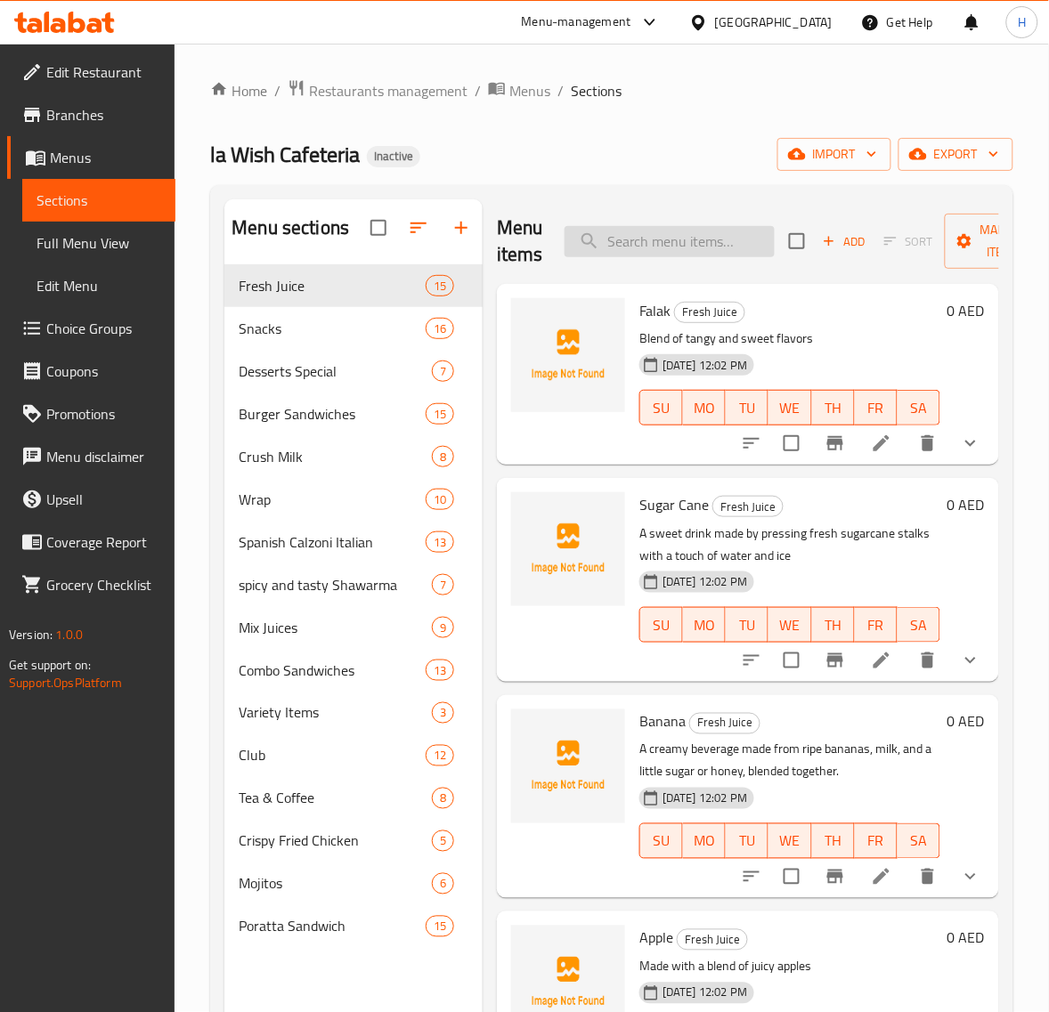
click at [657, 239] on input "search" at bounding box center [669, 241] width 210 height 31
paste input "Banana"
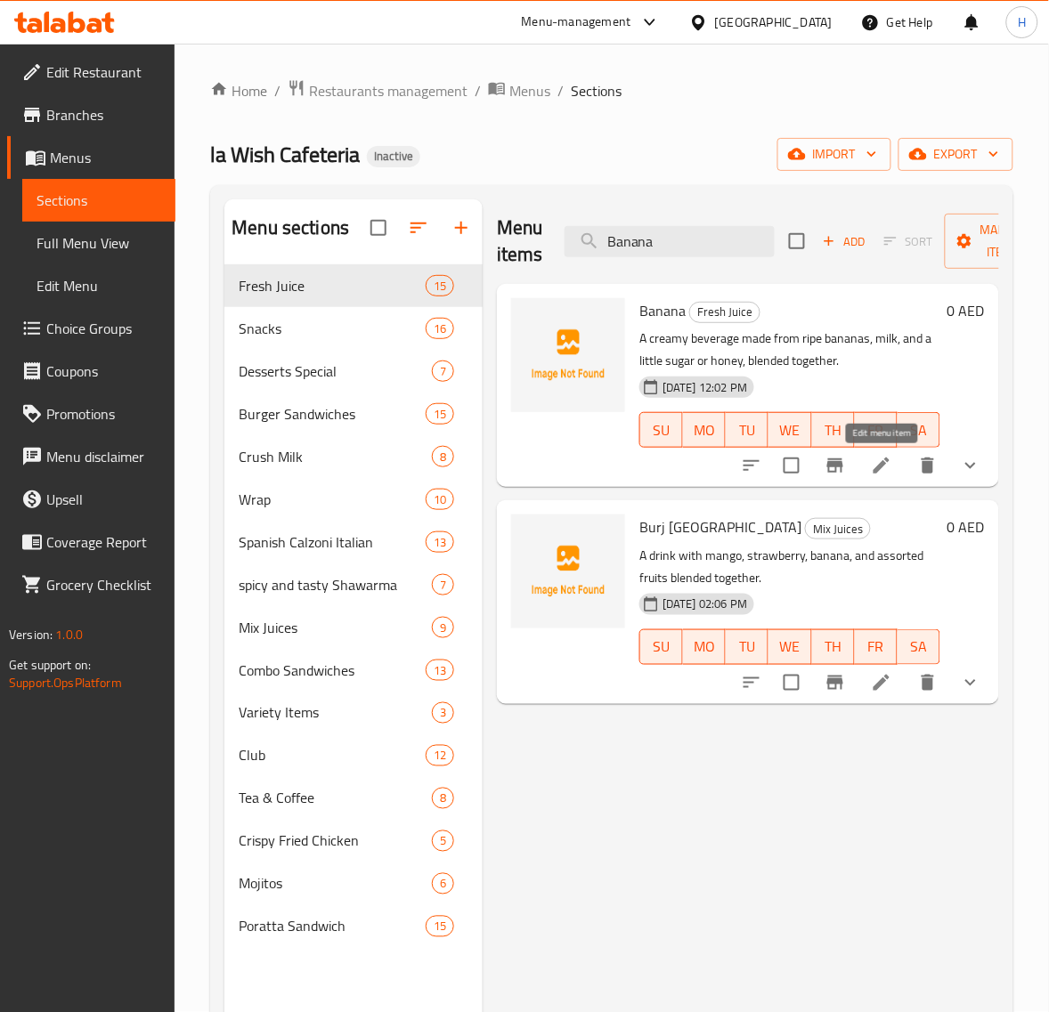
type input "Banana"
click at [887, 470] on icon at bounding box center [881, 465] width 21 height 21
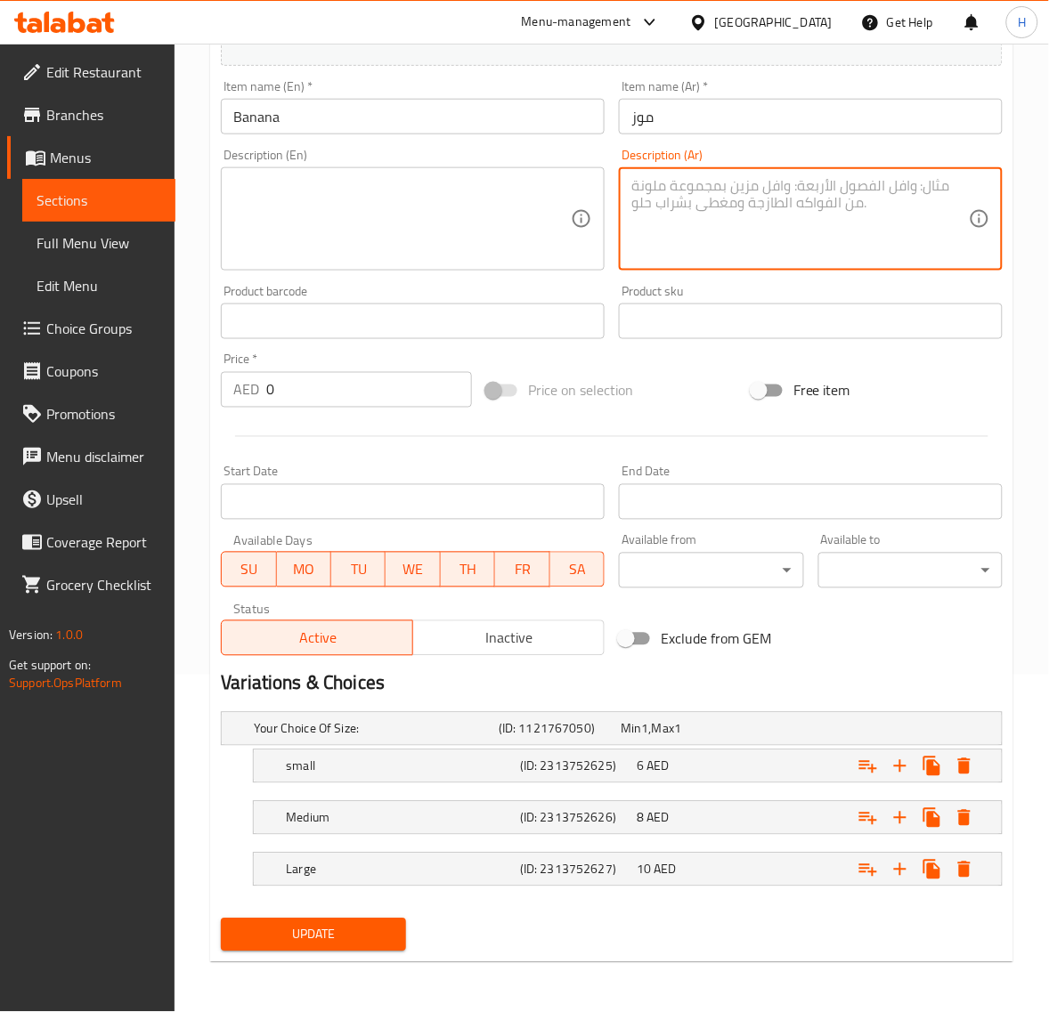
click at [362, 930] on span "Update" at bounding box center [313, 935] width 156 height 22
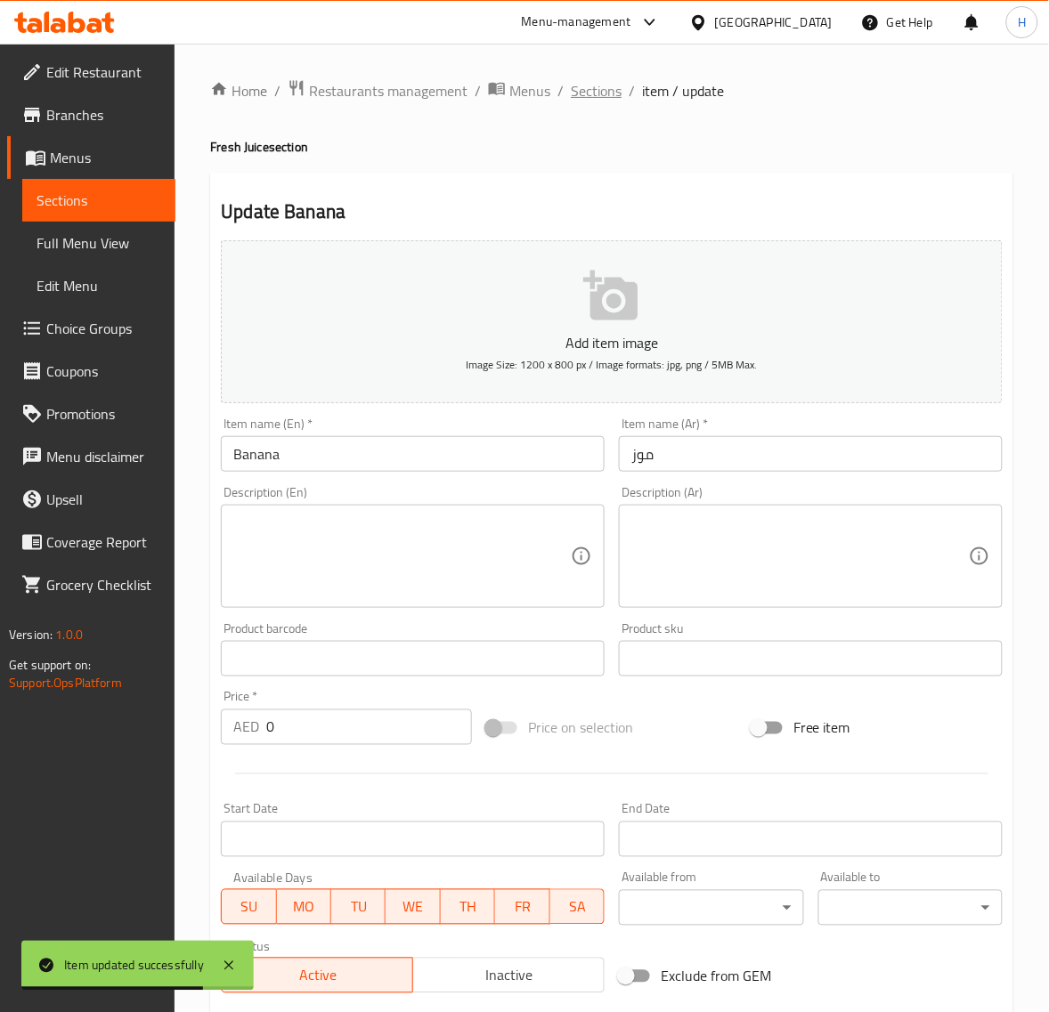
click at [597, 94] on span "Sections" at bounding box center [596, 90] width 51 height 21
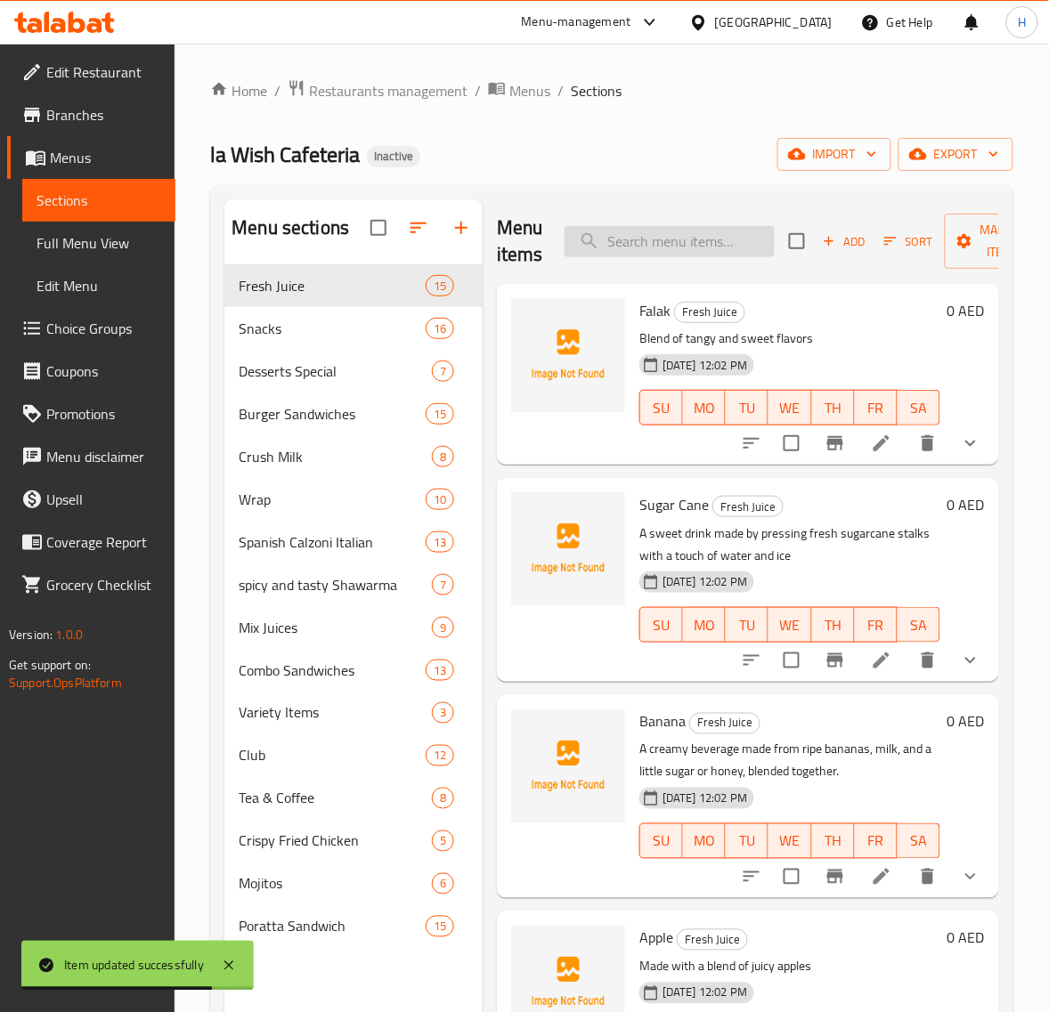
click at [666, 241] on input "search" at bounding box center [669, 241] width 210 height 31
paste input "Apple"
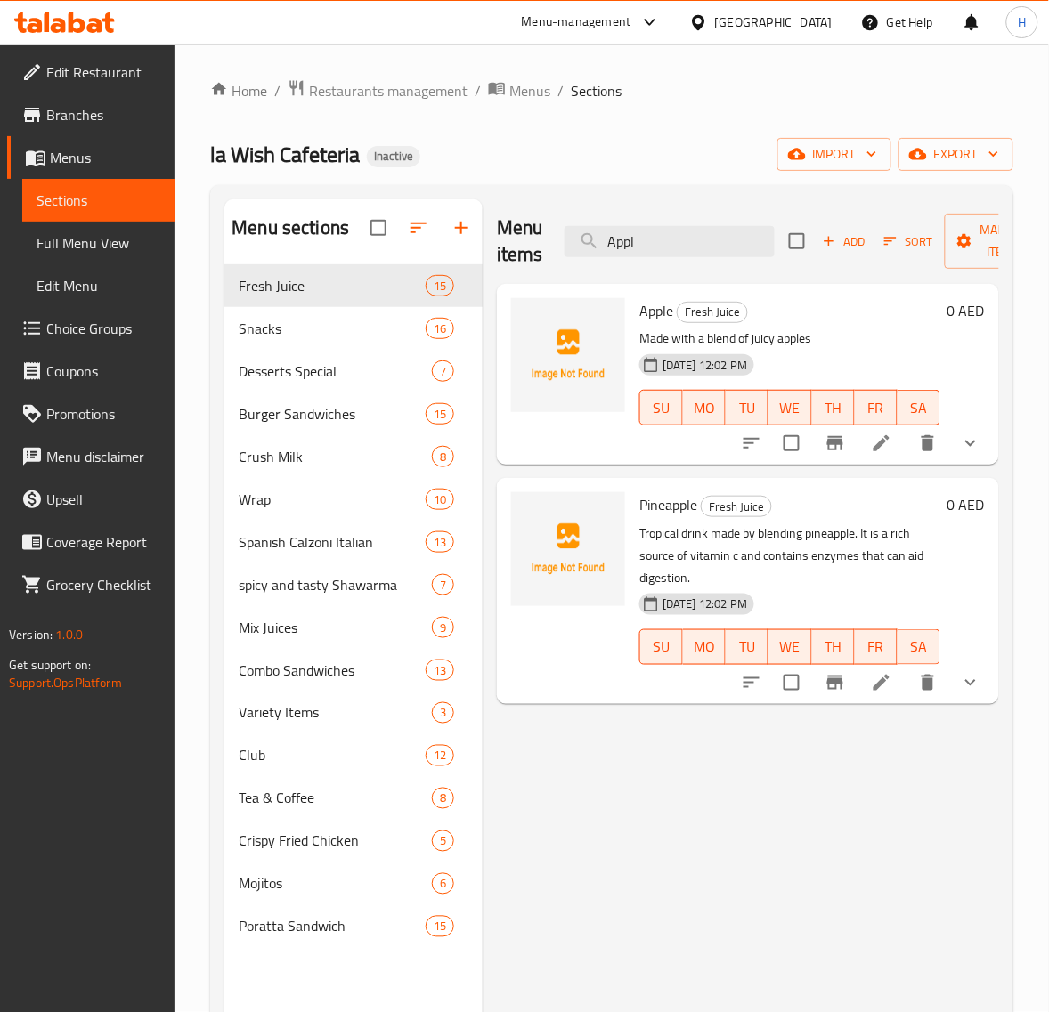
type input "Appl"
click at [879, 434] on icon at bounding box center [881, 443] width 21 height 21
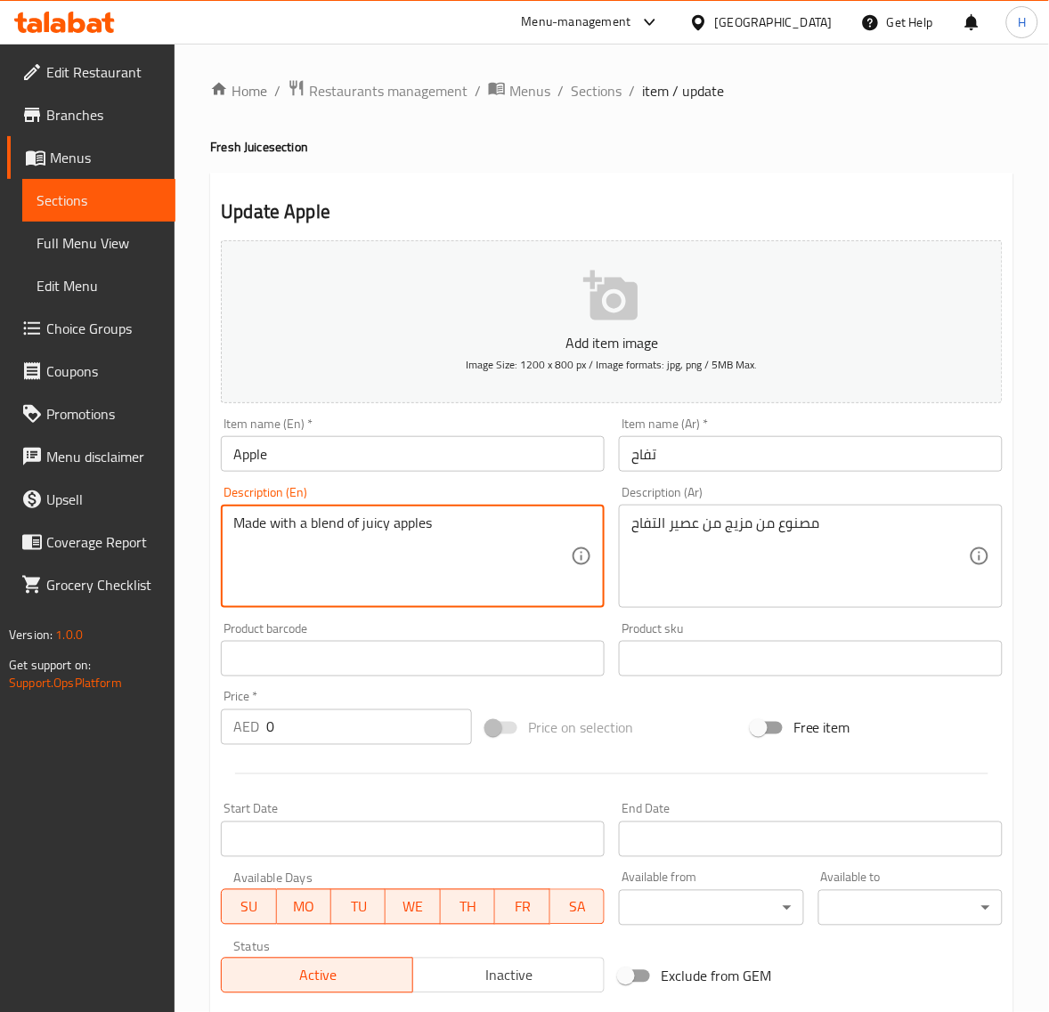
click at [416, 545] on textarea "Made with a blend of juicy apples" at bounding box center [401, 557] width 337 height 85
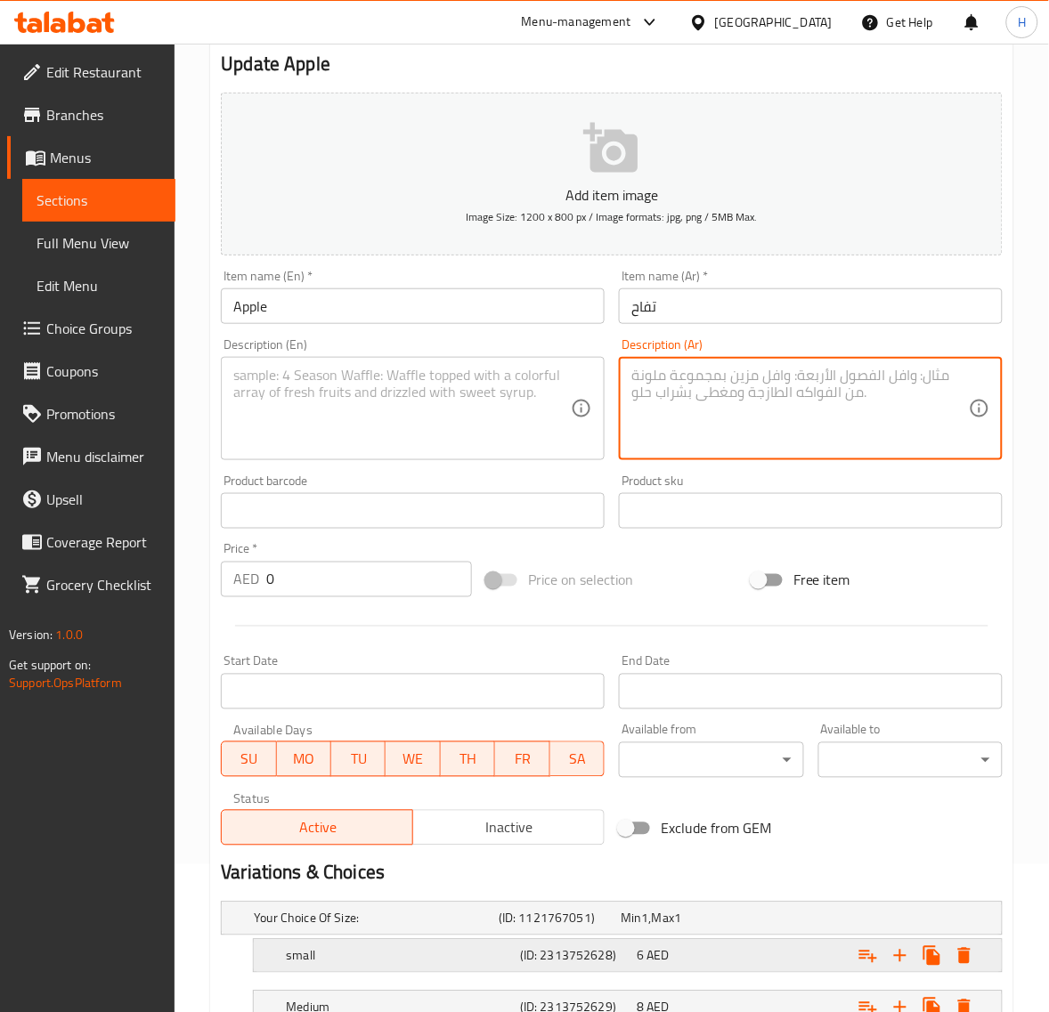
scroll to position [338, 0]
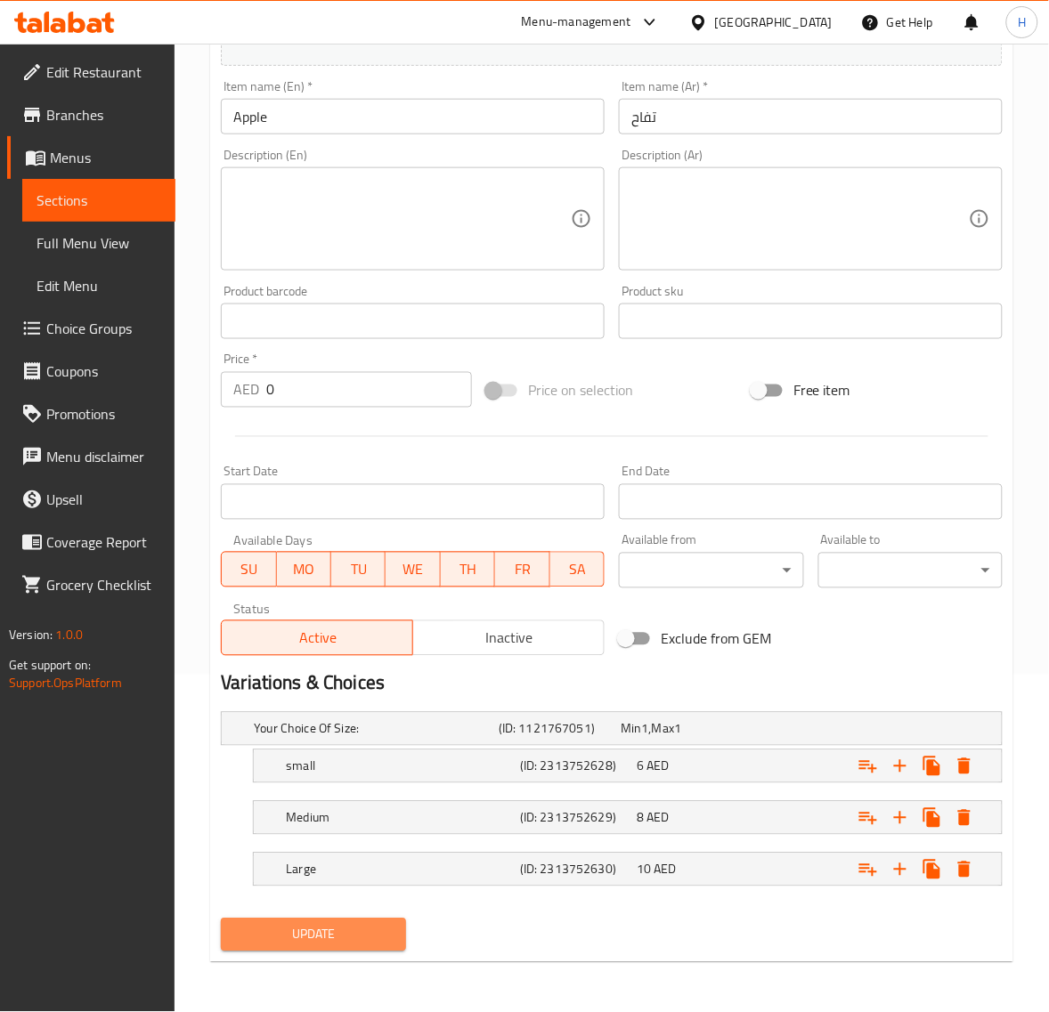
click at [336, 930] on span "Update" at bounding box center [313, 935] width 156 height 22
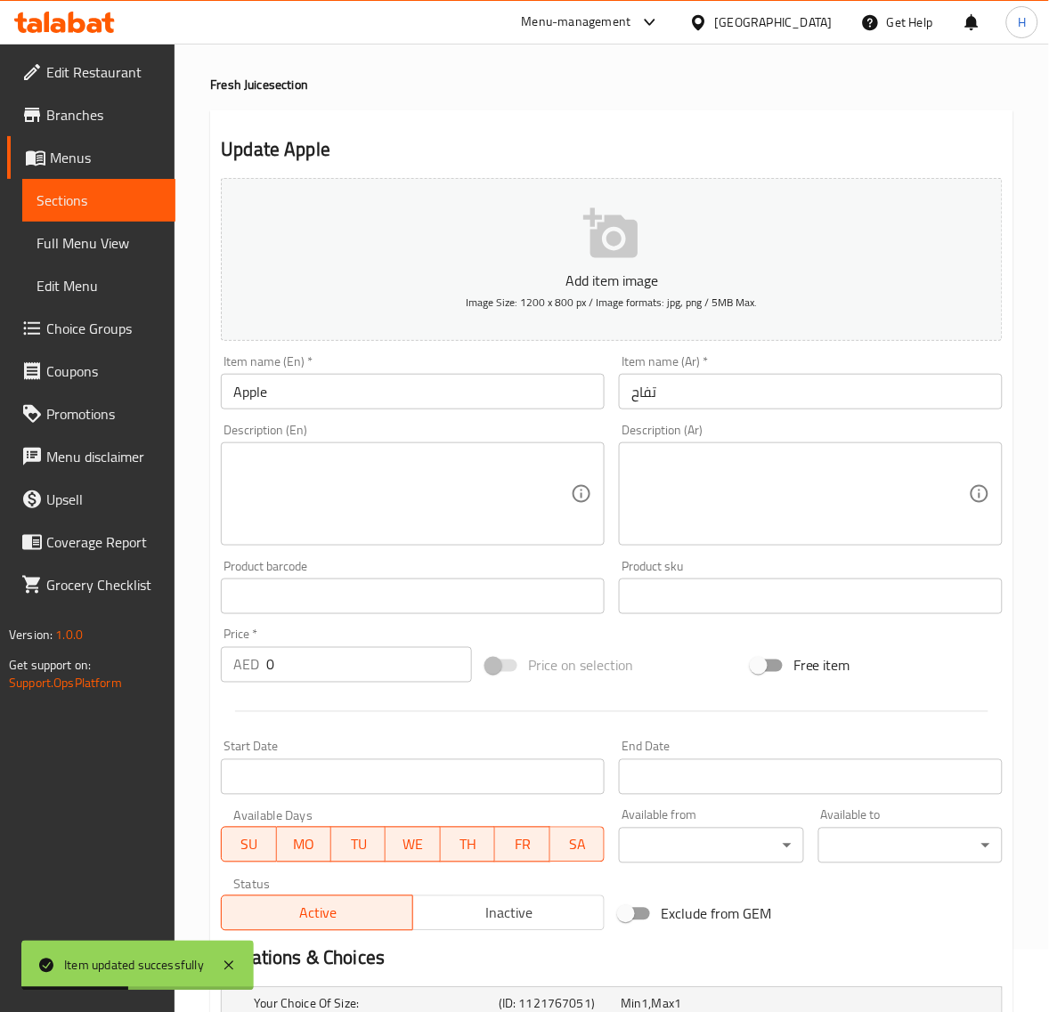
scroll to position [0, 0]
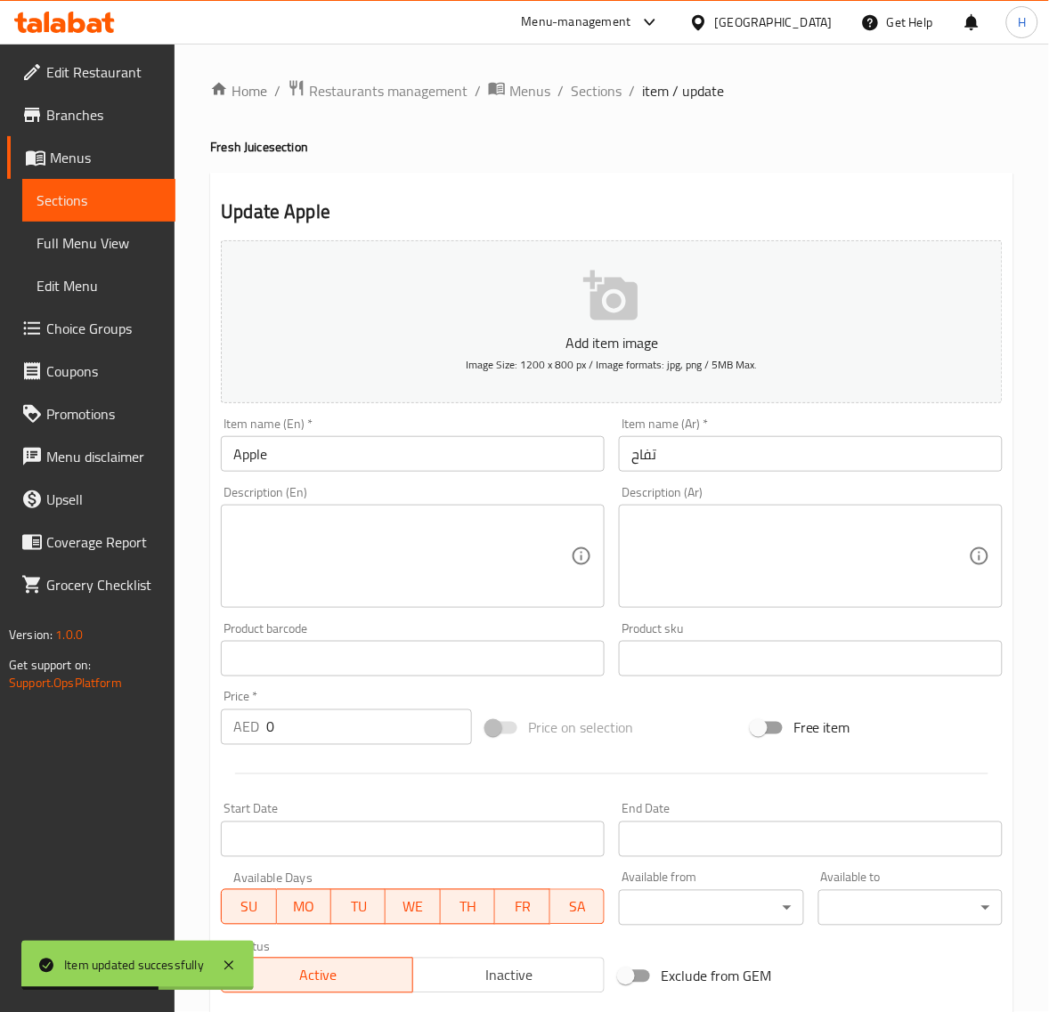
drag, startPoint x: 577, startPoint y: 96, endPoint x: 543, endPoint y: 118, distance: 40.0
click at [577, 96] on span "Sections" at bounding box center [596, 90] width 51 height 21
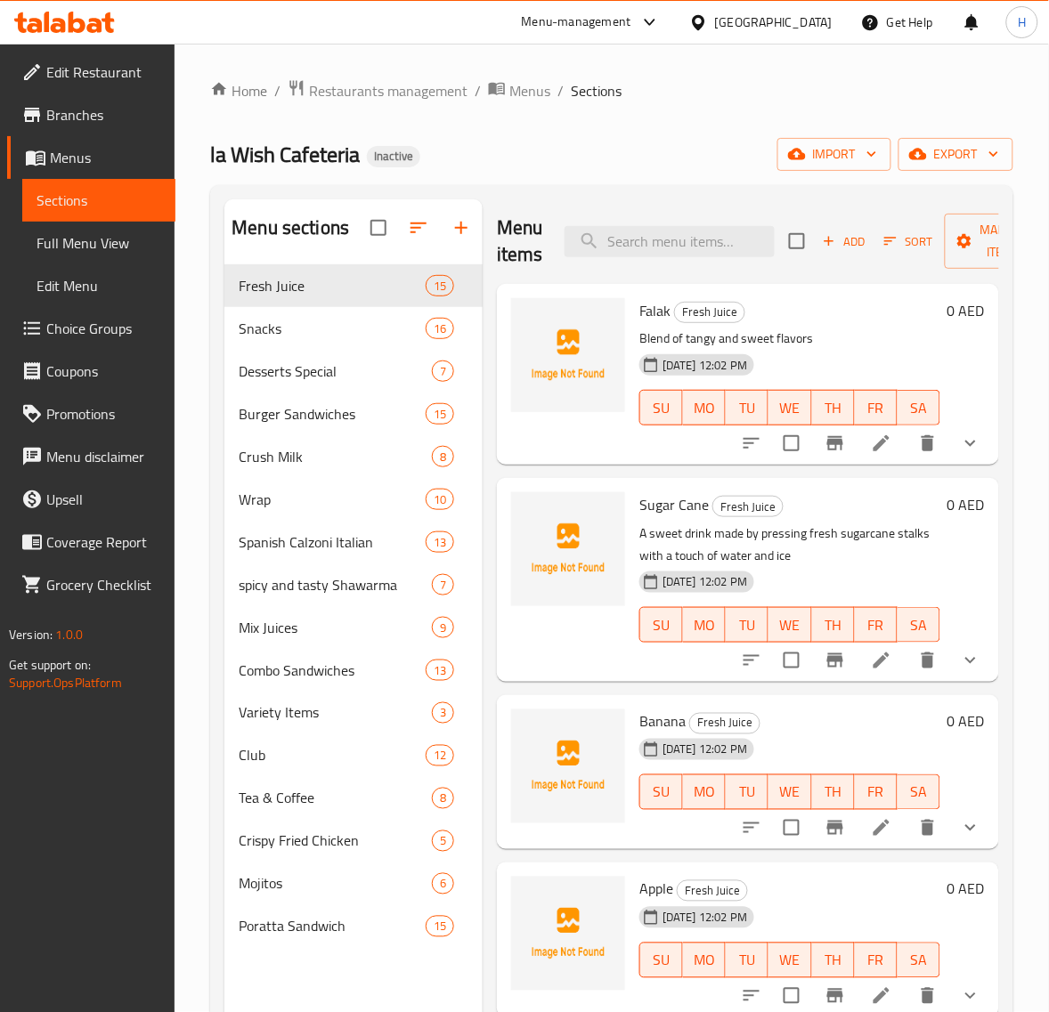
drag, startPoint x: 83, startPoint y: 247, endPoint x: 1047, endPoint y: 305, distance: 966.0
click at [83, 247] on span "Full Menu View" at bounding box center [99, 242] width 125 height 21
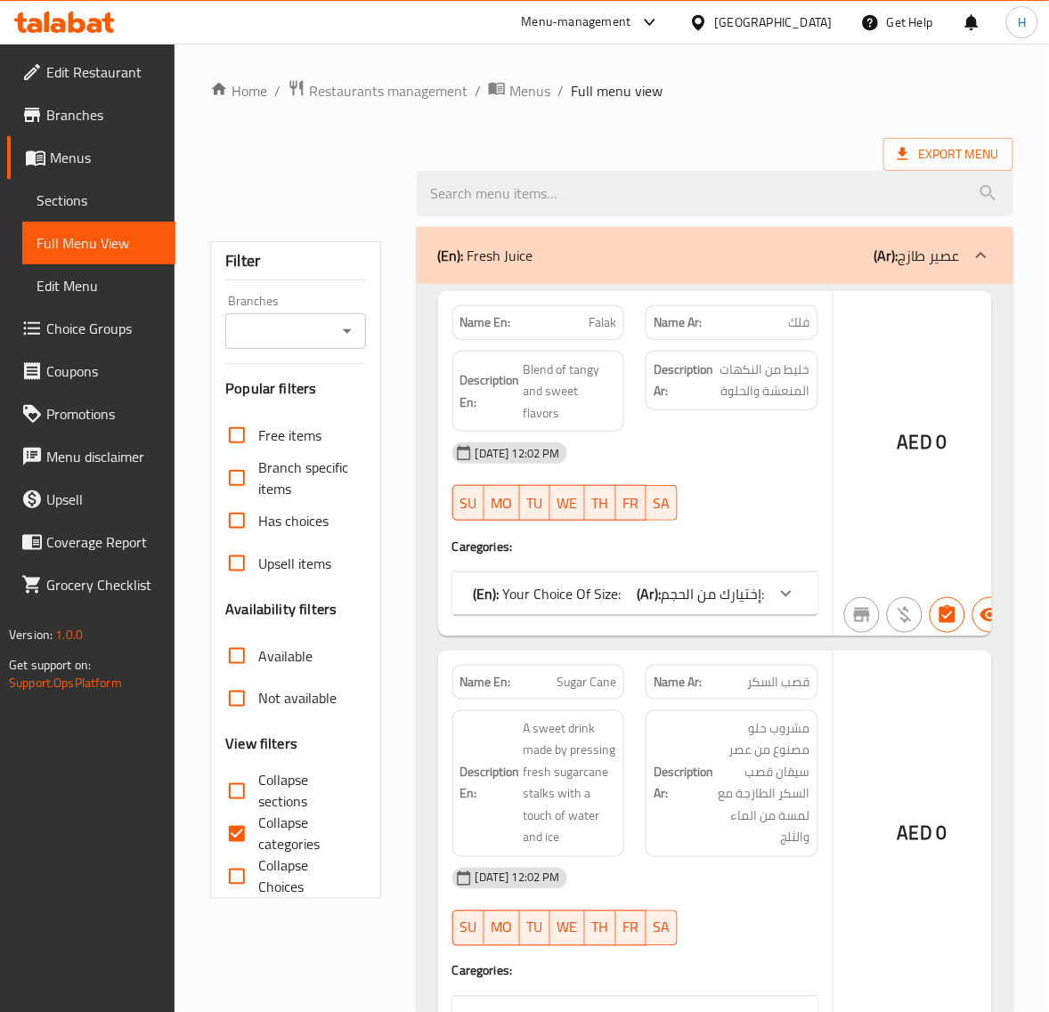
click at [647, 307] on div "Name Ar: فلك" at bounding box center [731, 322] width 173 height 35
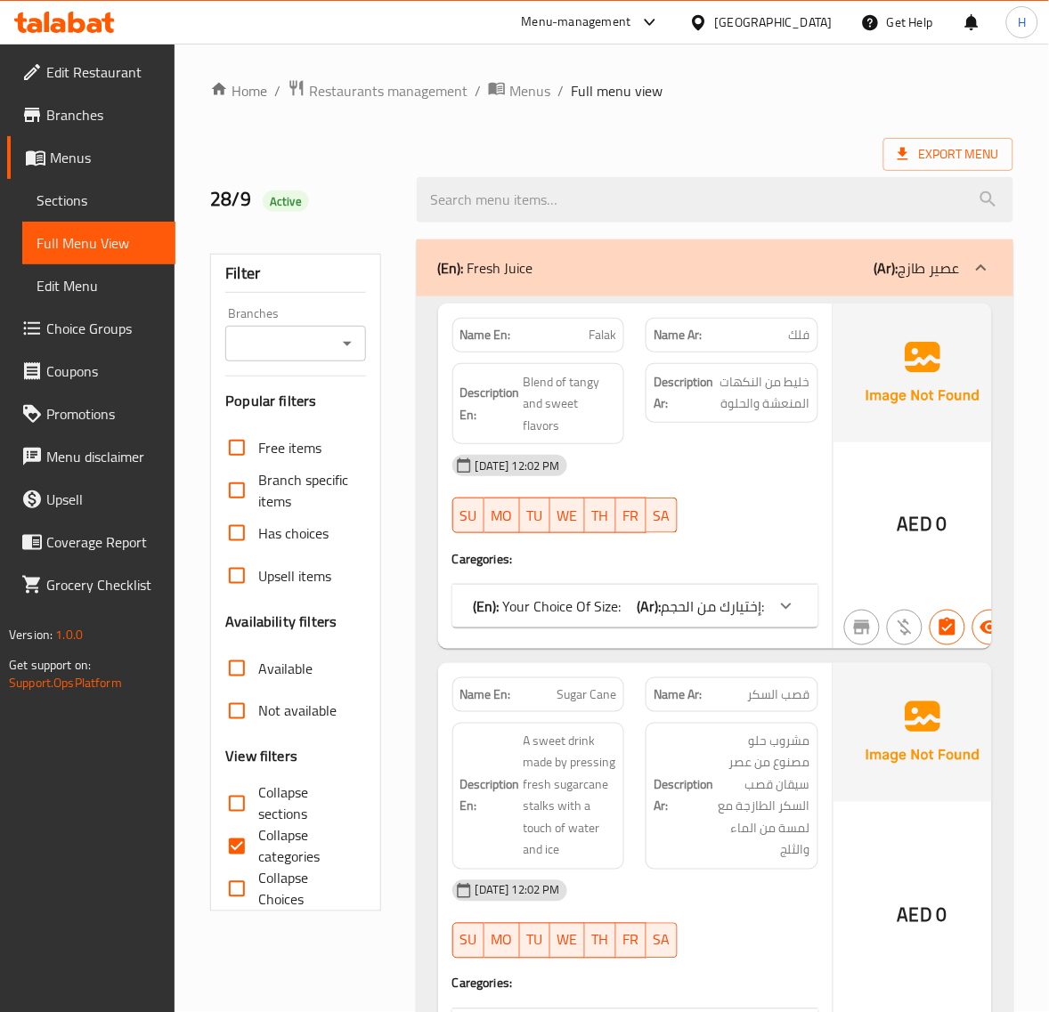
click at [652, 154] on div "Export Menu" at bounding box center [611, 154] width 803 height 33
click at [122, 203] on span "Sections" at bounding box center [99, 200] width 125 height 21
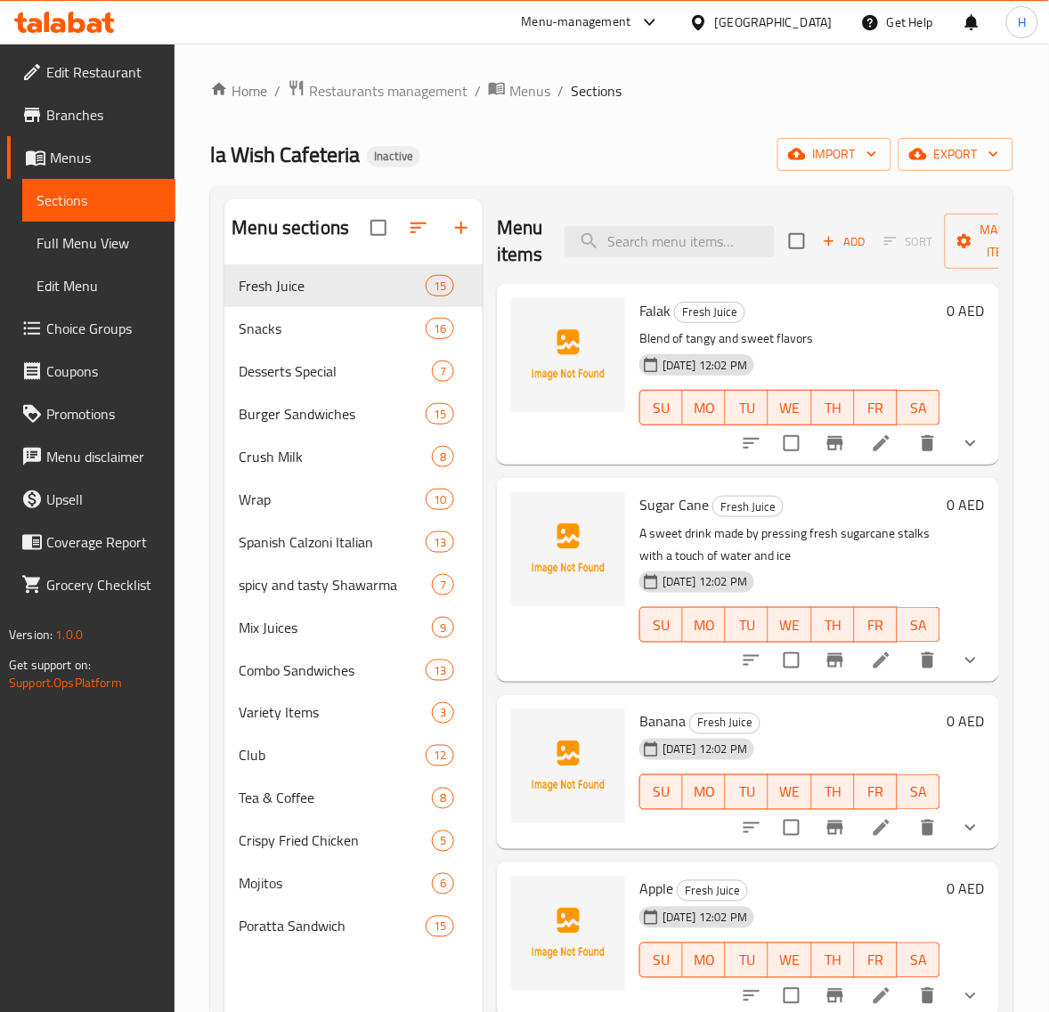
click at [873, 442] on icon at bounding box center [881, 443] width 21 height 21
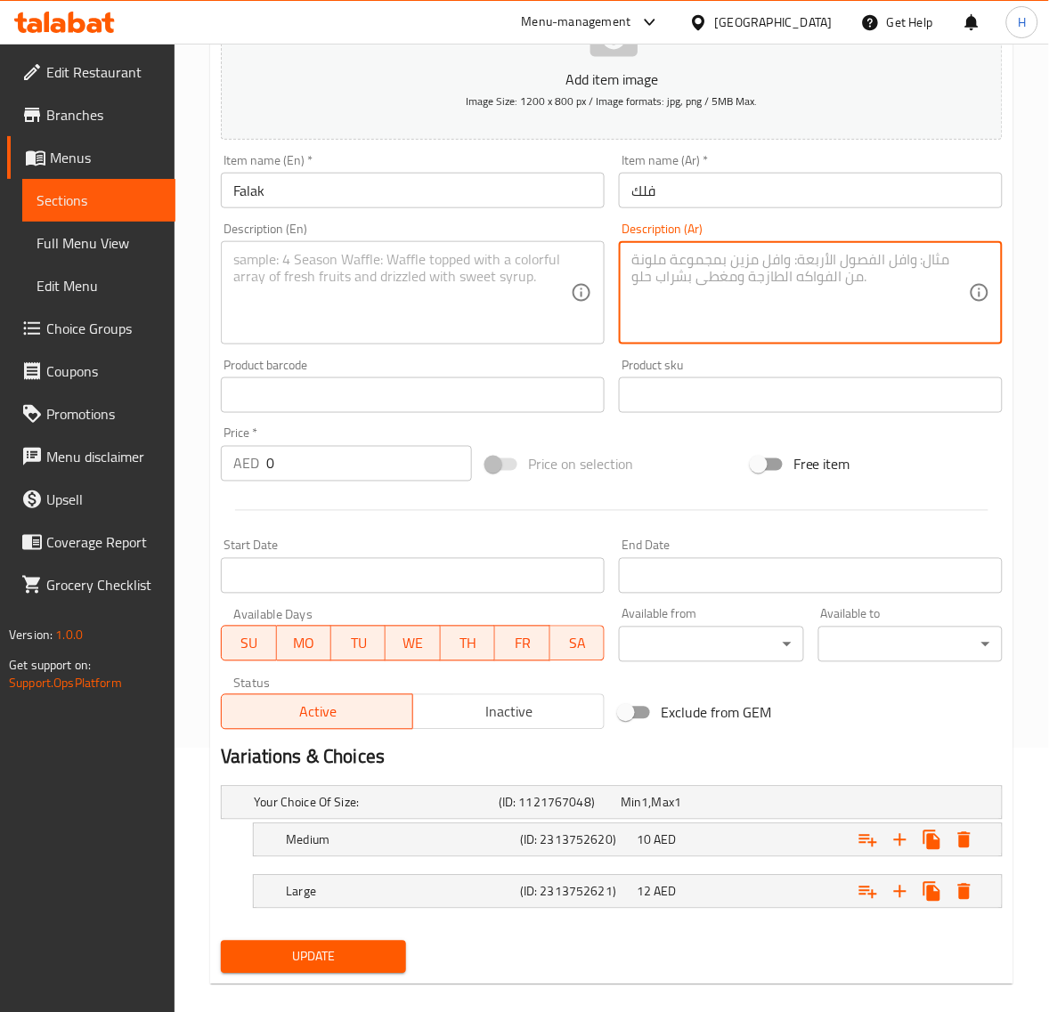
scroll to position [286, 0]
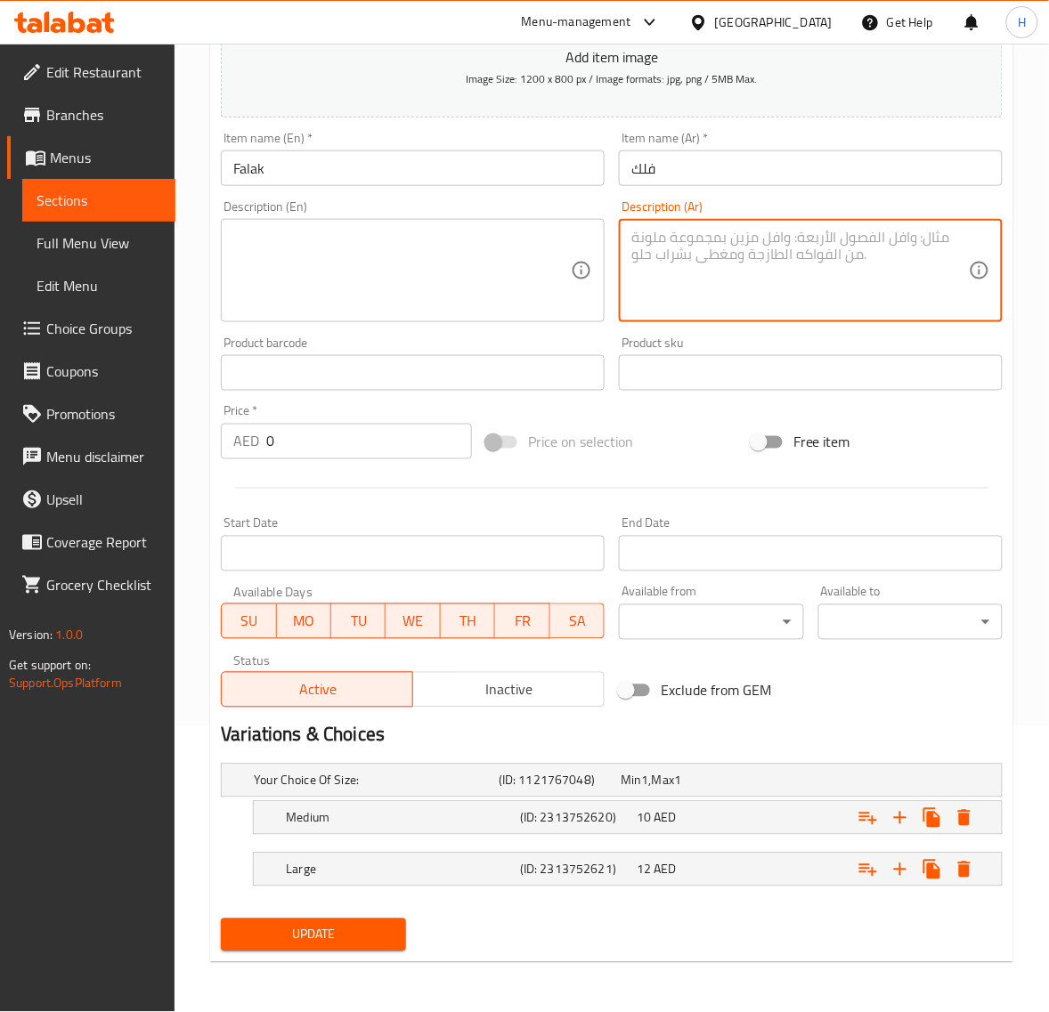
click at [334, 919] on button "Update" at bounding box center [313, 935] width 184 height 33
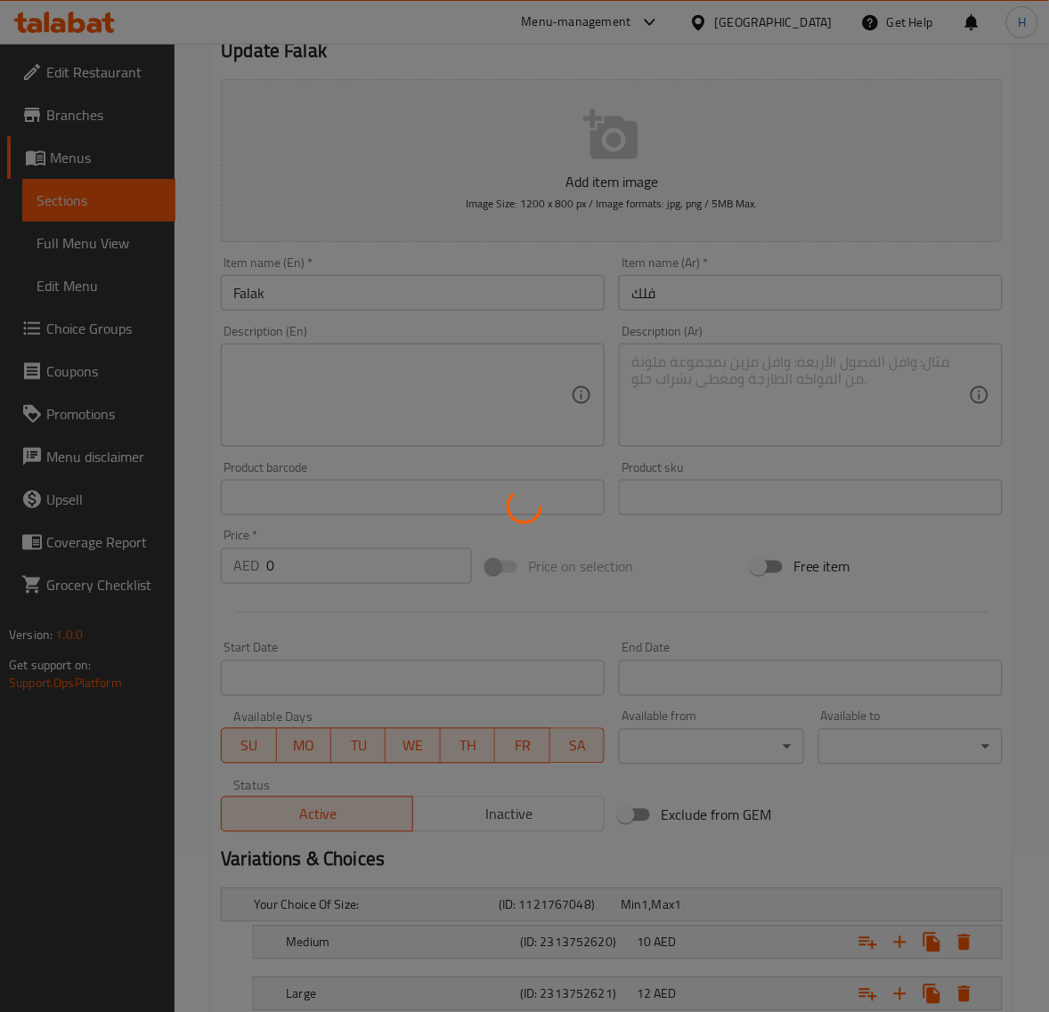
scroll to position [0, 0]
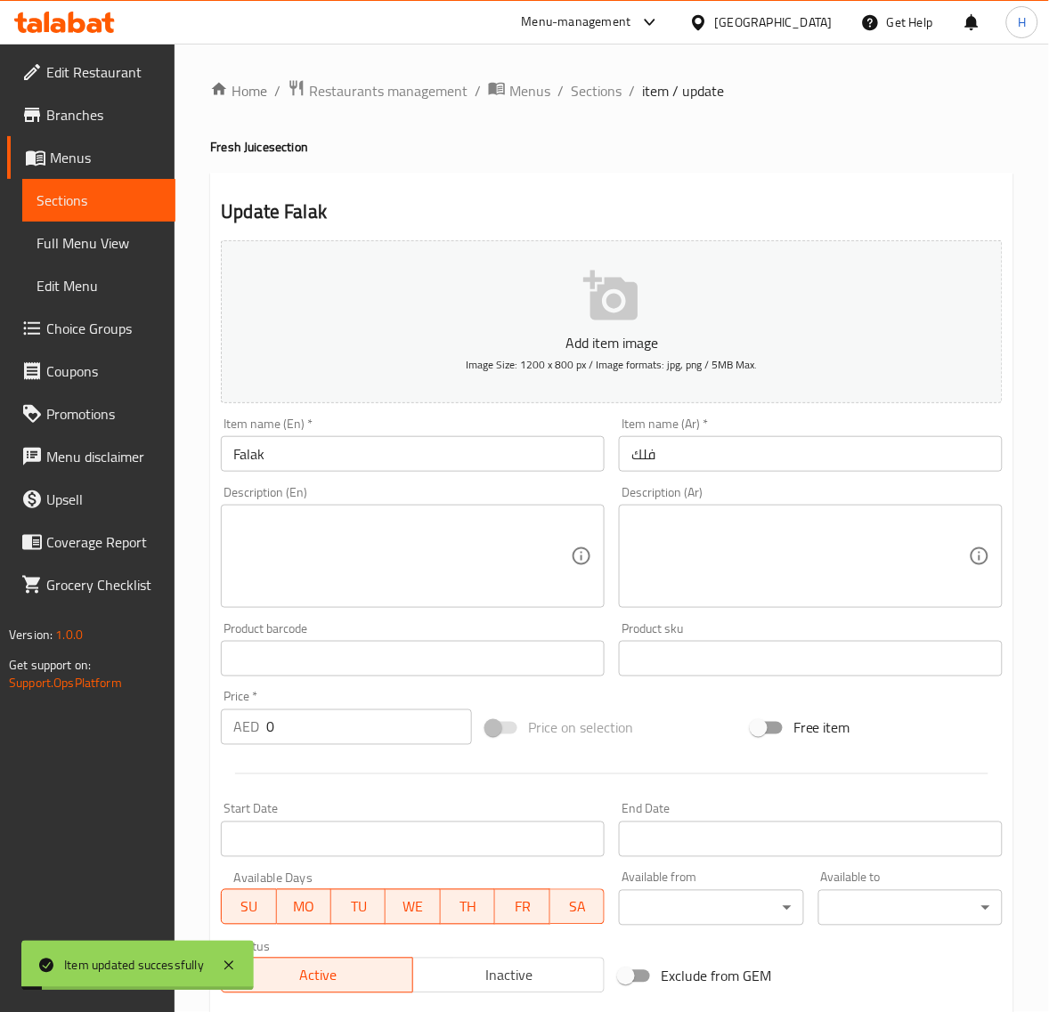
drag, startPoint x: 78, startPoint y: 245, endPoint x: 175, endPoint y: 482, distance: 255.6
click at [78, 245] on span "Full Menu View" at bounding box center [99, 242] width 125 height 21
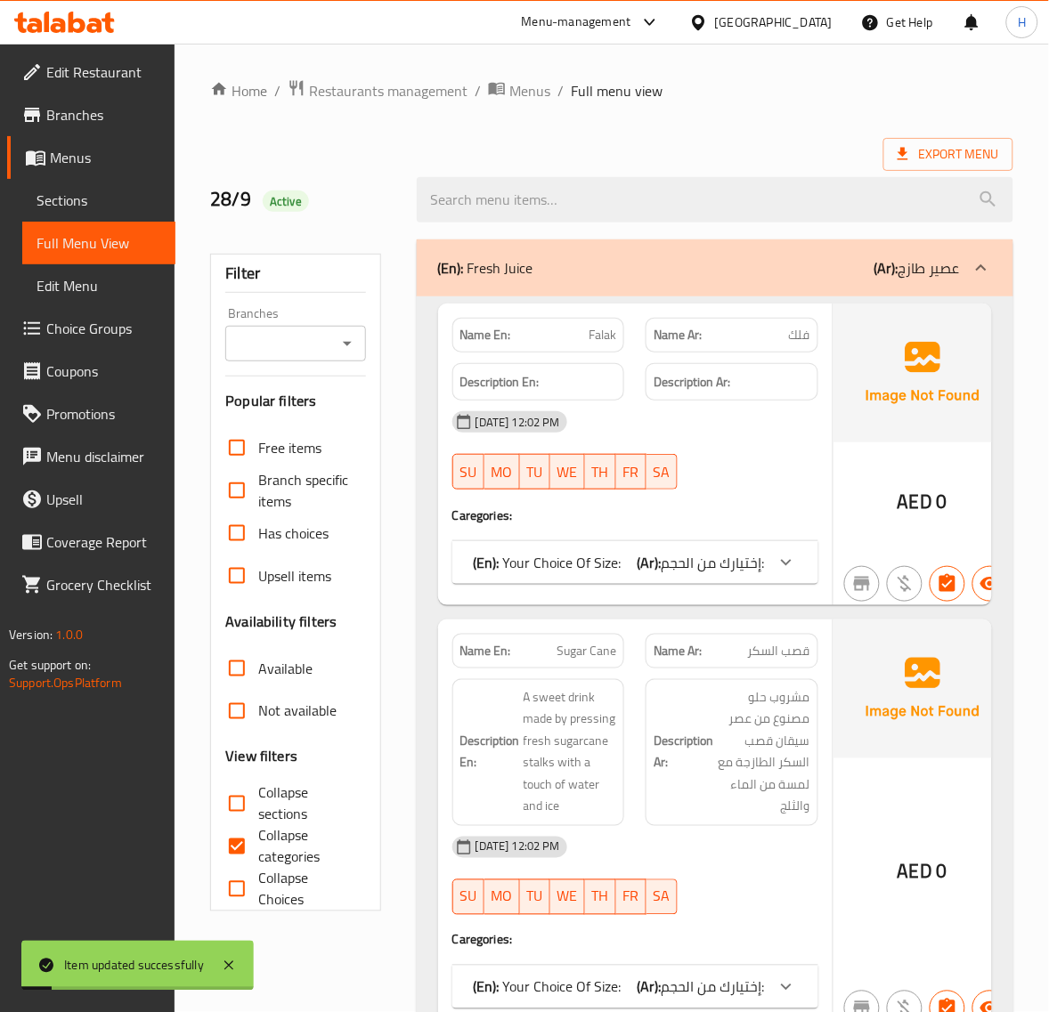
scroll to position [74, 0]
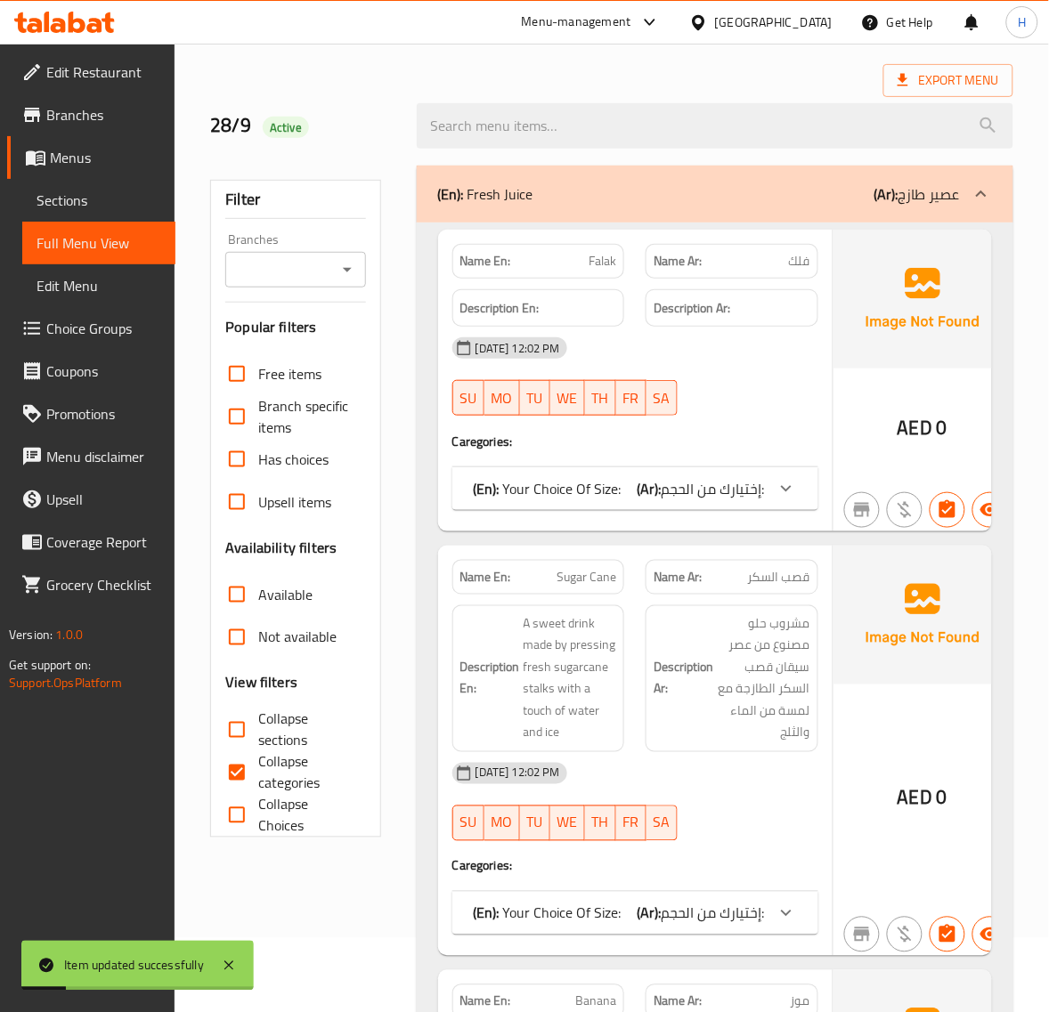
click at [254, 724] on input "Collapse sections" at bounding box center [236, 730] width 43 height 43
checkbox input "true"
click at [254, 758] on input "Collapse categories" at bounding box center [236, 772] width 43 height 43
checkbox input "false"
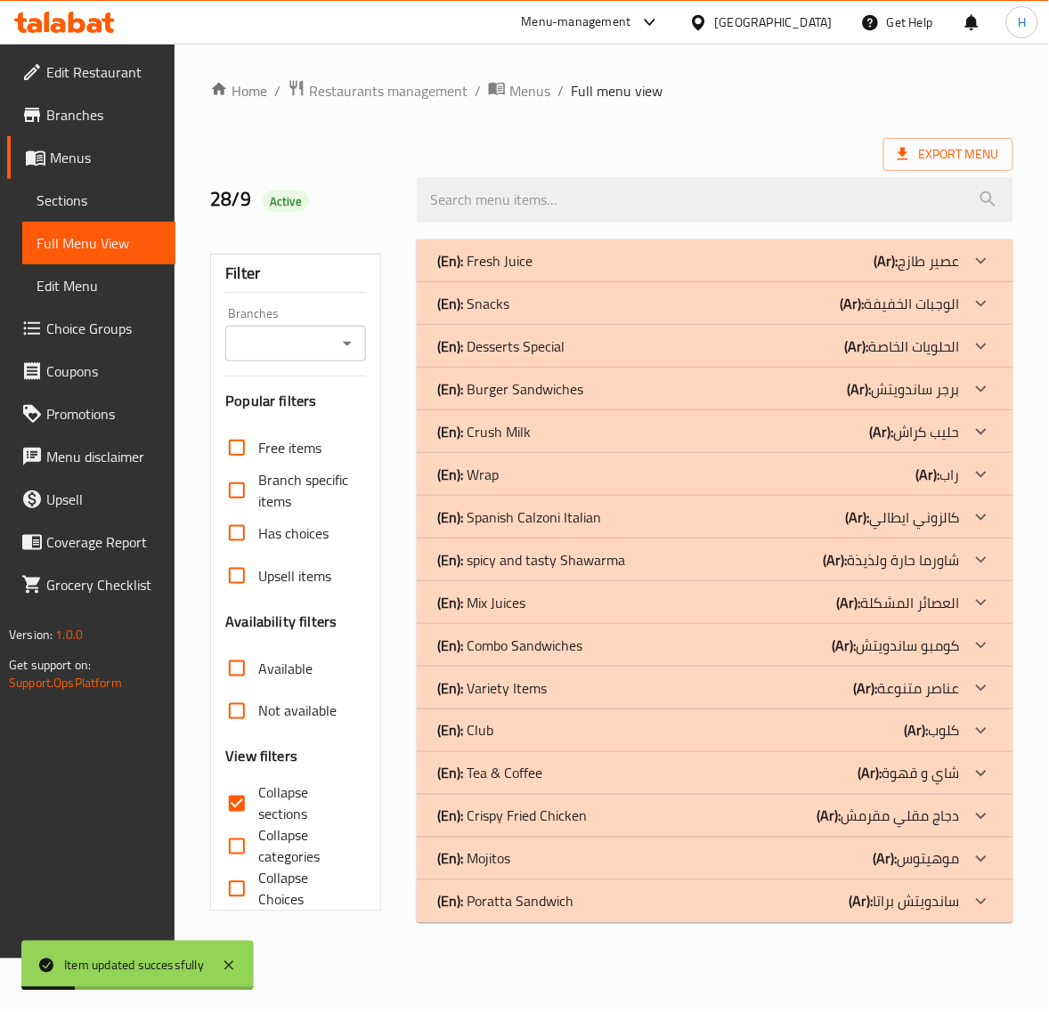
scroll to position [0, 0]
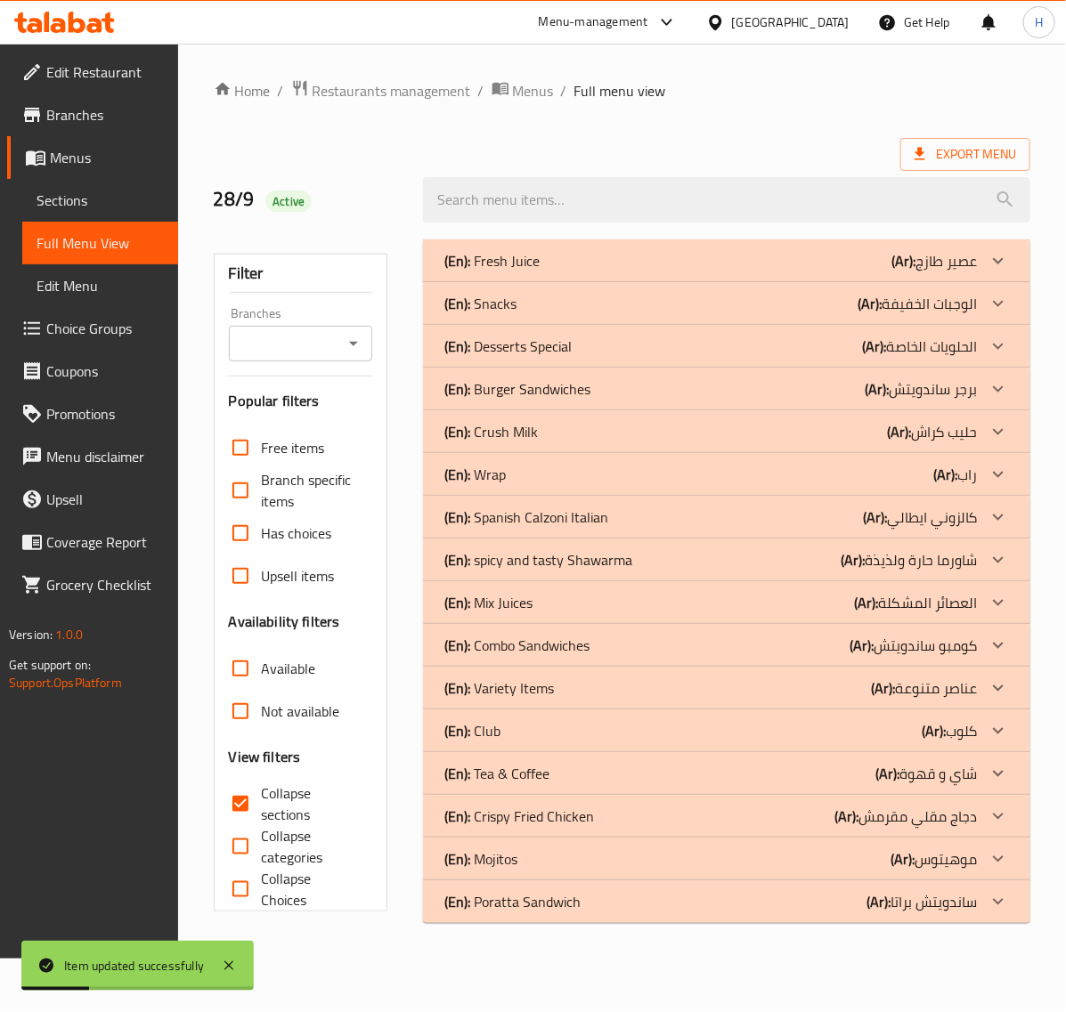
click at [604, 264] on div "(En): Fresh Juice (Ar): عصير طازج" at bounding box center [710, 260] width 532 height 21
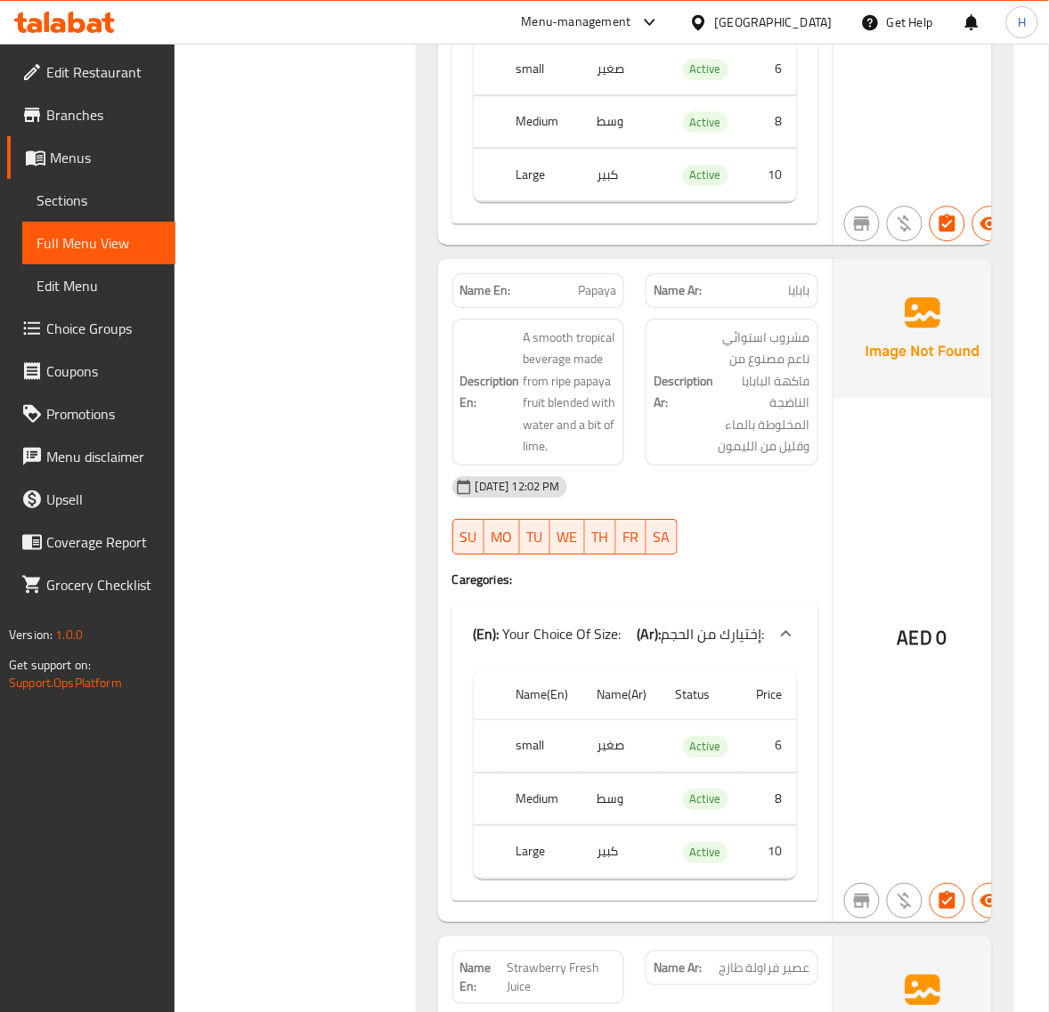
scroll to position [2448, 0]
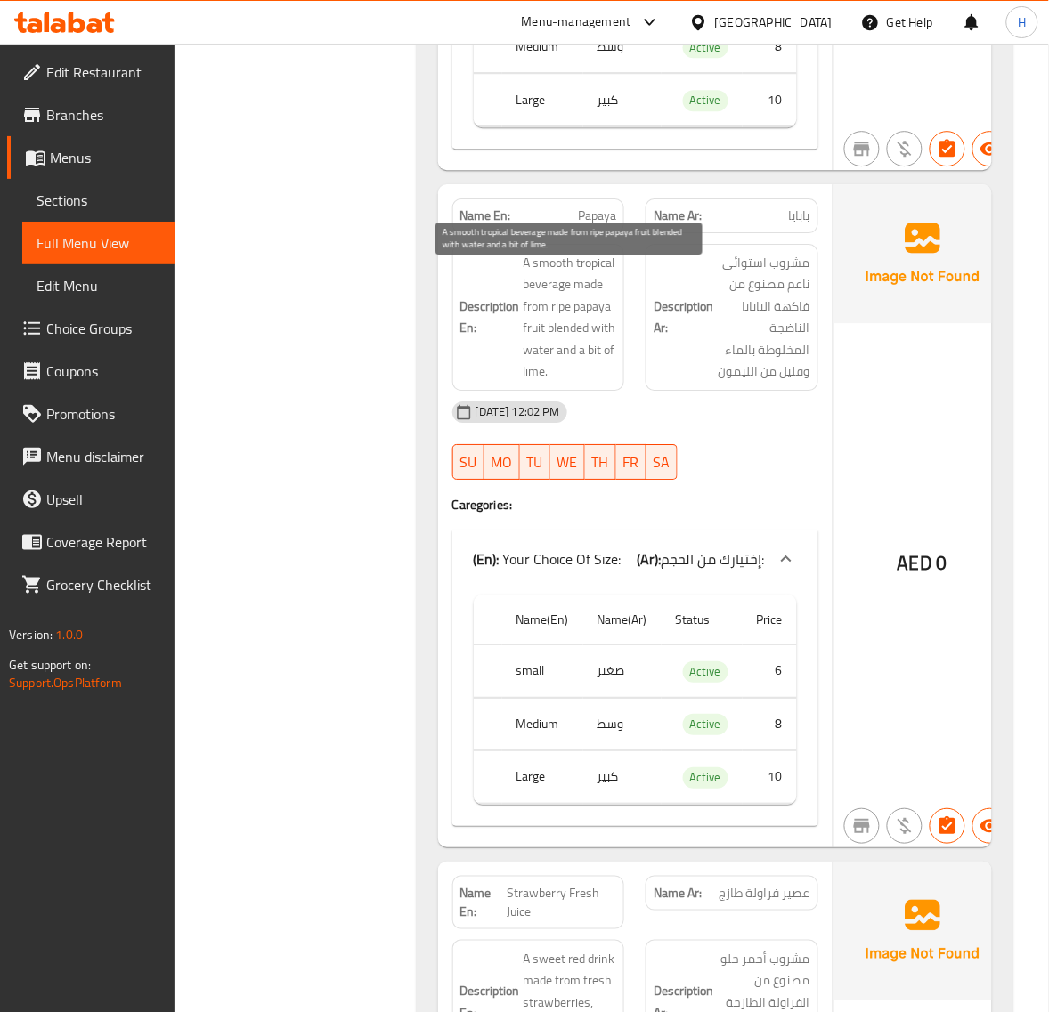
click at [530, 383] on span "A smooth tropical beverage made from ripe papaya fruit blended with water and a…" at bounding box center [570, 317] width 93 height 131
copy span "lime"
click at [598, 225] on span "Papaya" at bounding box center [597, 216] width 38 height 19
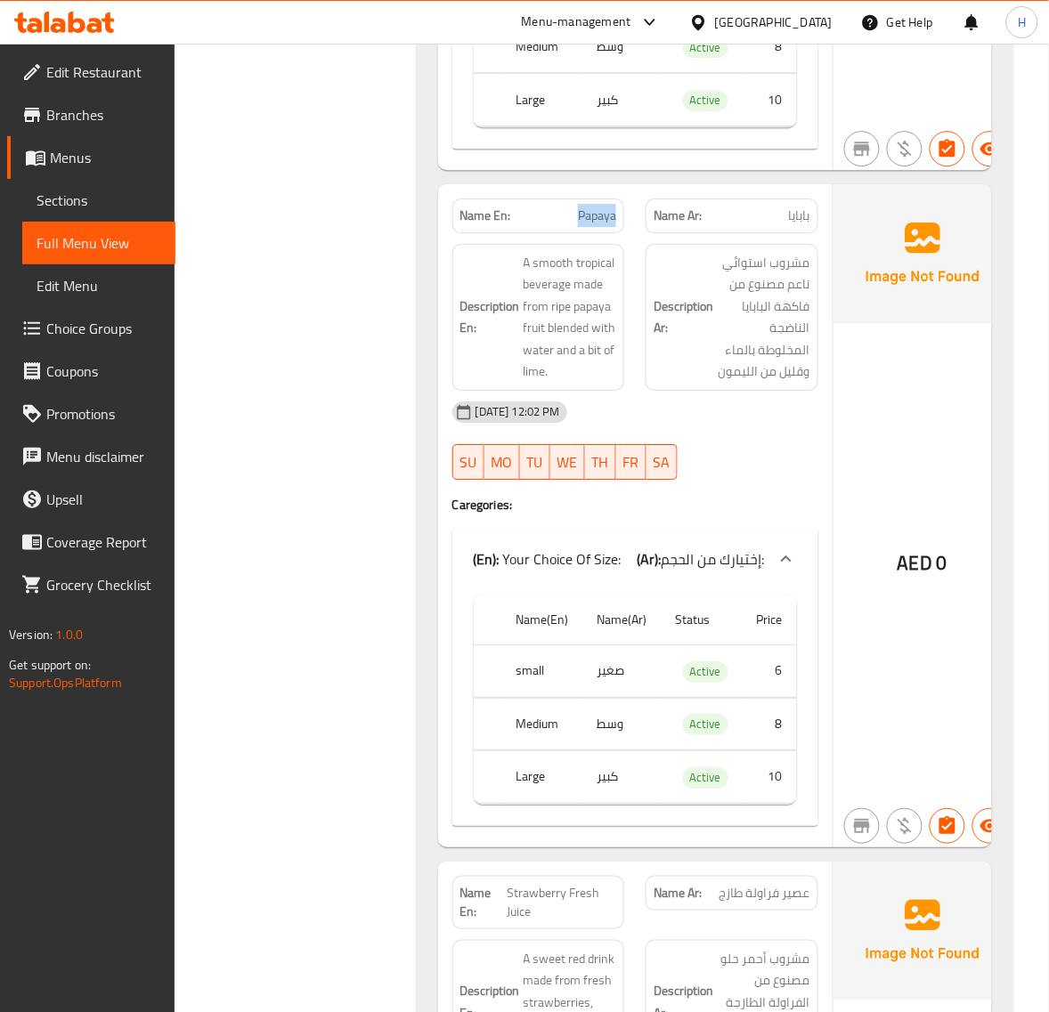
copy span "Papaya"
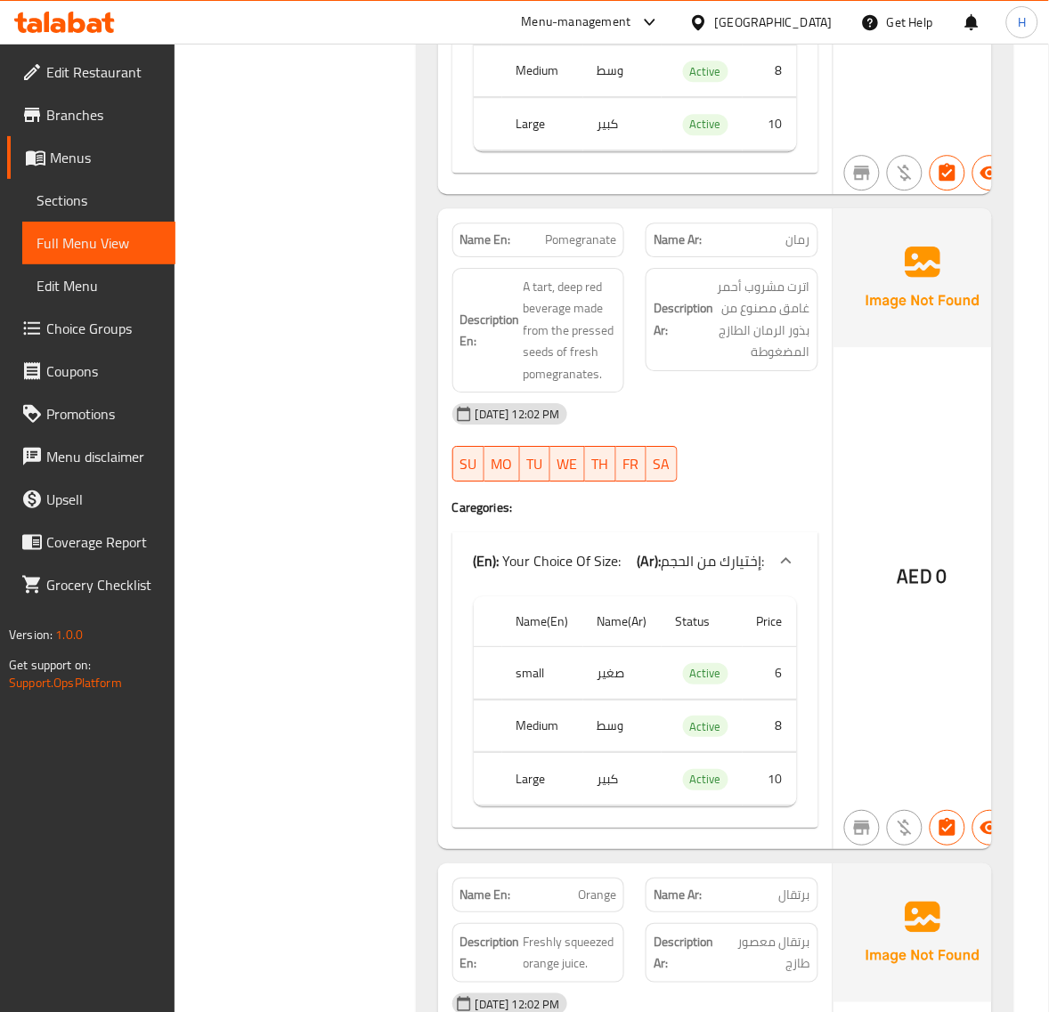
scroll to position [3784, 0]
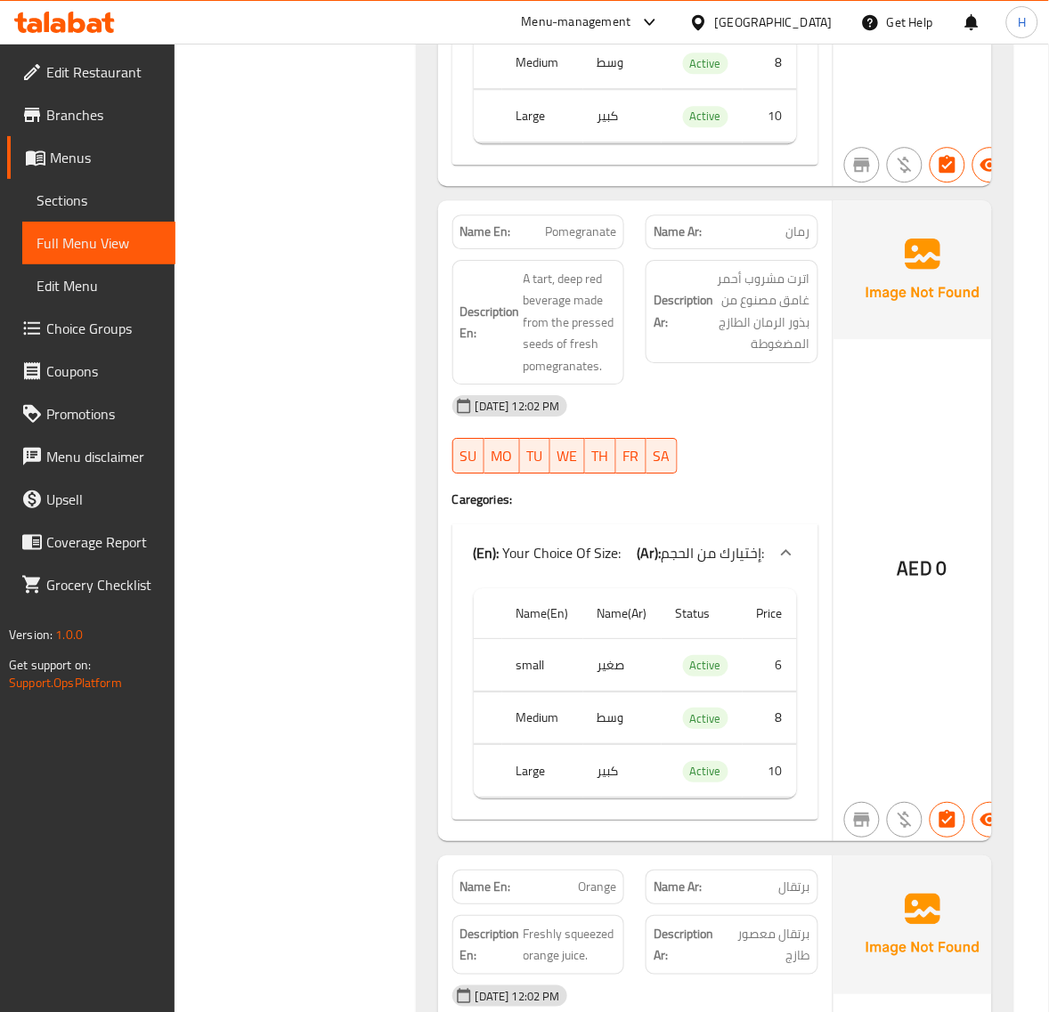
click at [565, 241] on span "Pomegranate" at bounding box center [580, 232] width 71 height 19
copy span "Pomegranate"
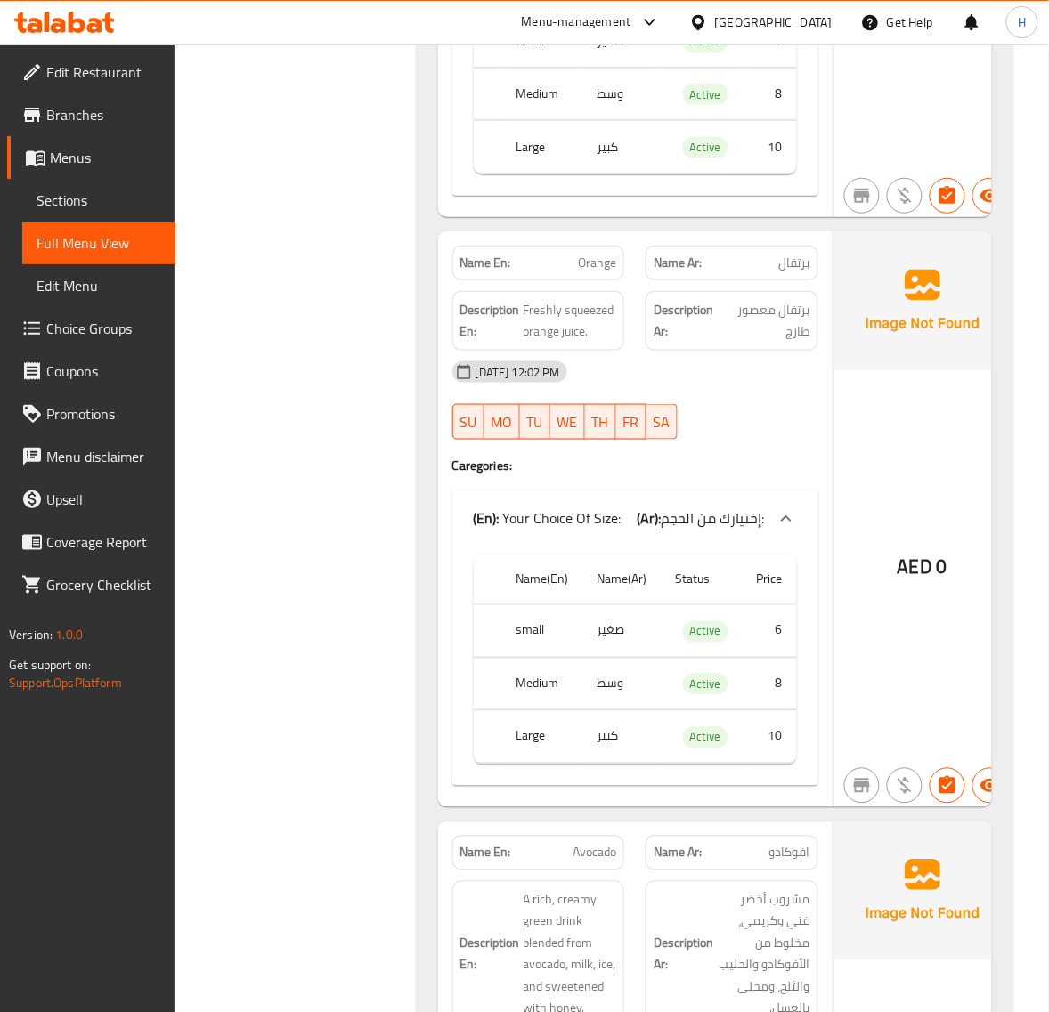
scroll to position [4452, 0]
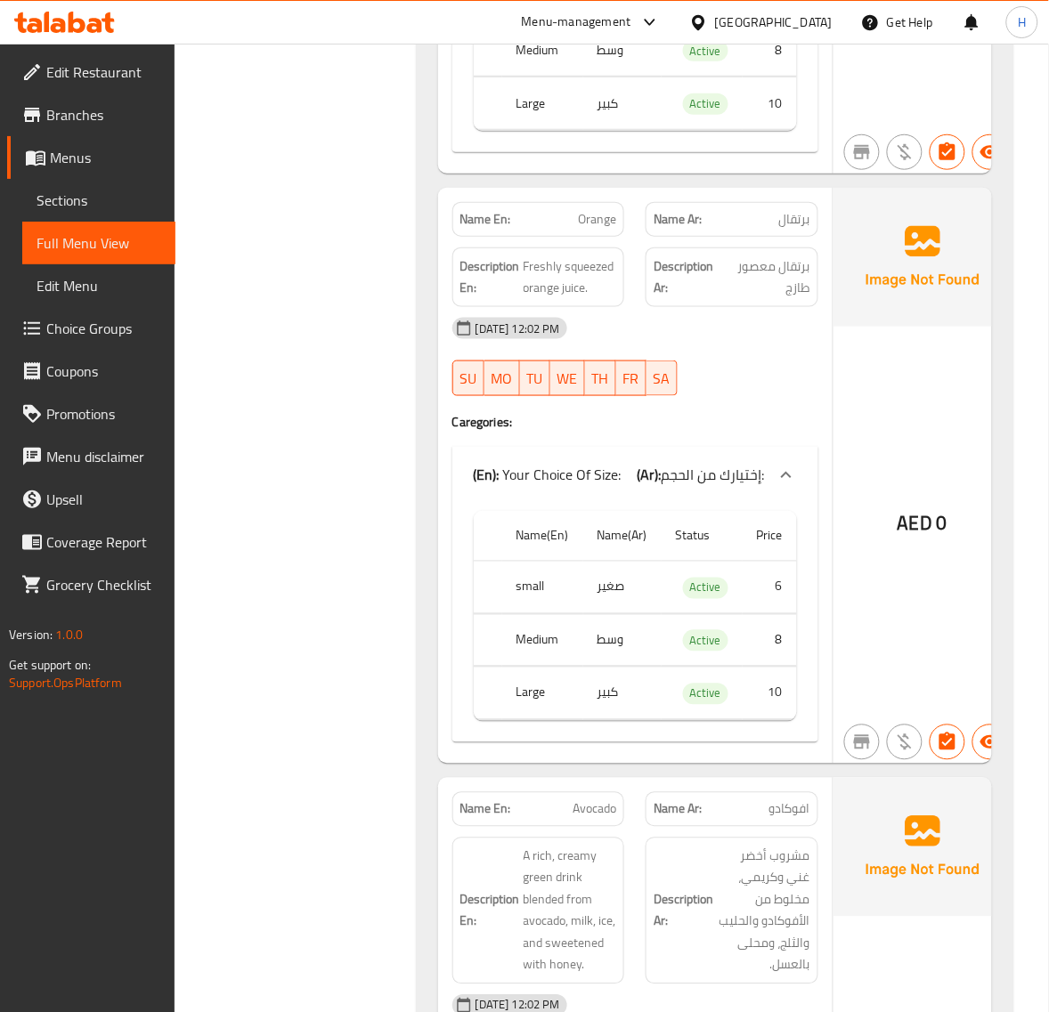
click at [581, 229] on span "Orange" at bounding box center [597, 219] width 38 height 19
copy span "Orange"
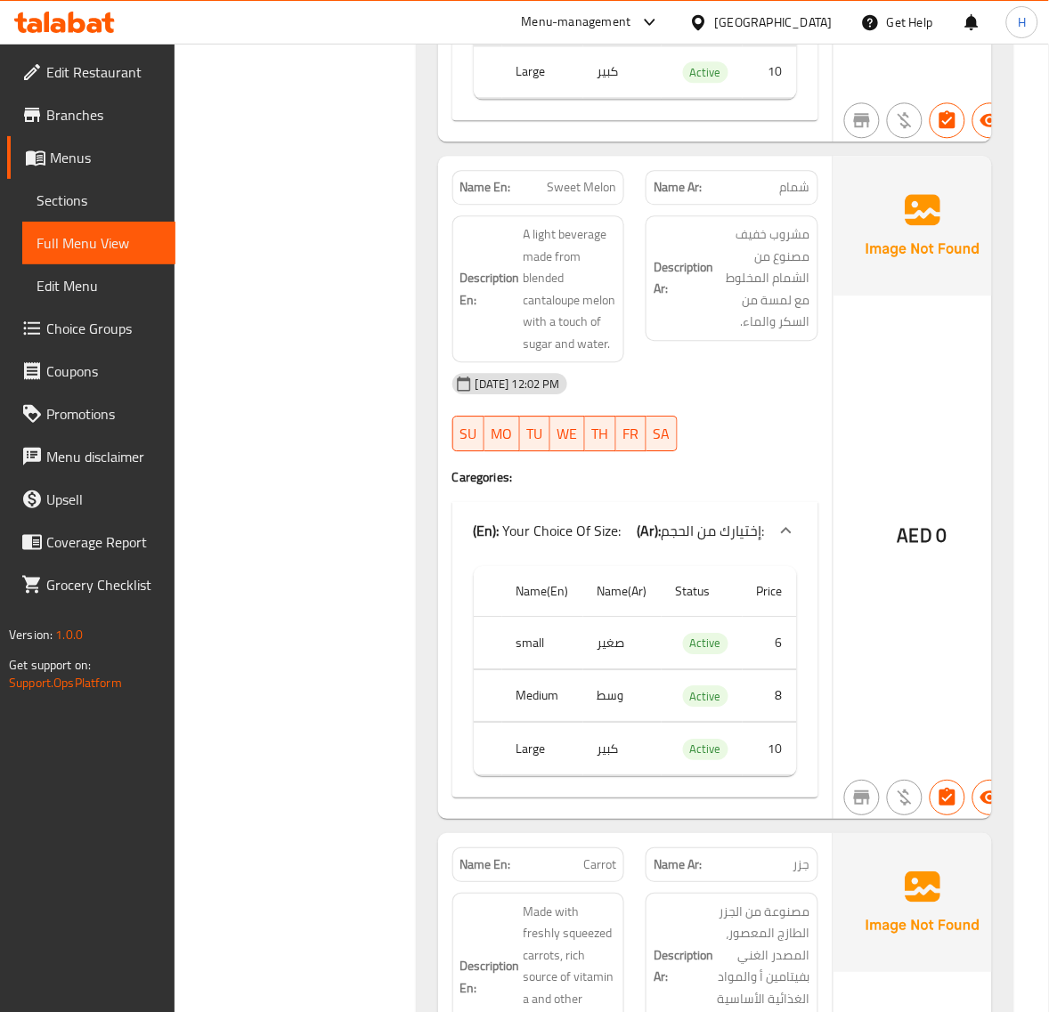
scroll to position [6455, 0]
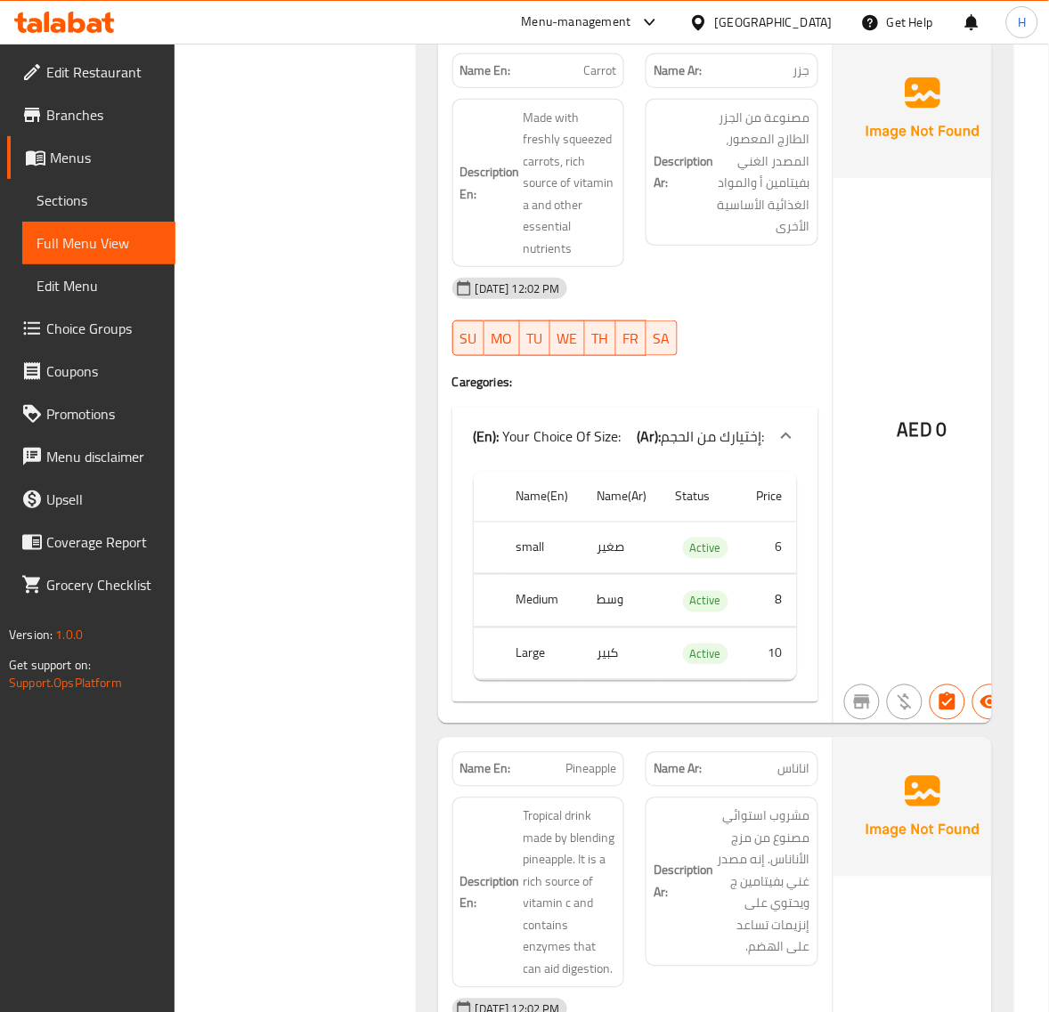
scroll to position [7196, 0]
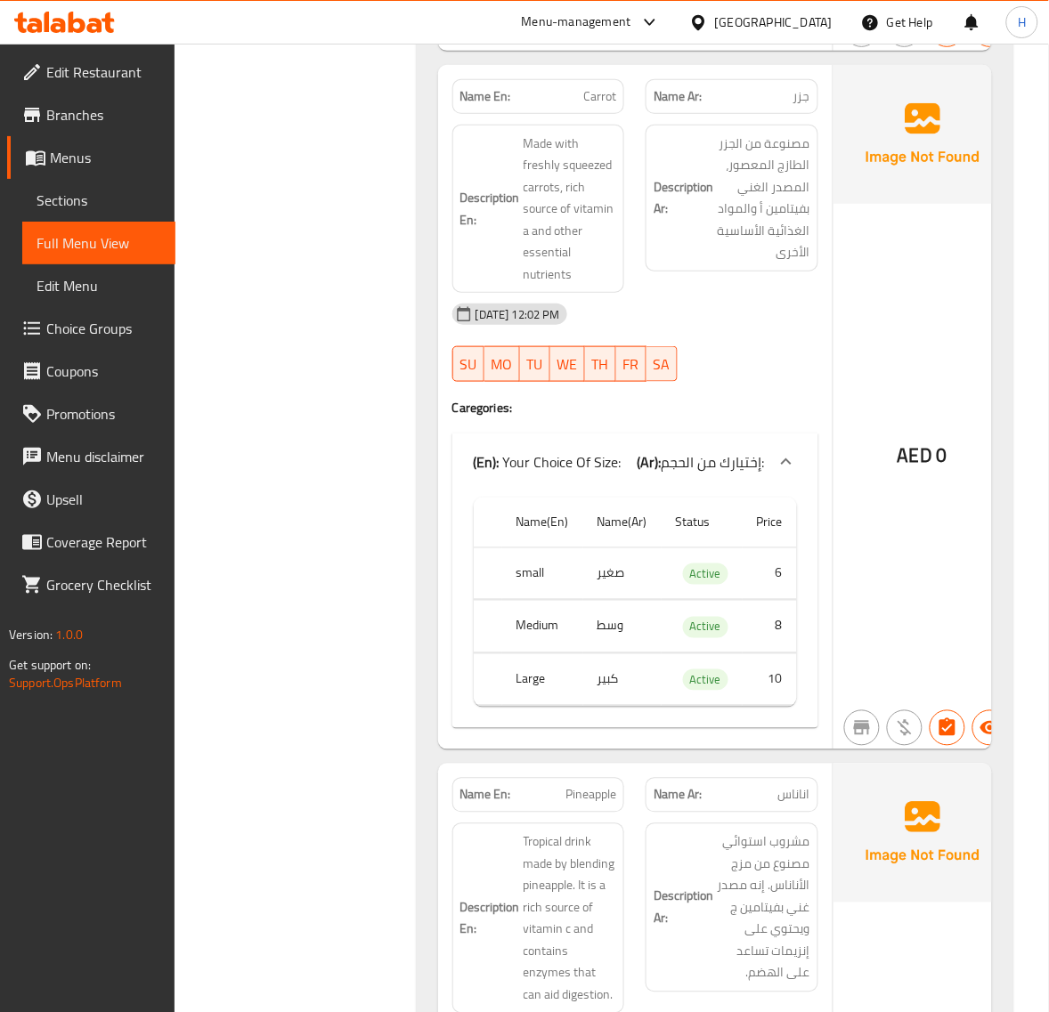
click at [603, 106] on span "Carrot" at bounding box center [599, 96] width 33 height 19
copy span "Carrot"
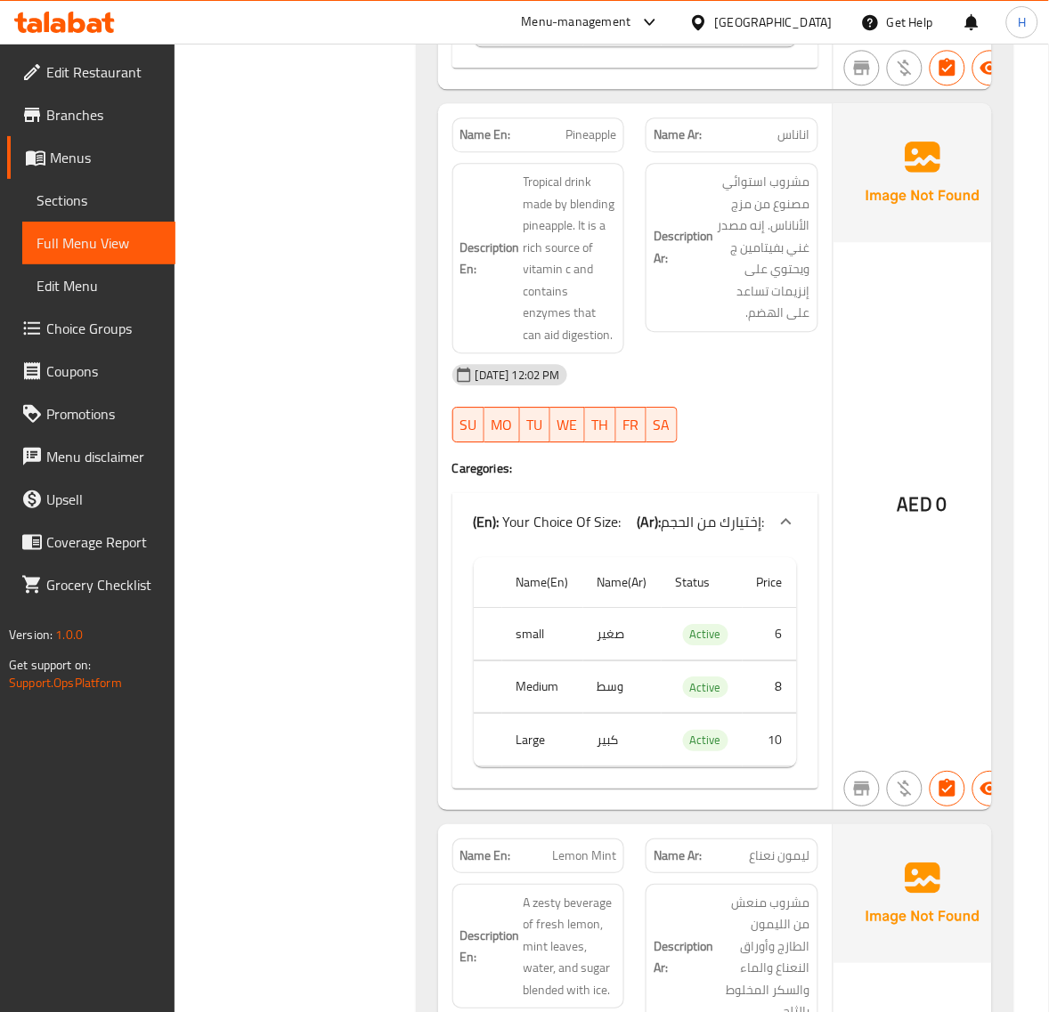
scroll to position [7864, 0]
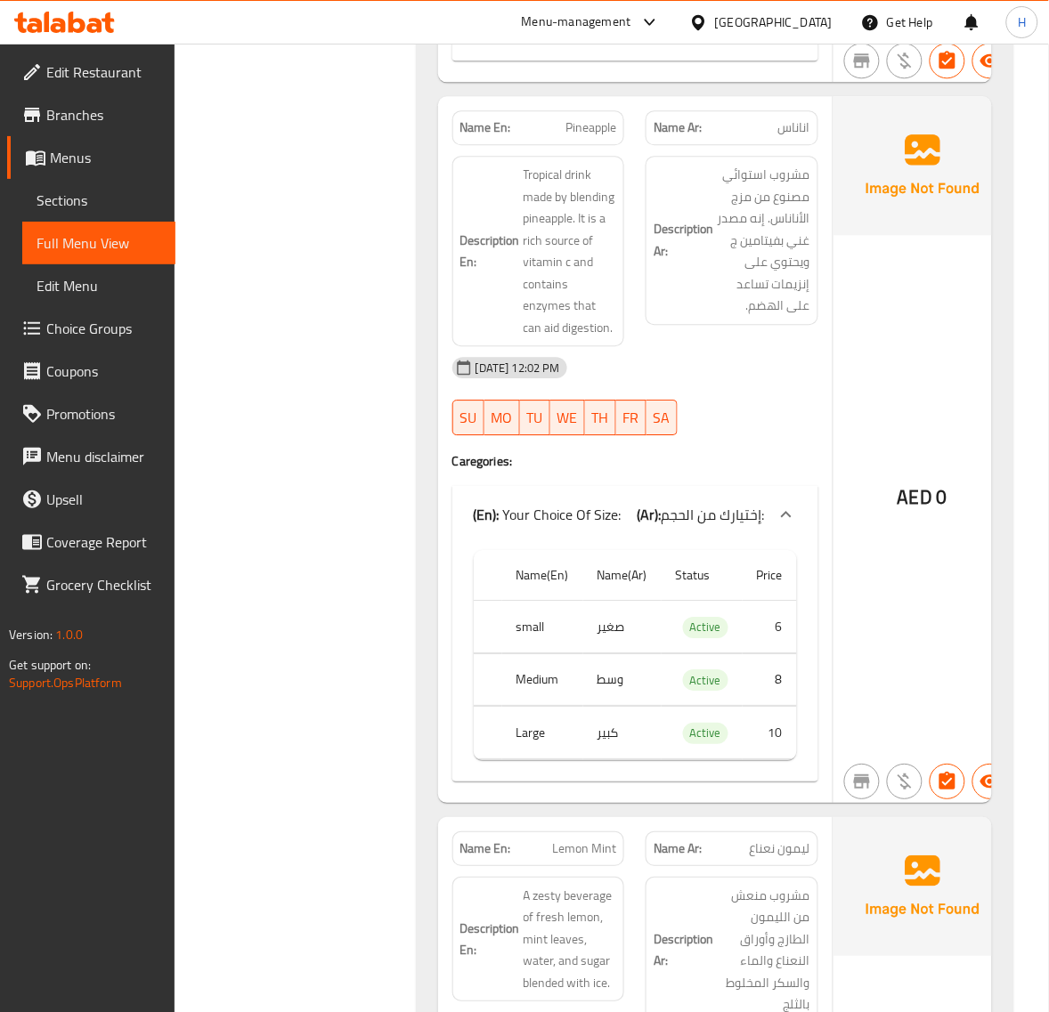
click at [579, 137] on span "Pineapple" at bounding box center [590, 127] width 51 height 19
copy span "Pineapple"
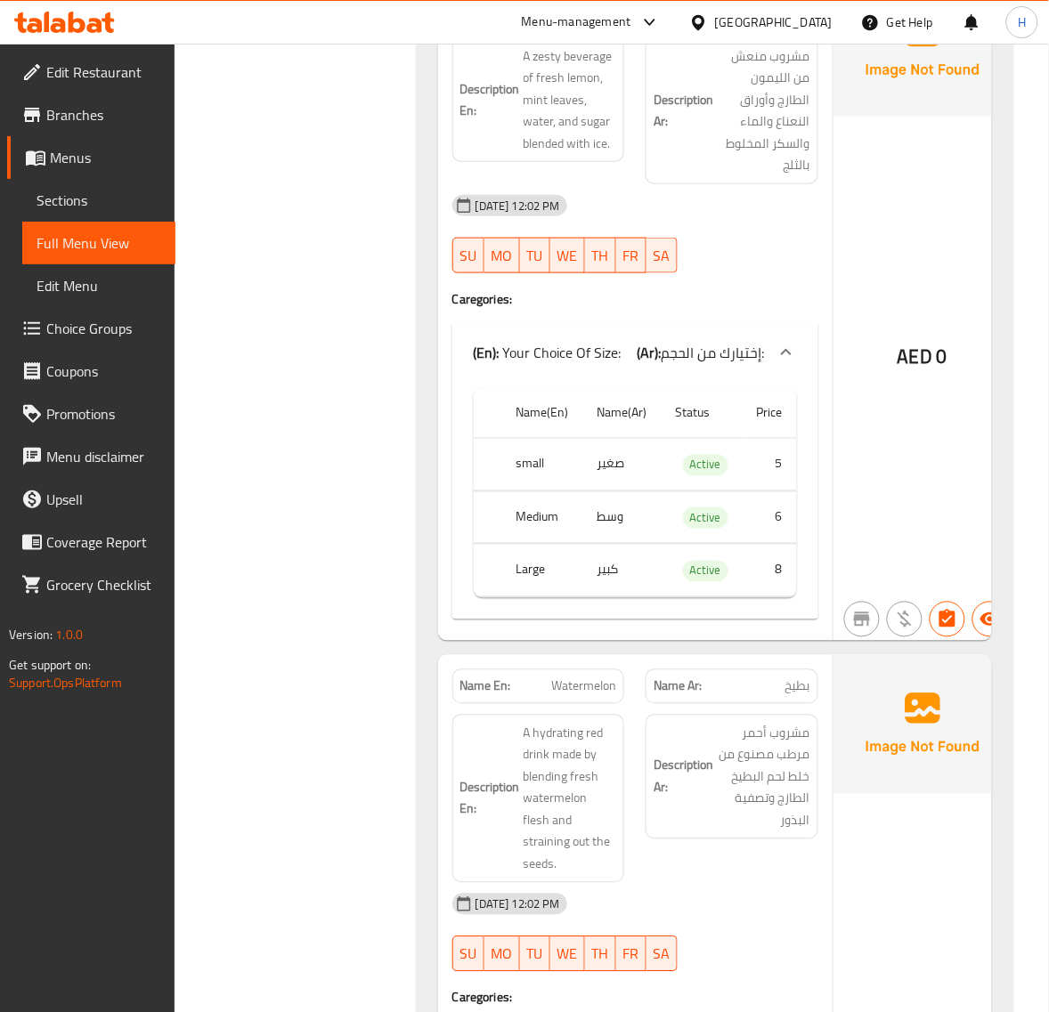
scroll to position [8681, 0]
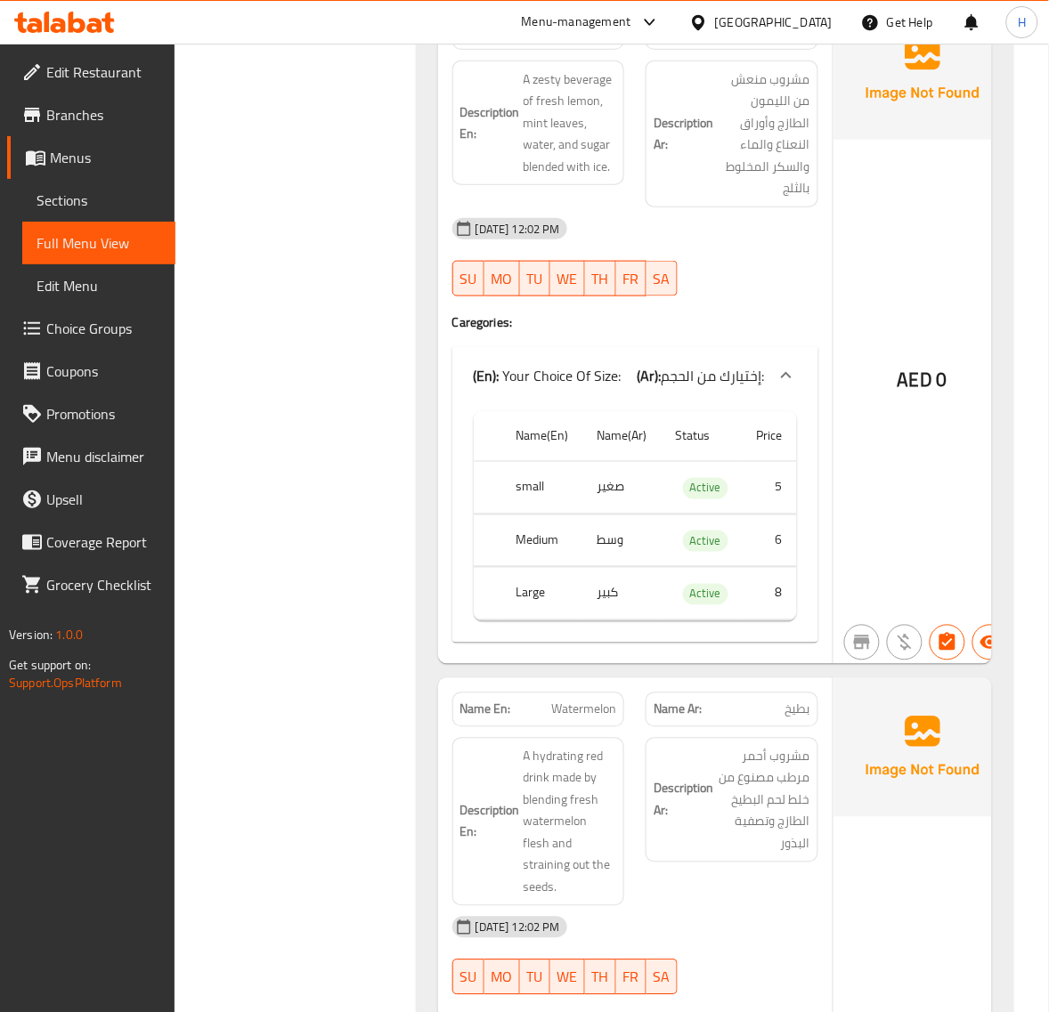
click at [611, 42] on span "Lemon Mint" at bounding box center [584, 32] width 64 height 19
copy span "Lemon Mint"
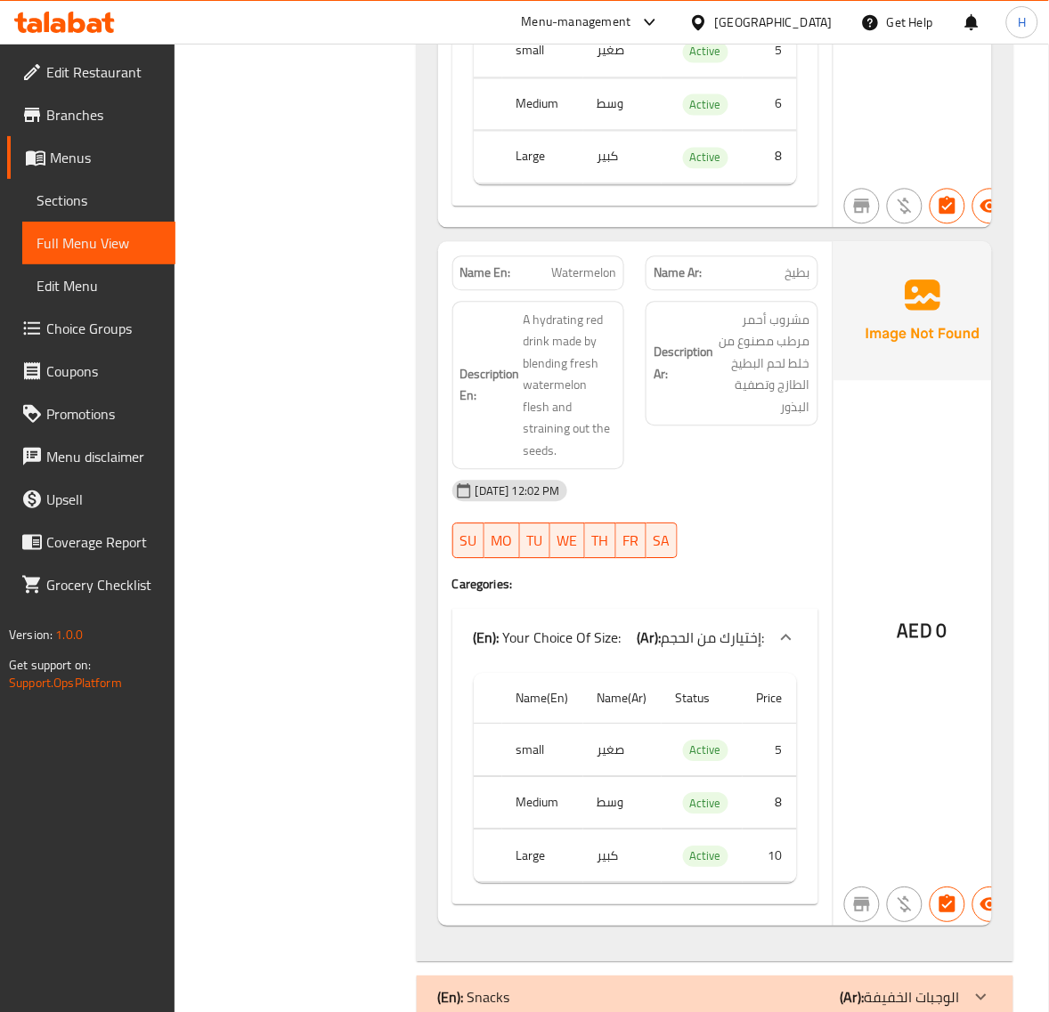
scroll to position [9200, 0]
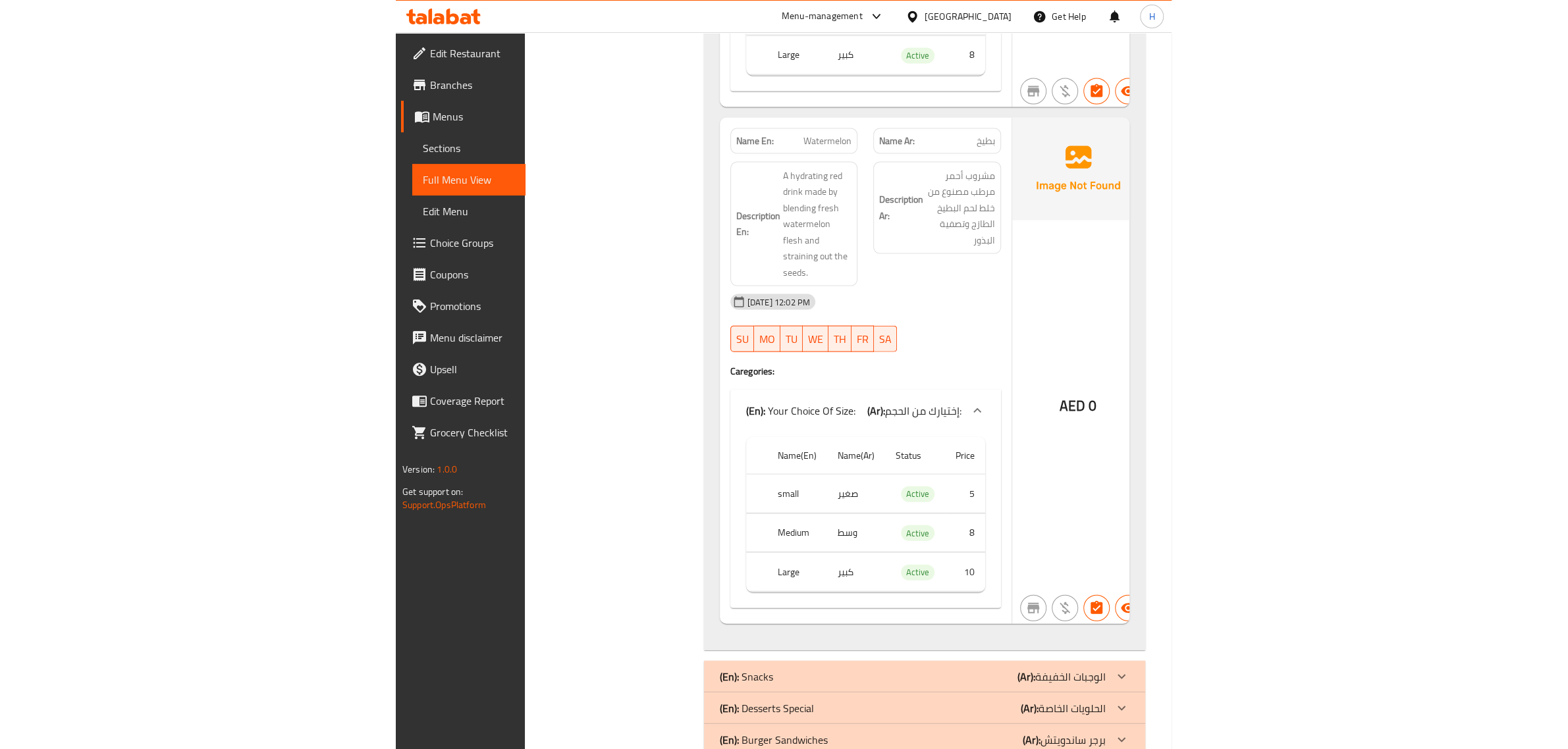
scroll to position [6481, 0]
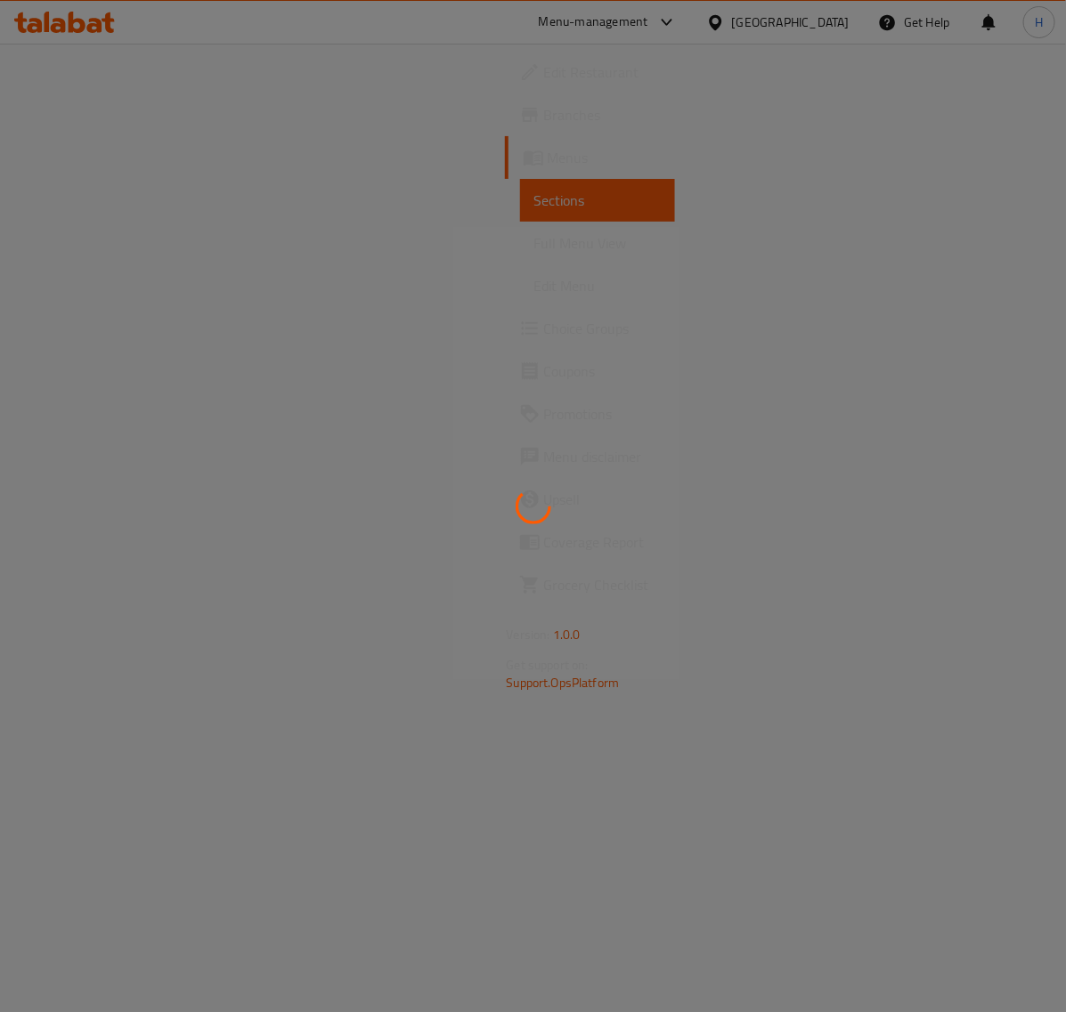
click at [460, 272] on div at bounding box center [533, 506] width 1066 height 1012
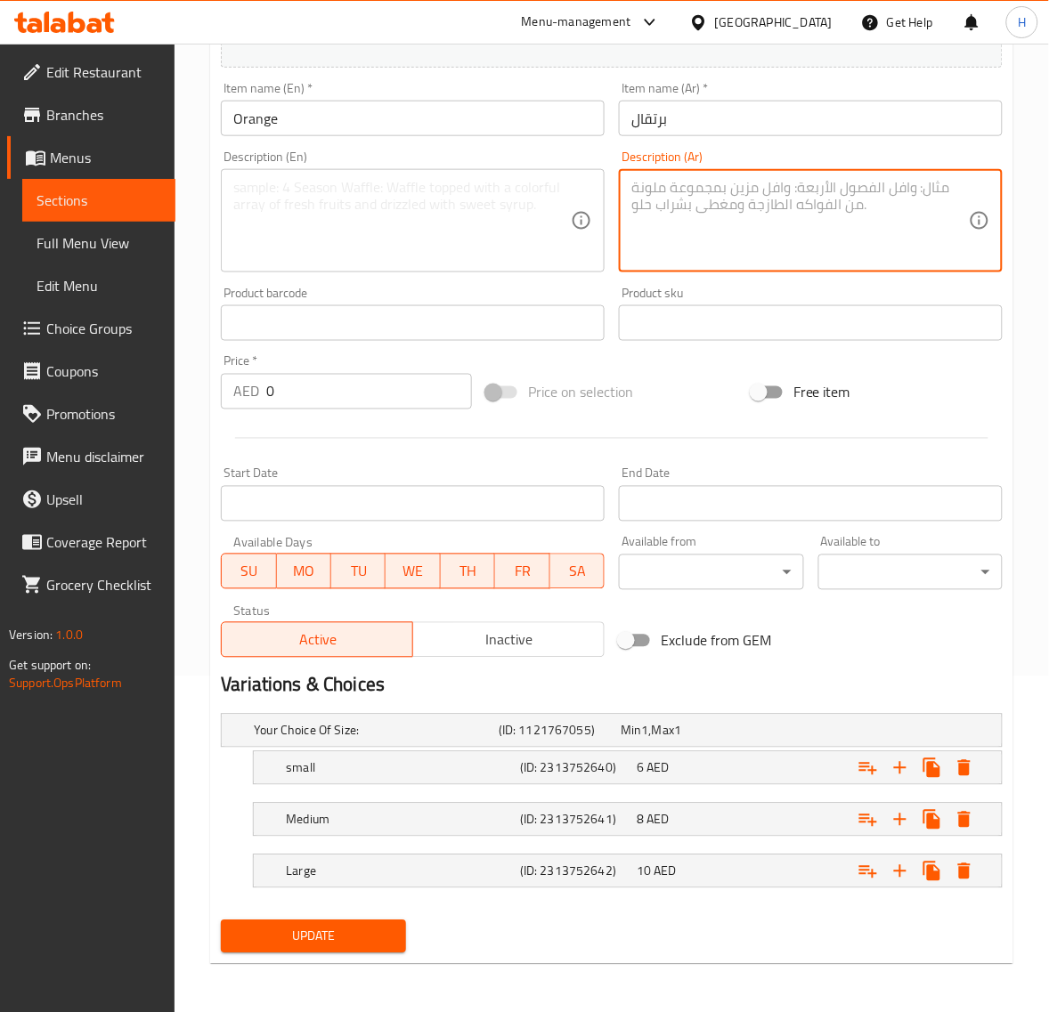
scroll to position [338, 0]
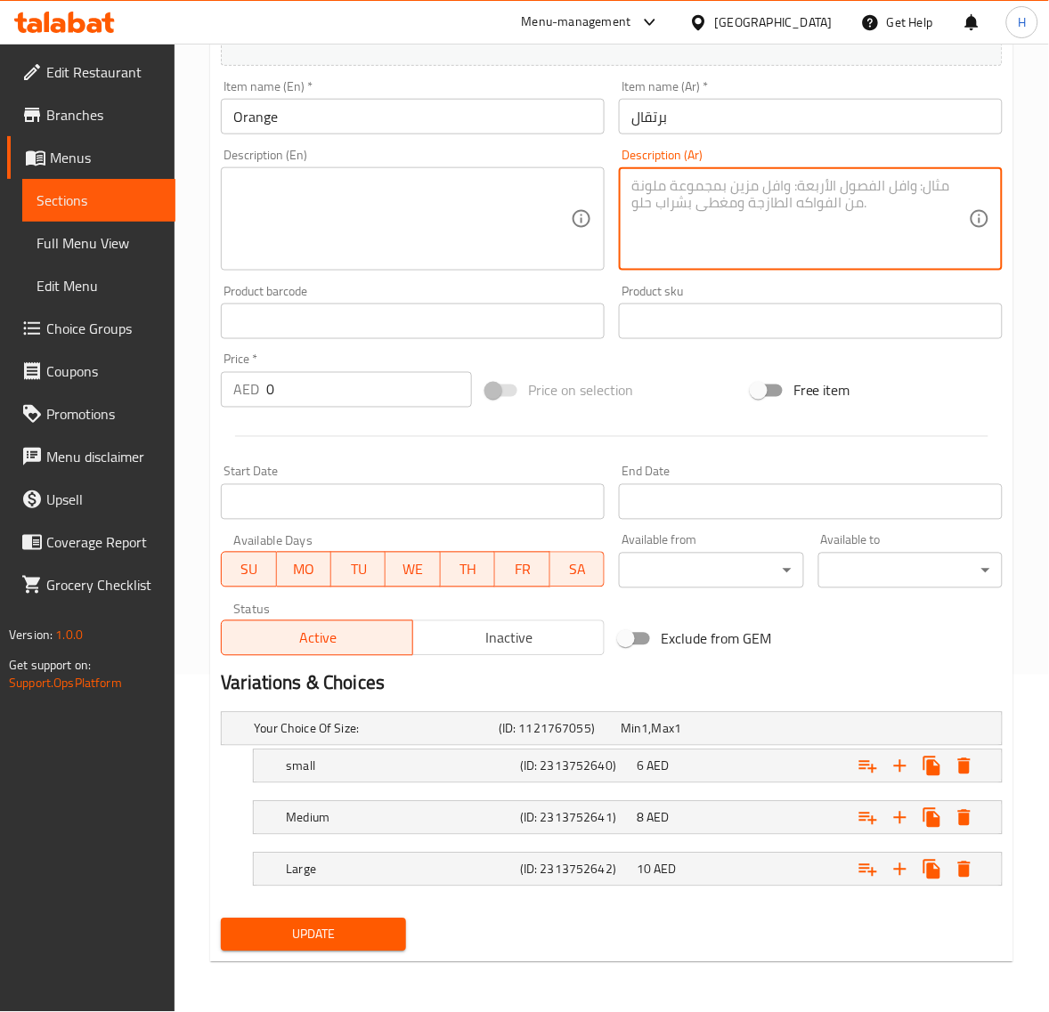
click at [384, 940] on span "Update" at bounding box center [313, 935] width 156 height 22
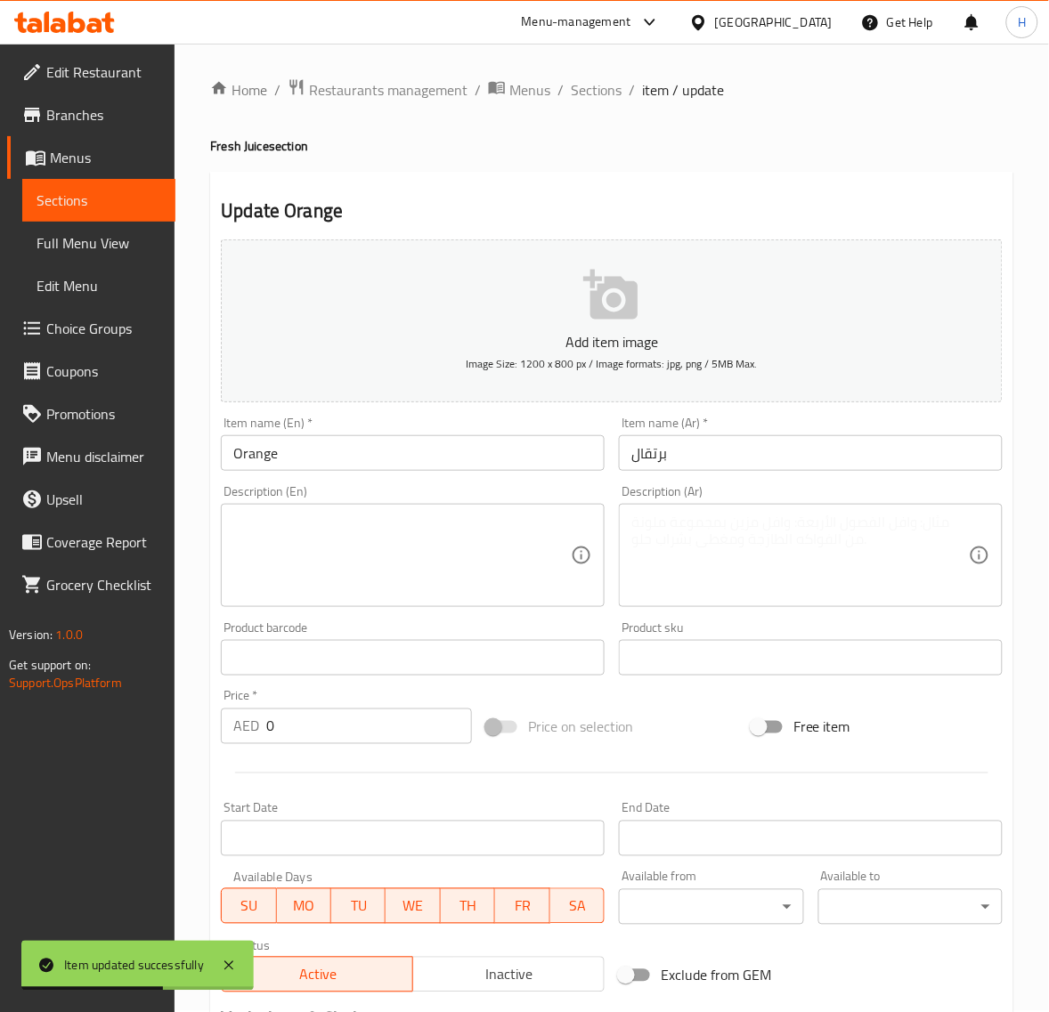
scroll to position [0, 0]
click at [590, 96] on span "Sections" at bounding box center [596, 90] width 51 height 21
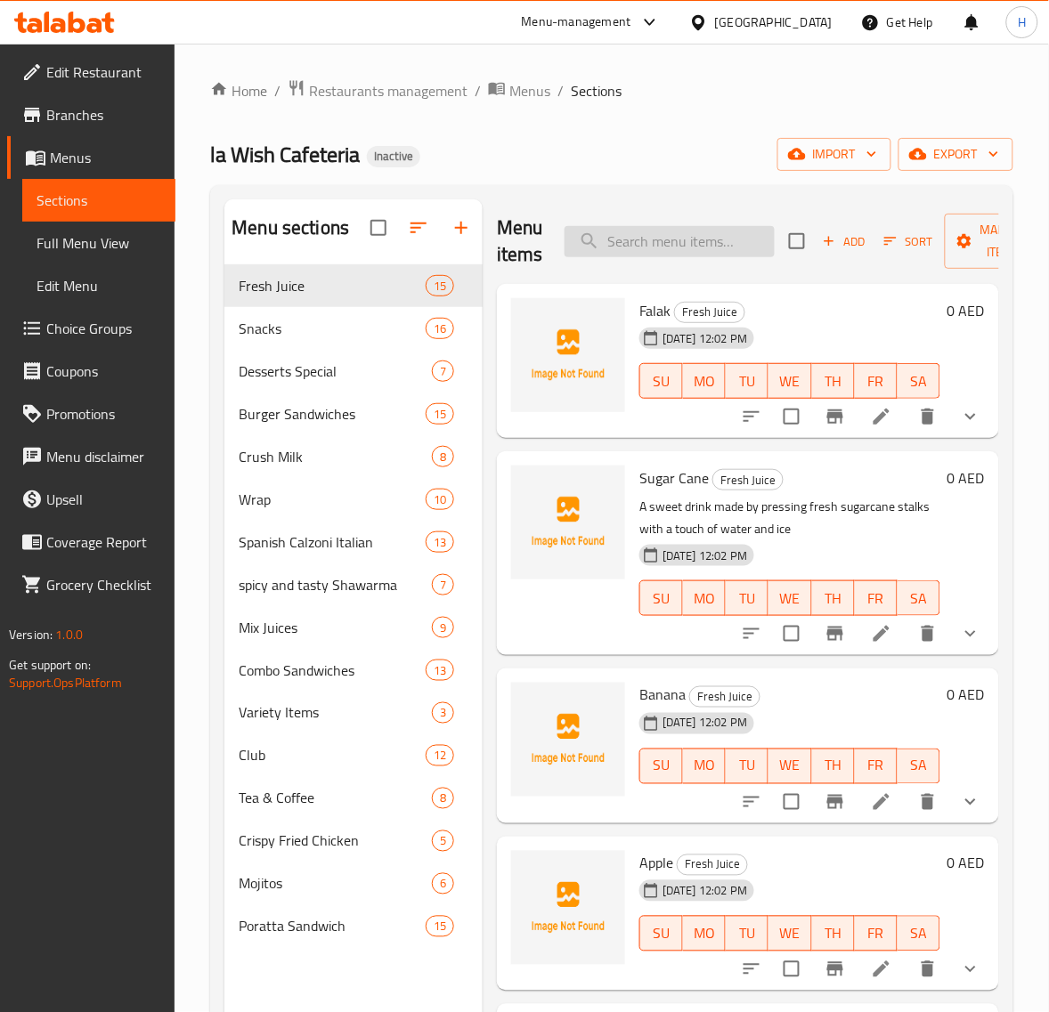
click at [655, 236] on input "search" at bounding box center [669, 241] width 210 height 31
paste input "Carrot"
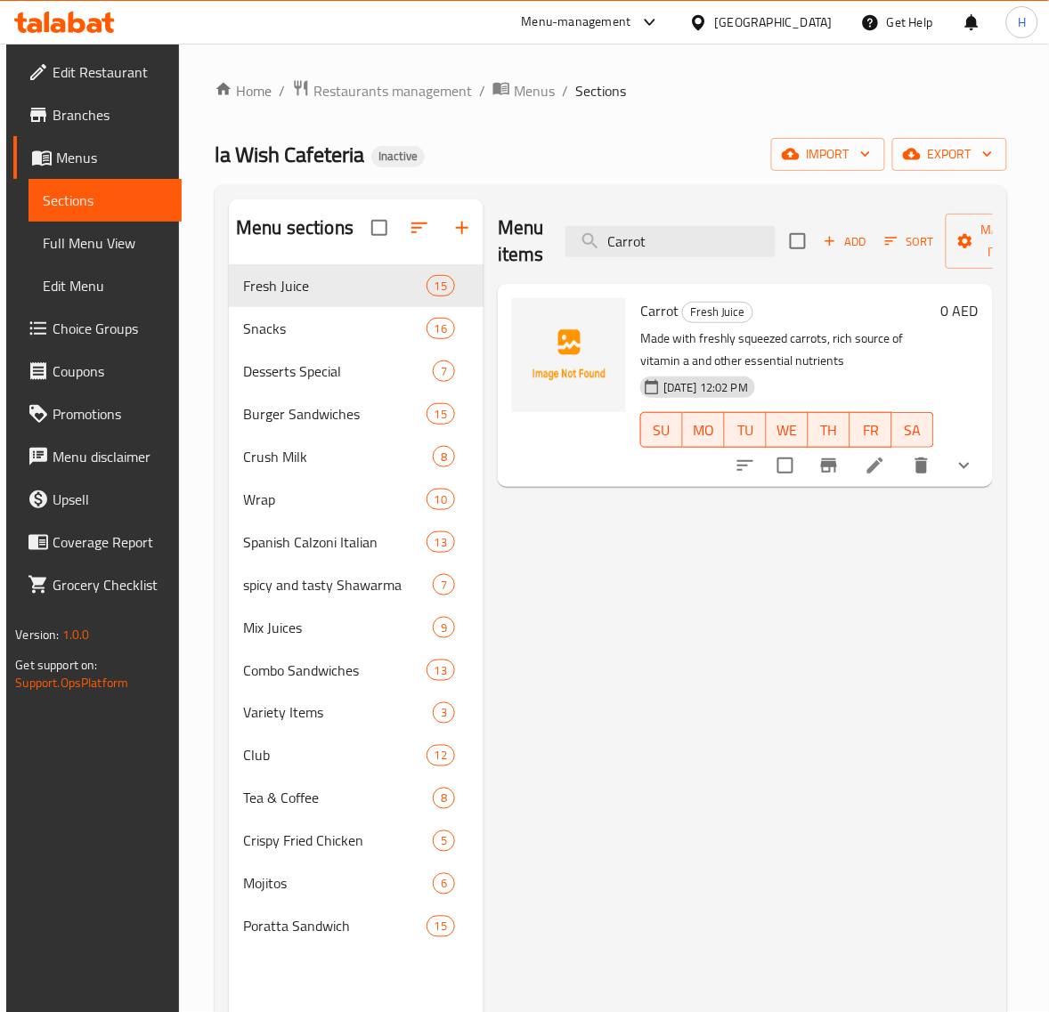
type input "Carrot"
click at [886, 472] on icon at bounding box center [875, 465] width 21 height 21
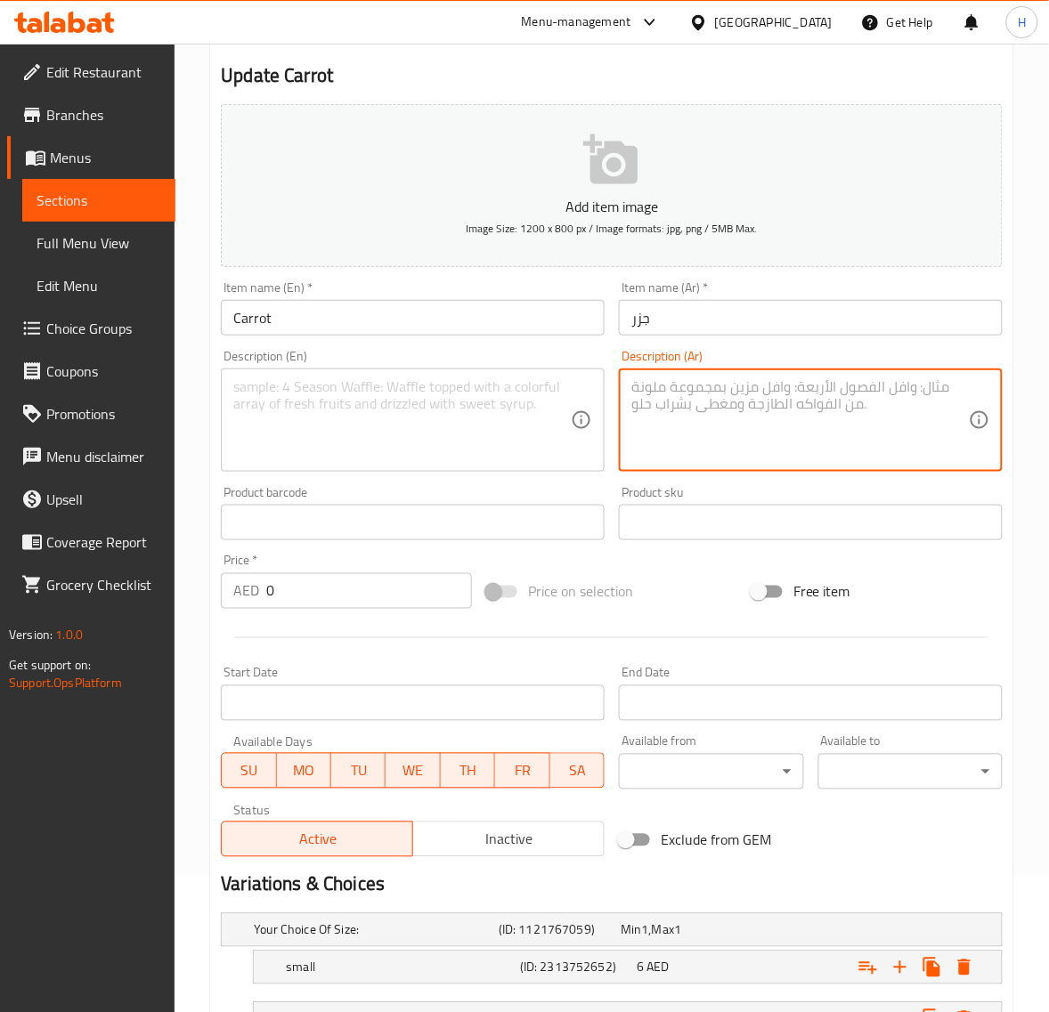
scroll to position [338, 0]
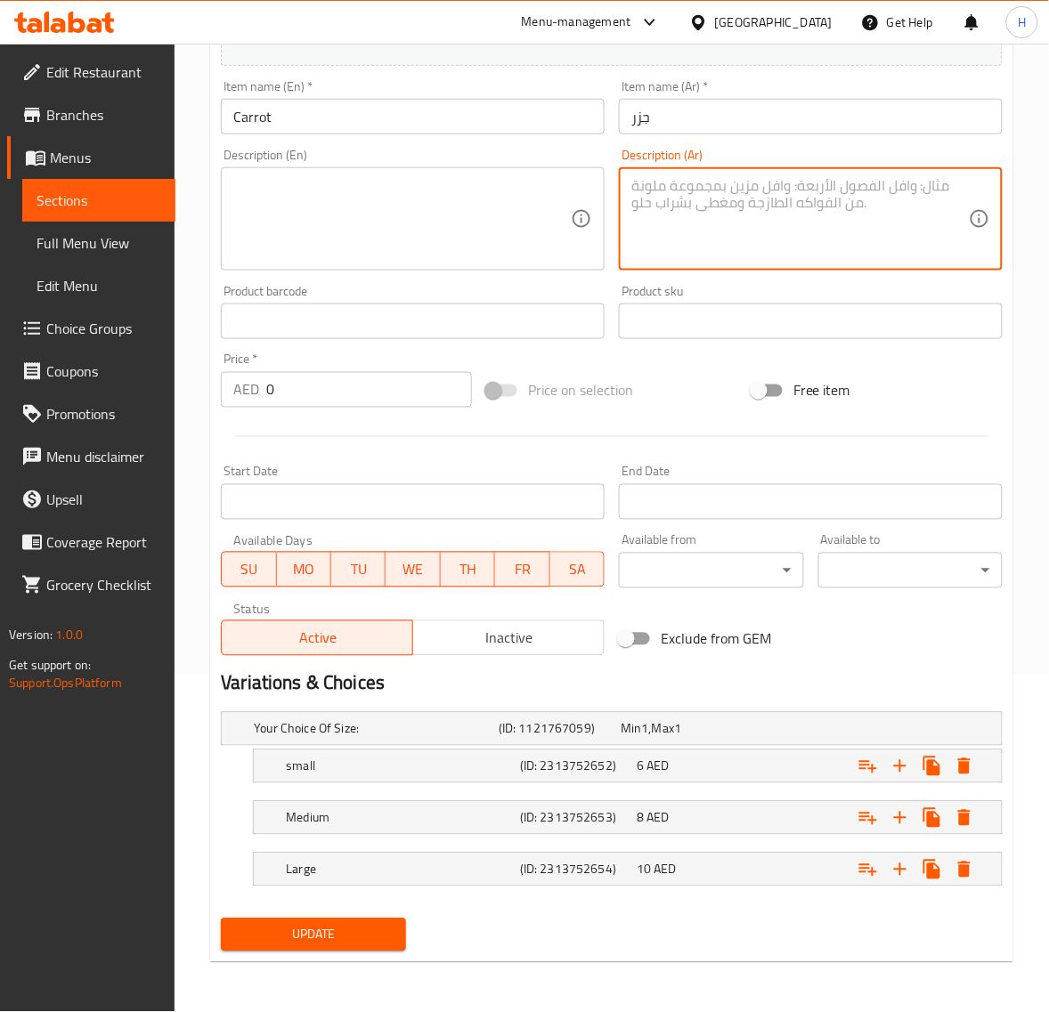
click at [377, 922] on button "Update" at bounding box center [313, 935] width 184 height 33
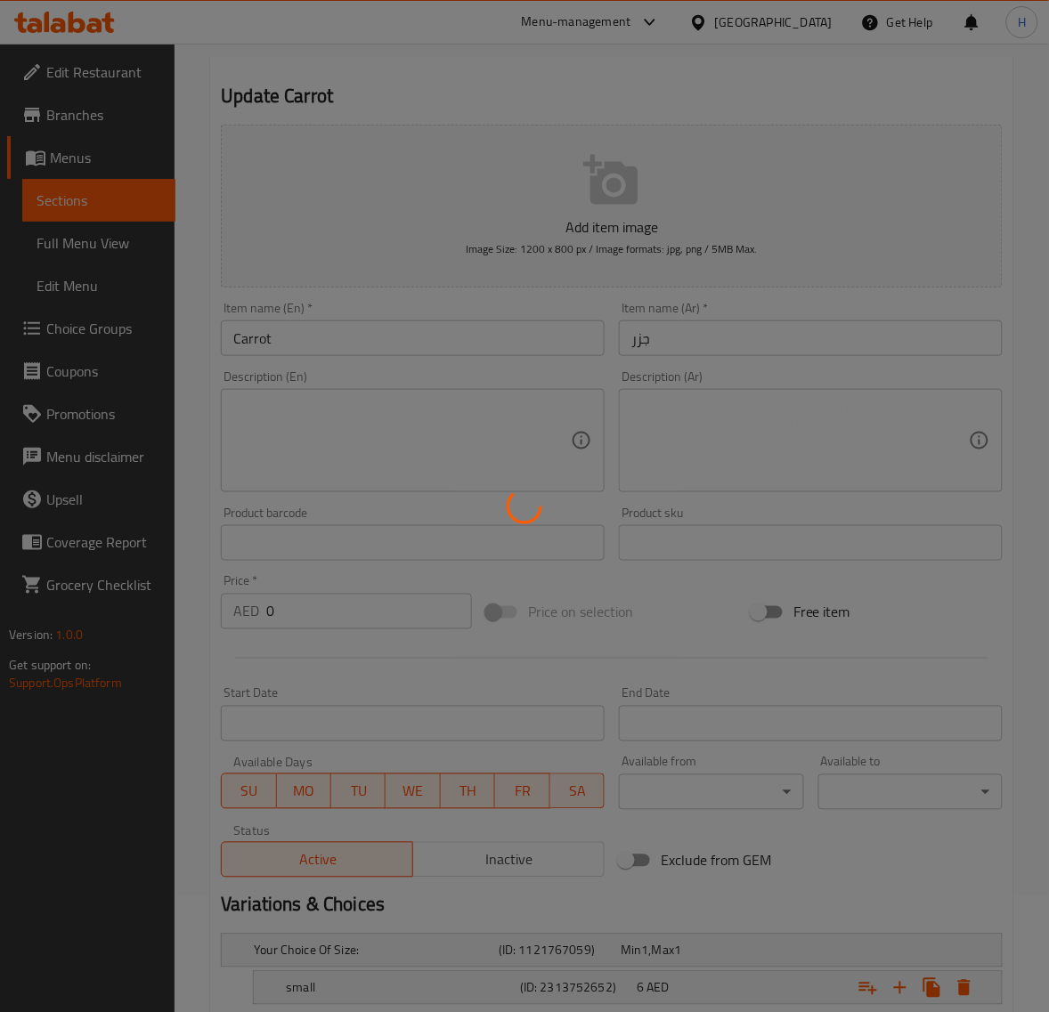
scroll to position [0, 0]
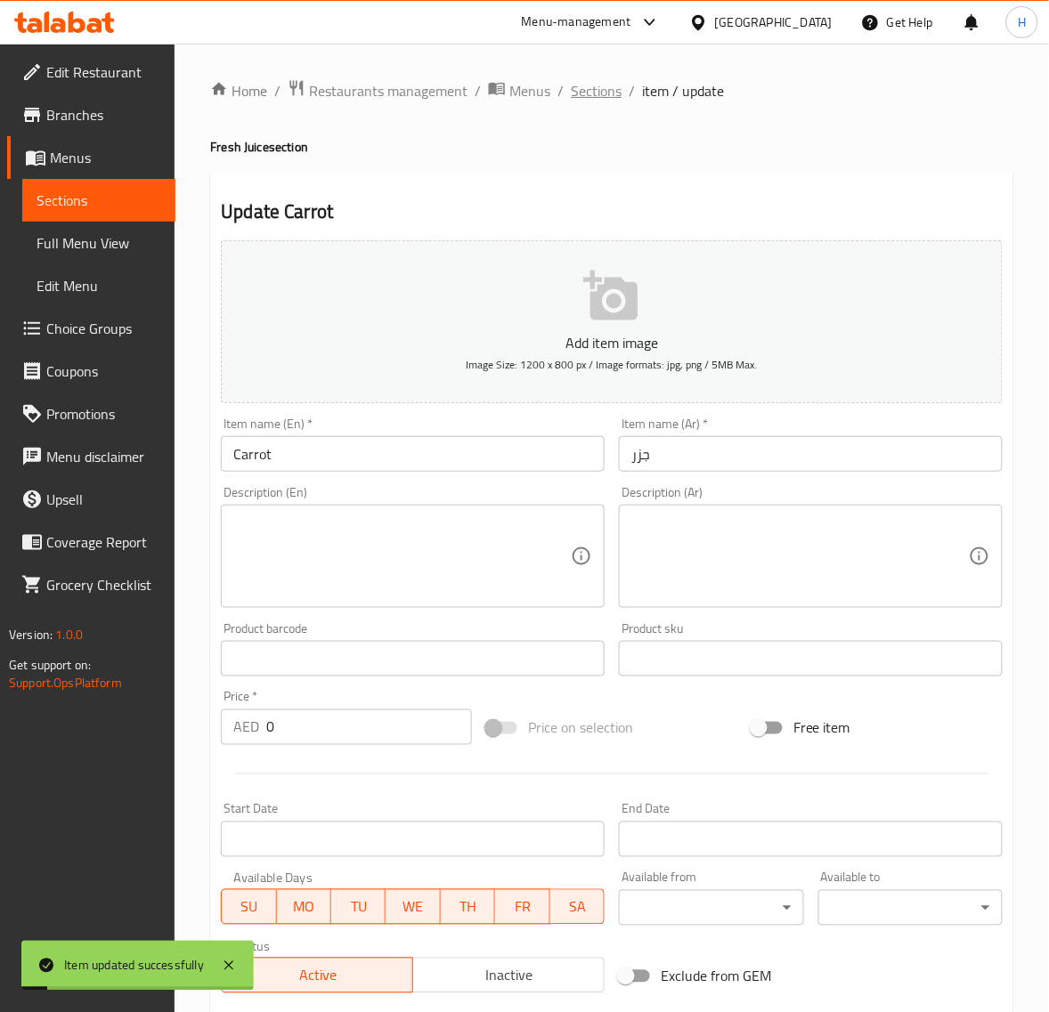
click at [606, 99] on span "Sections" at bounding box center [596, 90] width 51 height 21
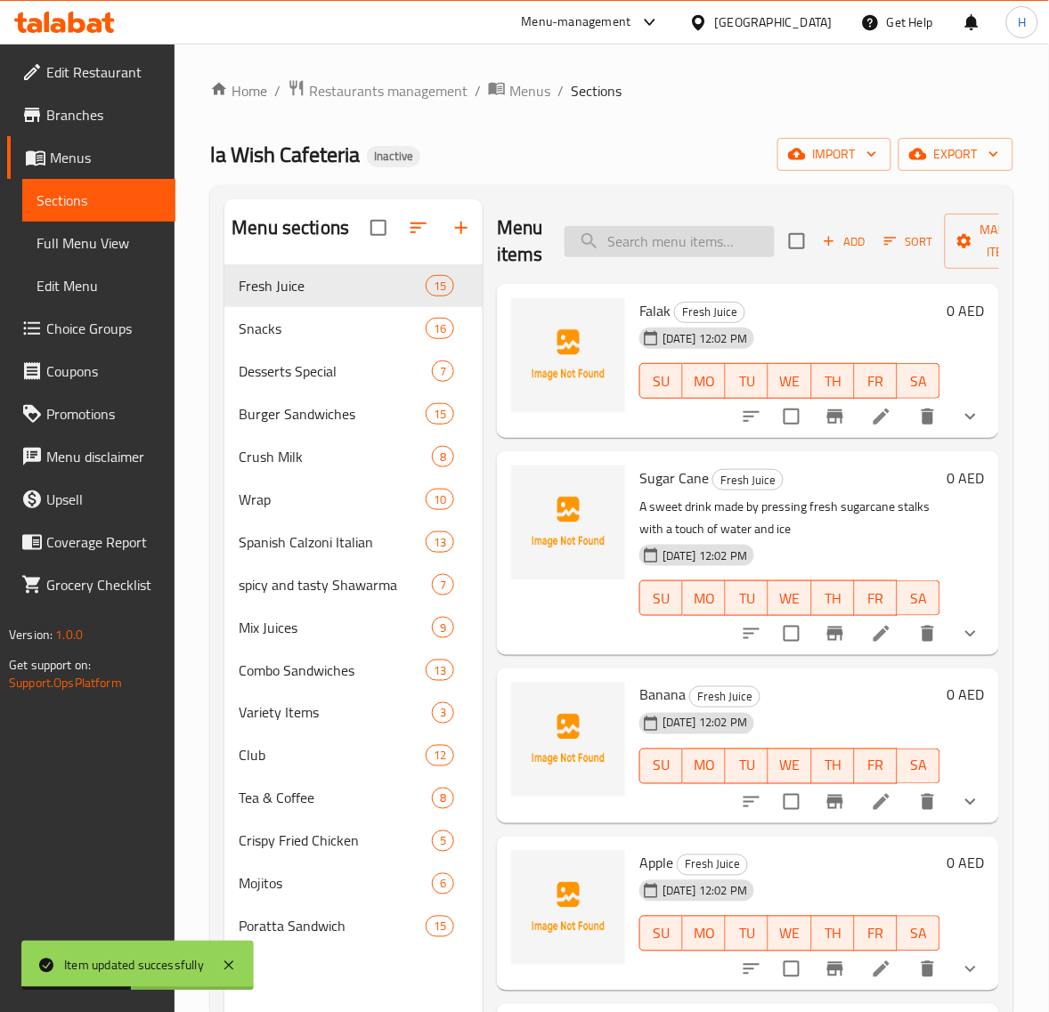
click at [638, 242] on input "search" at bounding box center [669, 241] width 210 height 31
paste input "Pineapple"
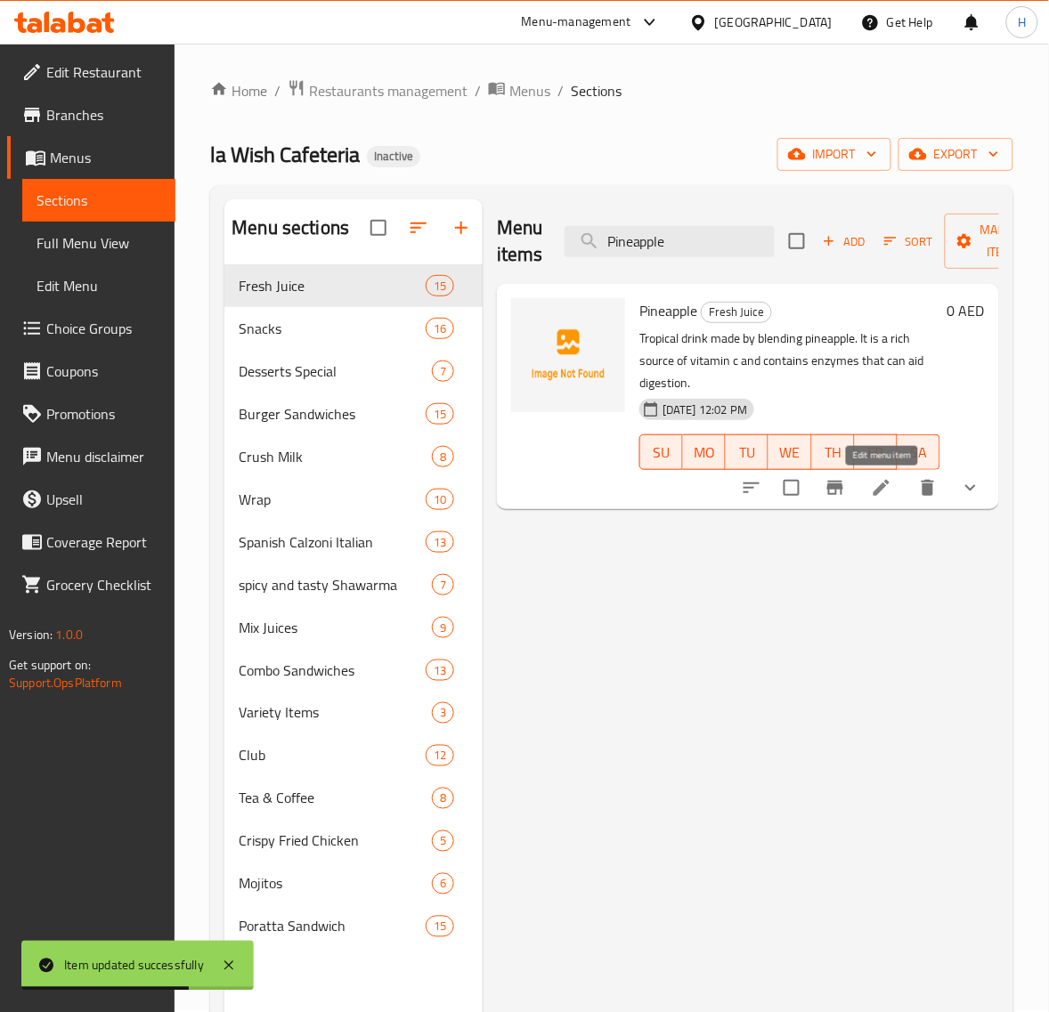
type input "Pineapple"
click at [886, 486] on icon at bounding box center [881, 488] width 16 height 16
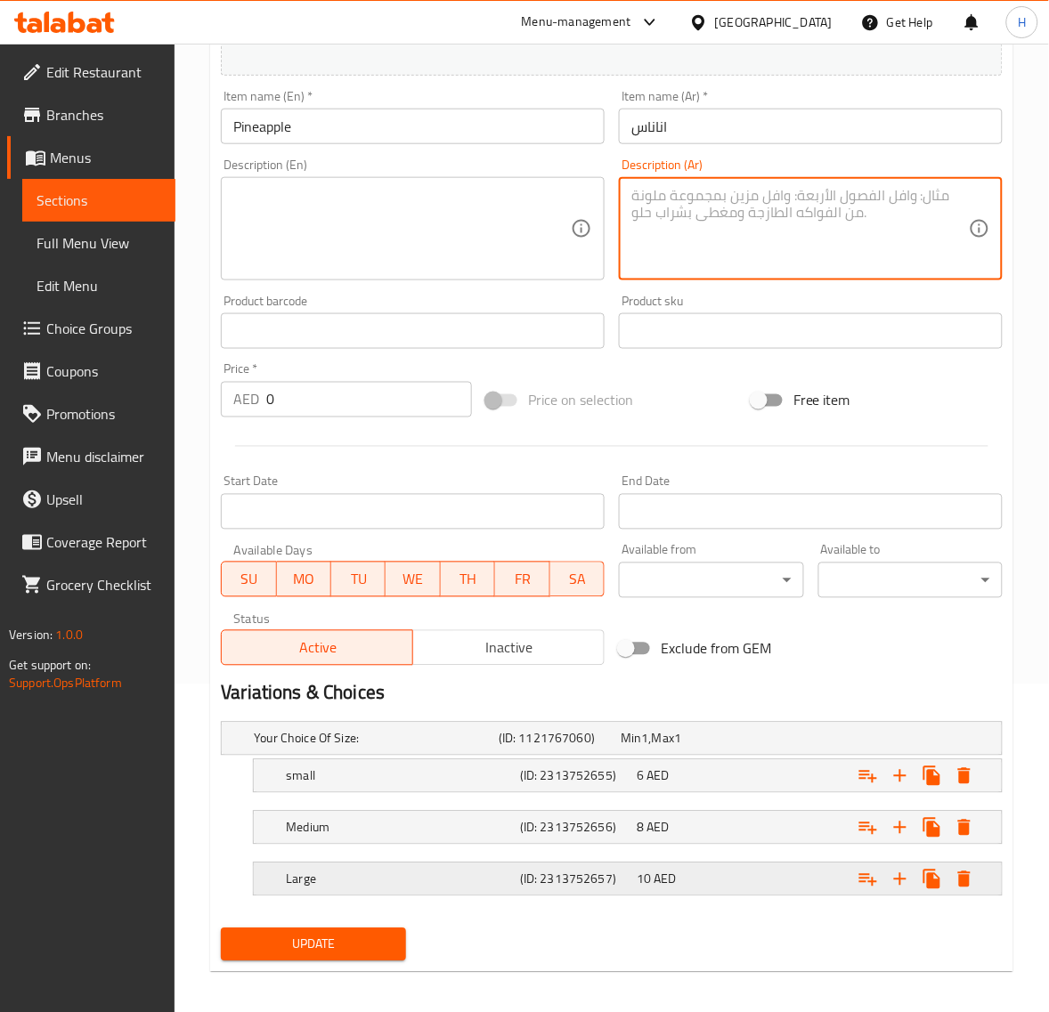
scroll to position [338, 0]
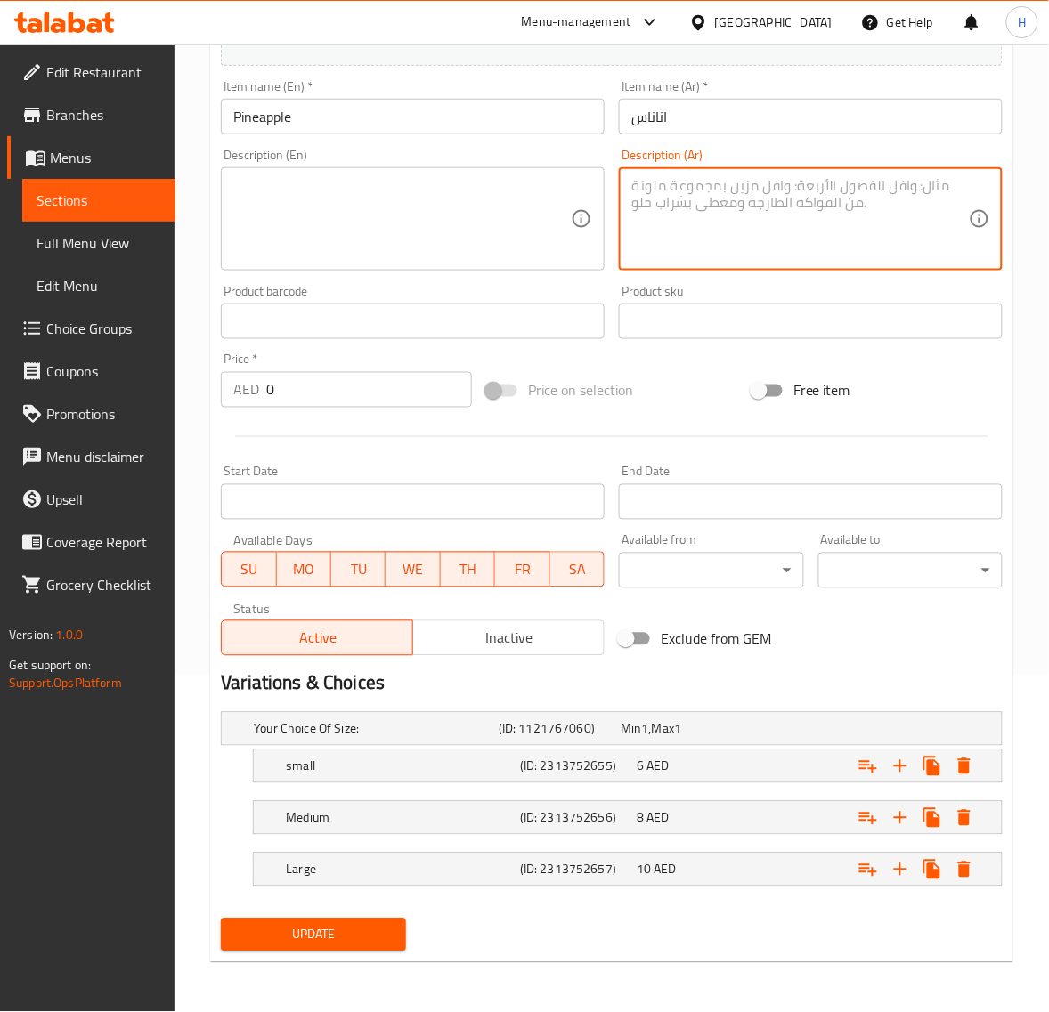
click at [377, 927] on span "Update" at bounding box center [313, 935] width 156 height 22
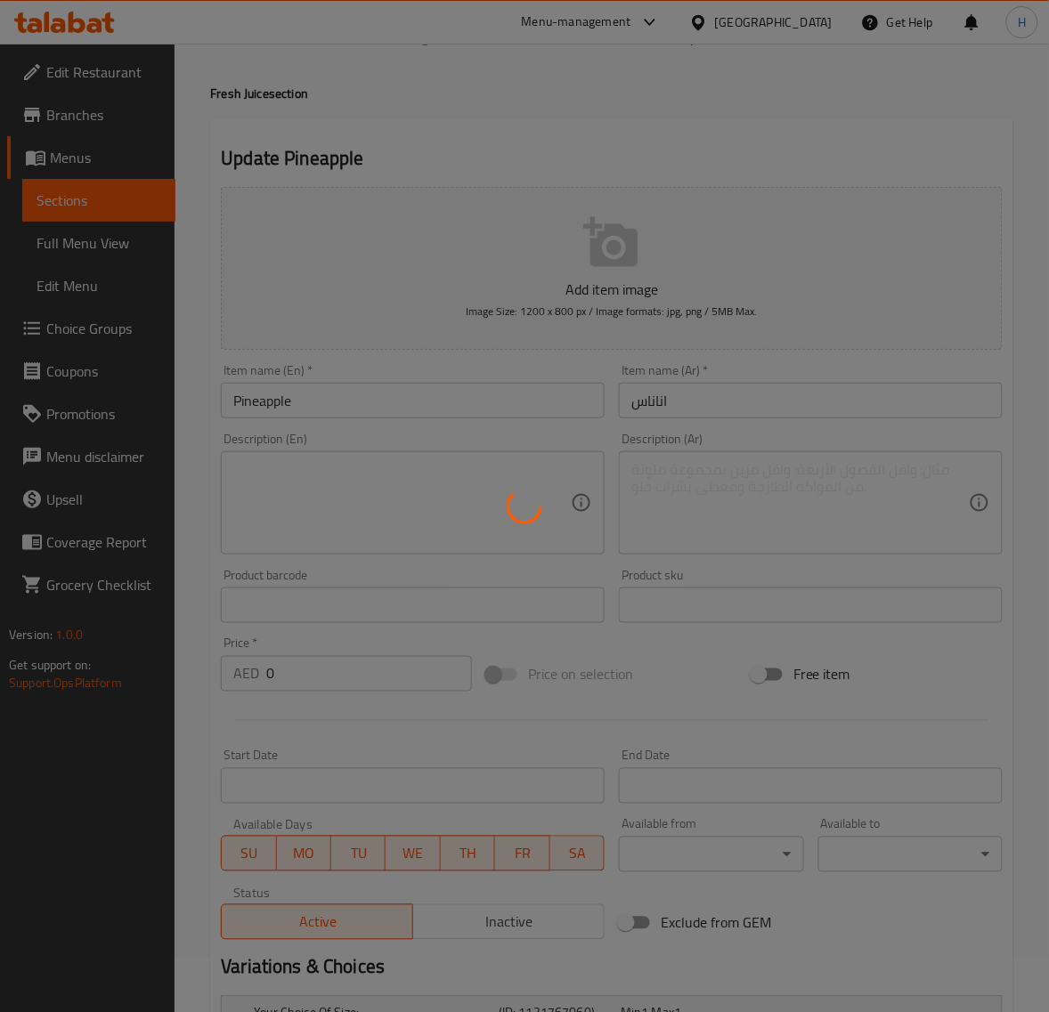
scroll to position [0, 0]
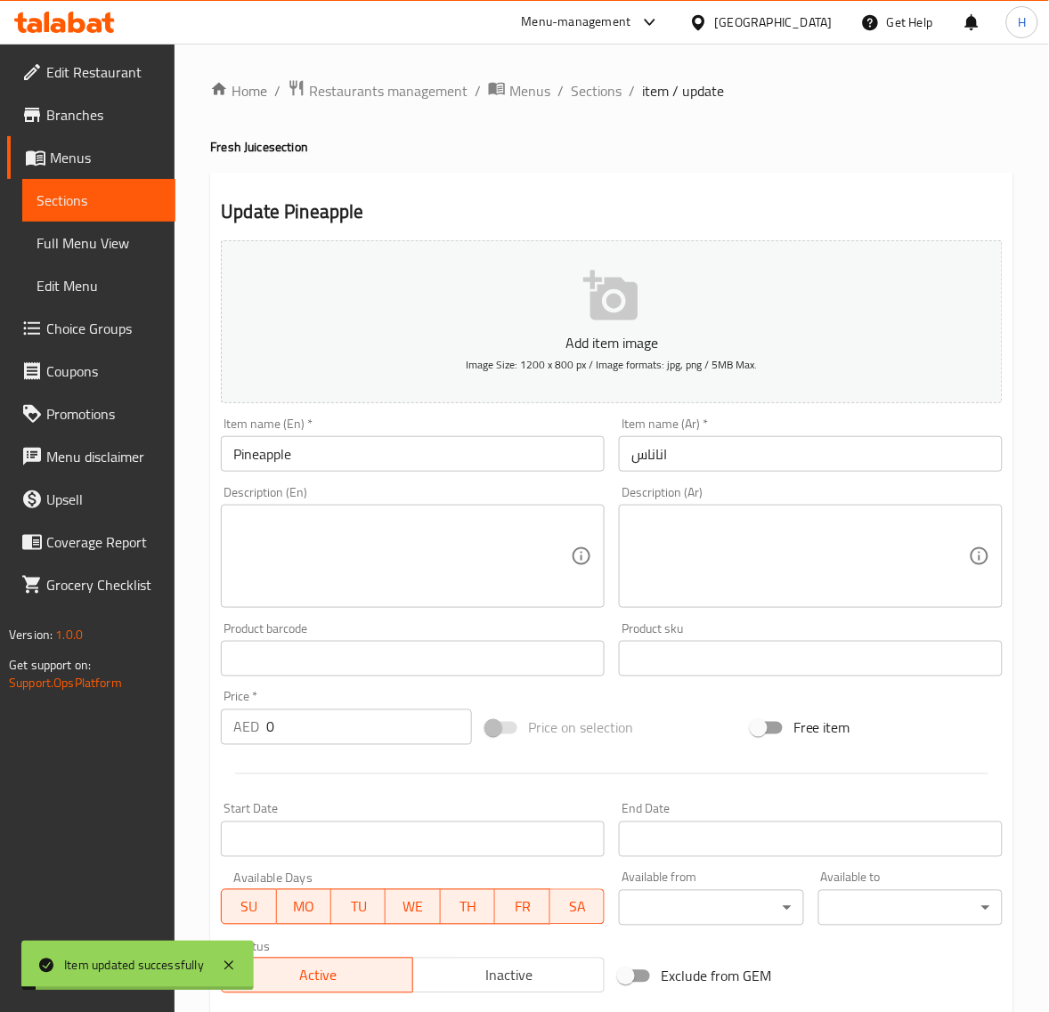
drag, startPoint x: 579, startPoint y: 101, endPoint x: 330, endPoint y: 2, distance: 267.3
click at [580, 100] on span "Sections" at bounding box center [596, 90] width 51 height 21
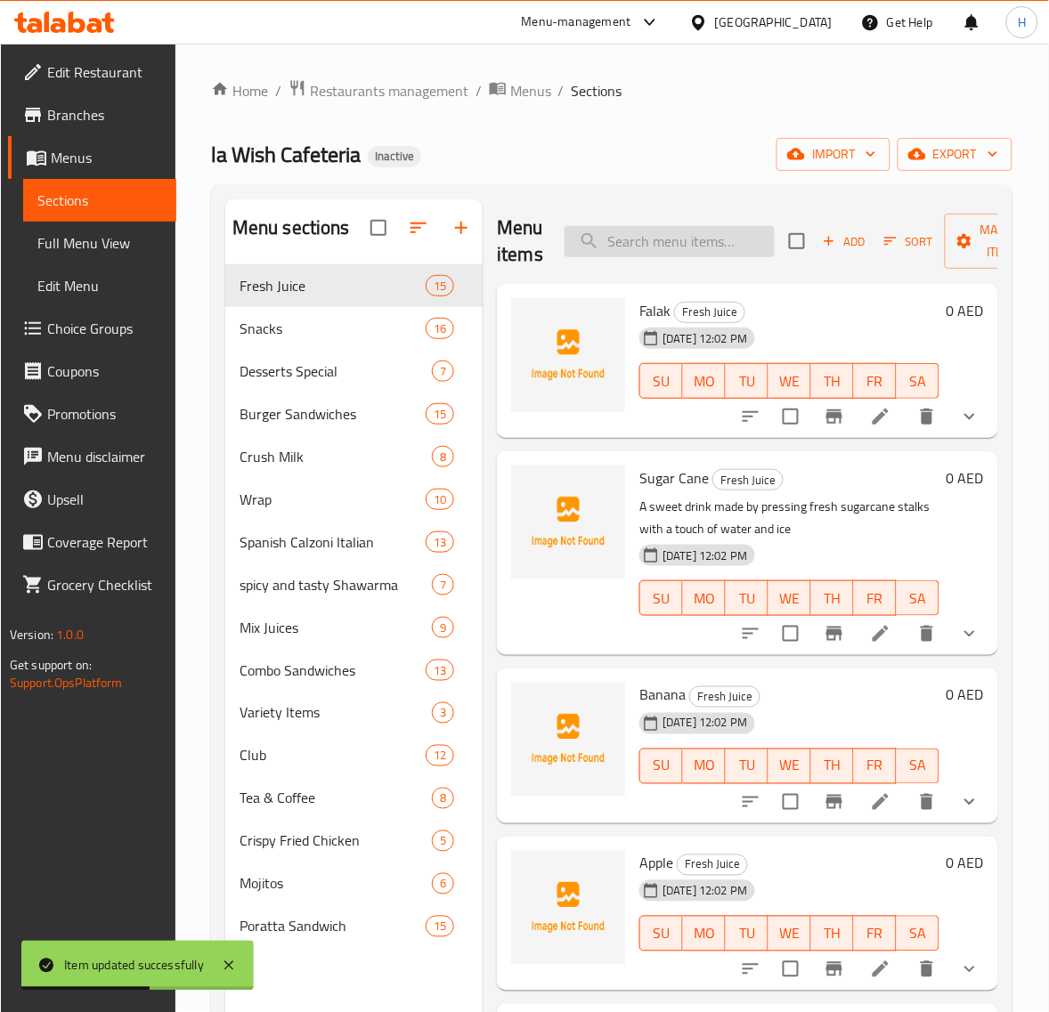
click at [718, 230] on input "search" at bounding box center [669, 241] width 210 height 31
paste input "Lemon Mint"
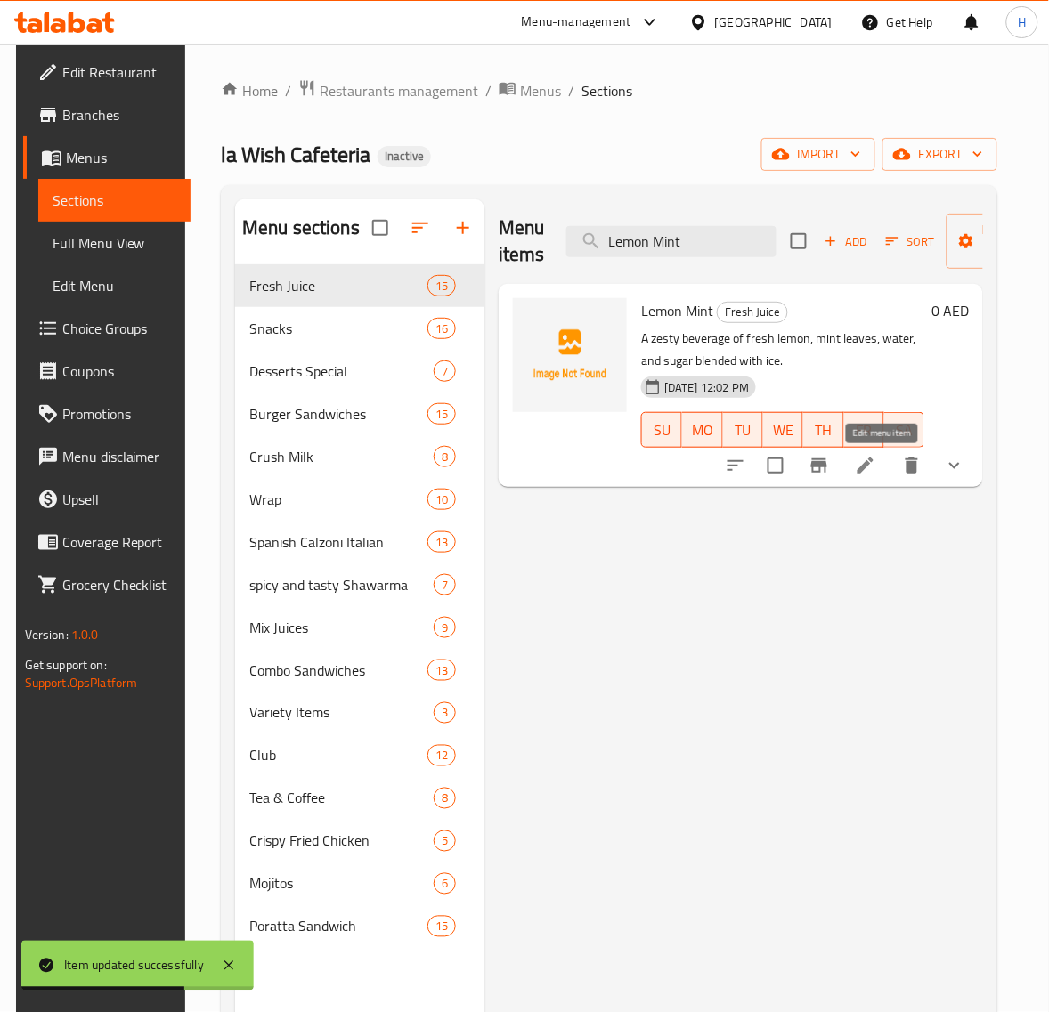
type input "Lemon Mint"
click at [876, 461] on icon at bounding box center [865, 465] width 21 height 21
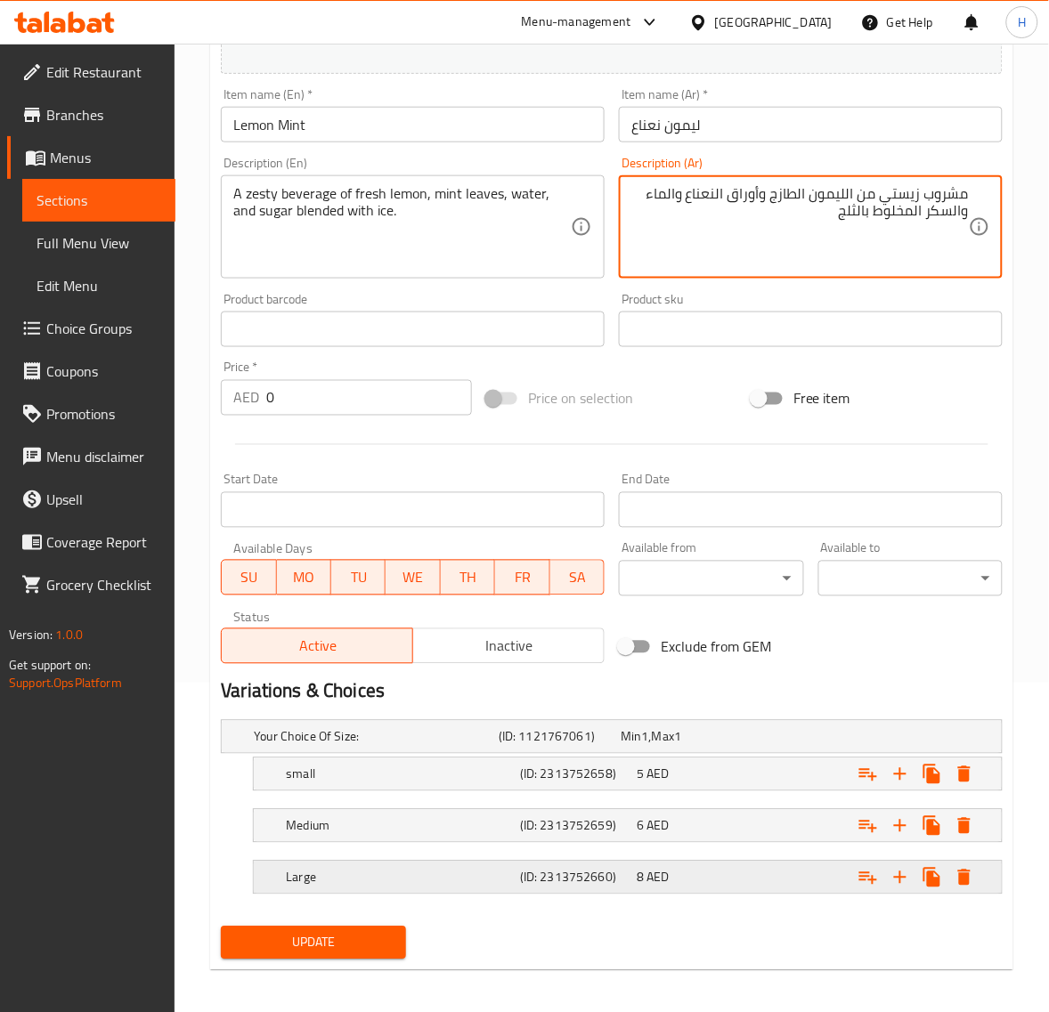
scroll to position [338, 0]
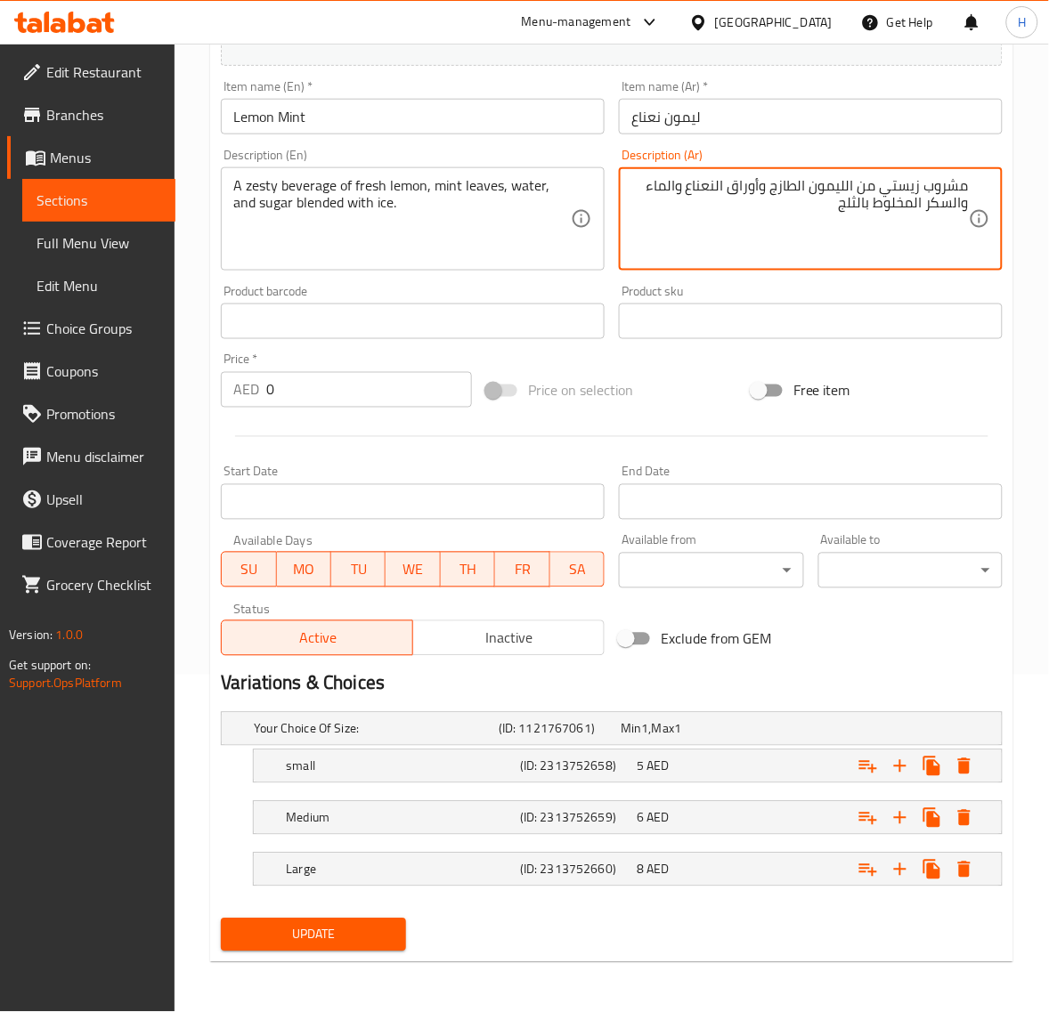
type textarea "مشروب زيستي من الليمون الطازج وأوراق النعناع والماء والسكر المخلوط بالثلج"
click at [366, 937] on span "Update" at bounding box center [313, 935] width 156 height 22
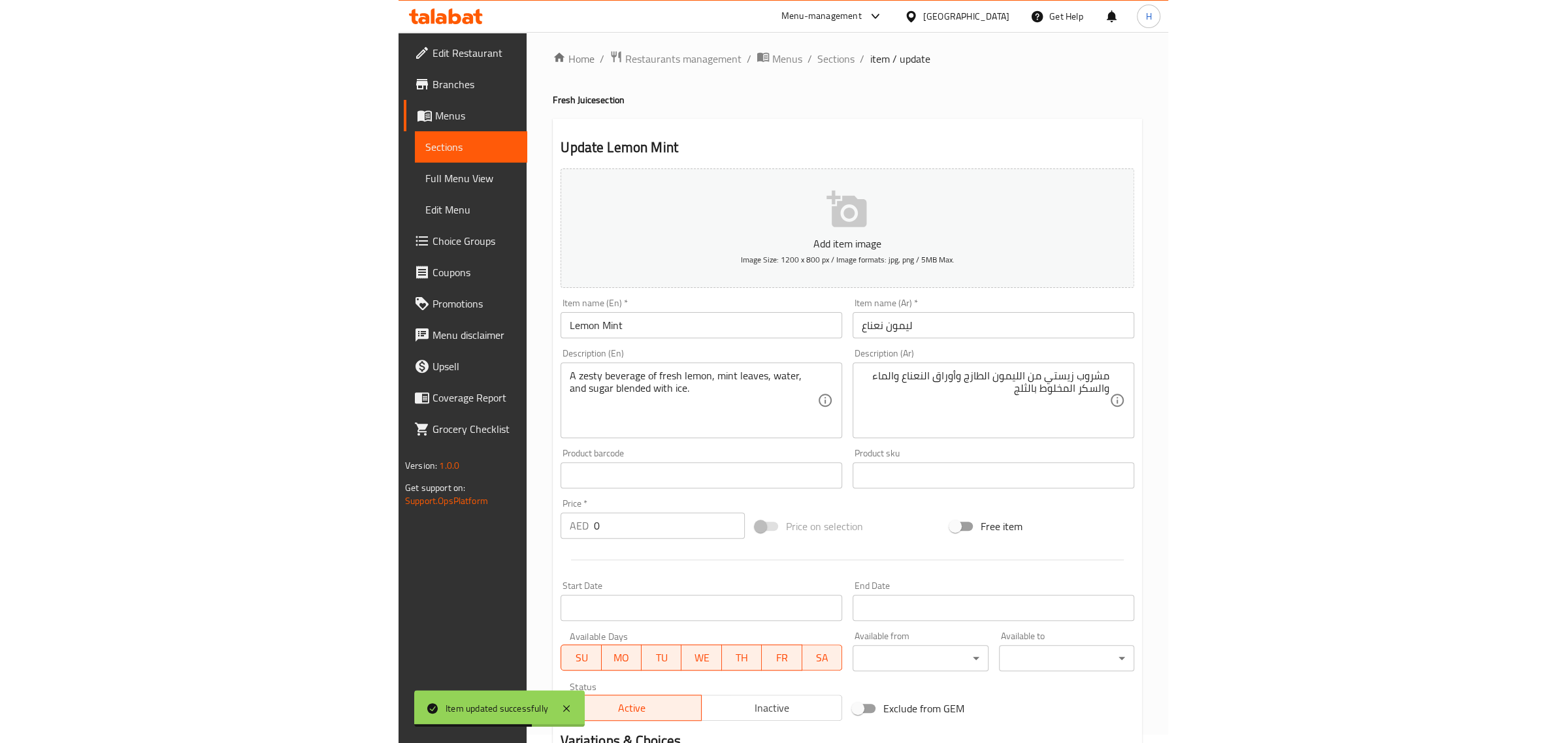
scroll to position [0, 0]
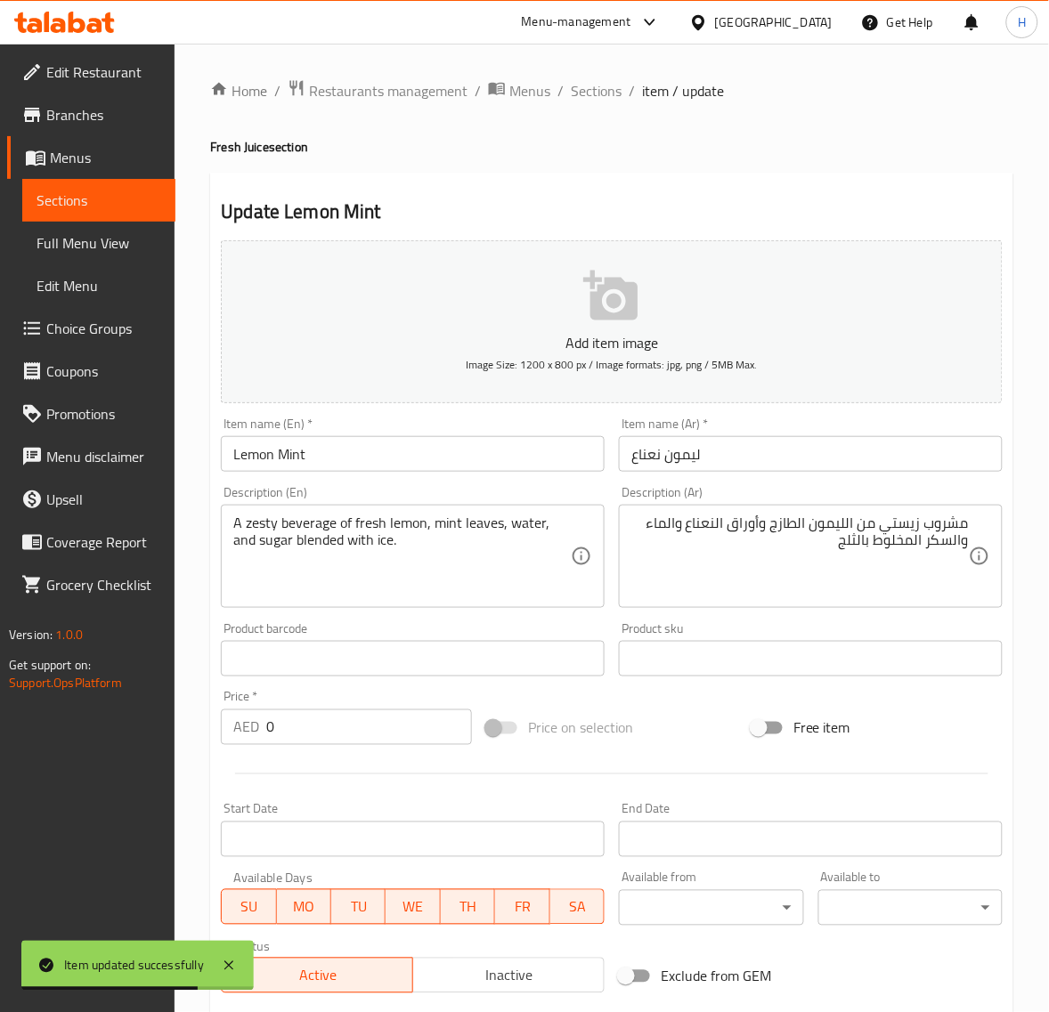
drag, startPoint x: 586, startPoint y: 98, endPoint x: 452, endPoint y: 5, distance: 162.5
click at [586, 98] on span "Sections" at bounding box center [596, 90] width 51 height 21
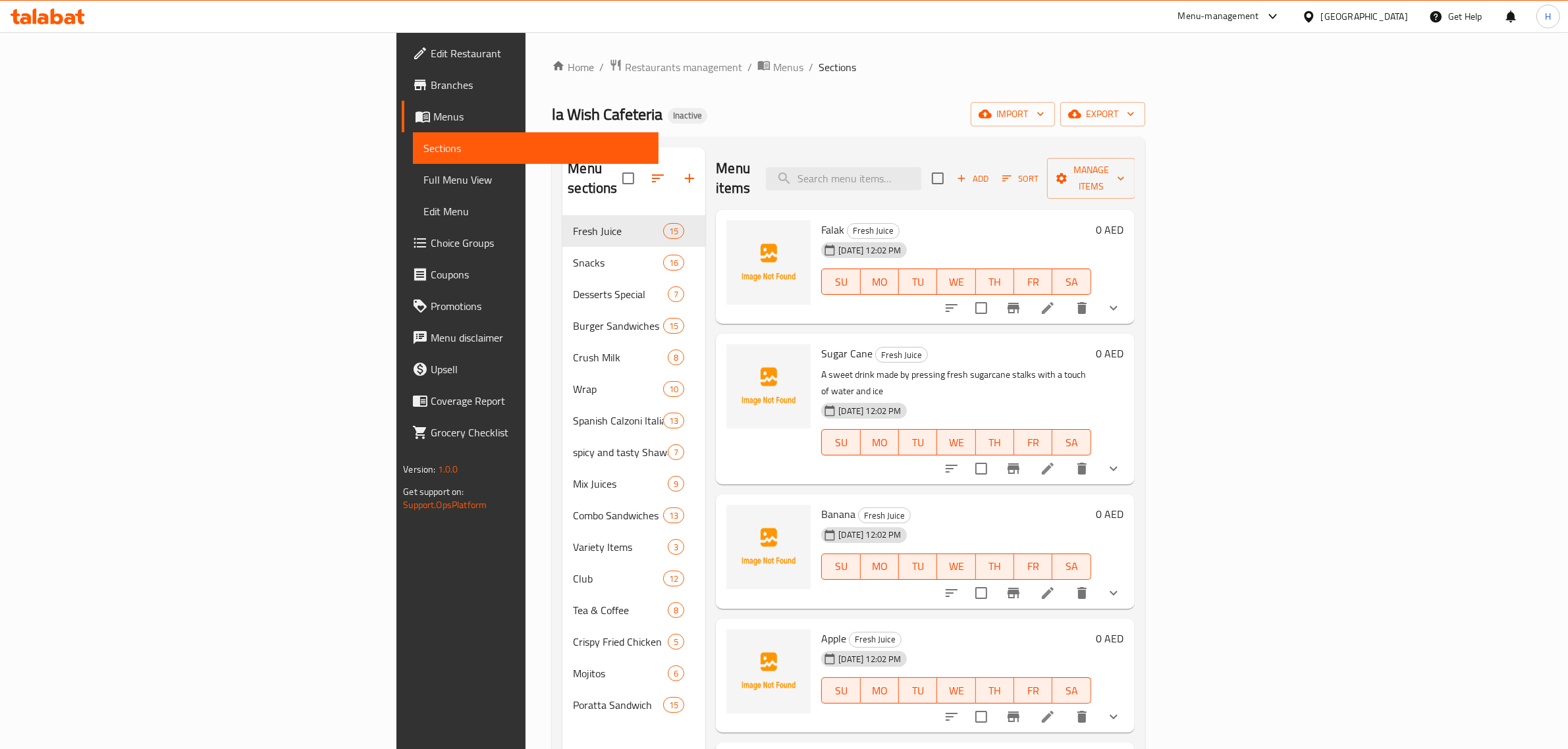
click at [423, 174] on span "Full Menu View" at bounding box center [535, 179] width 225 height 16
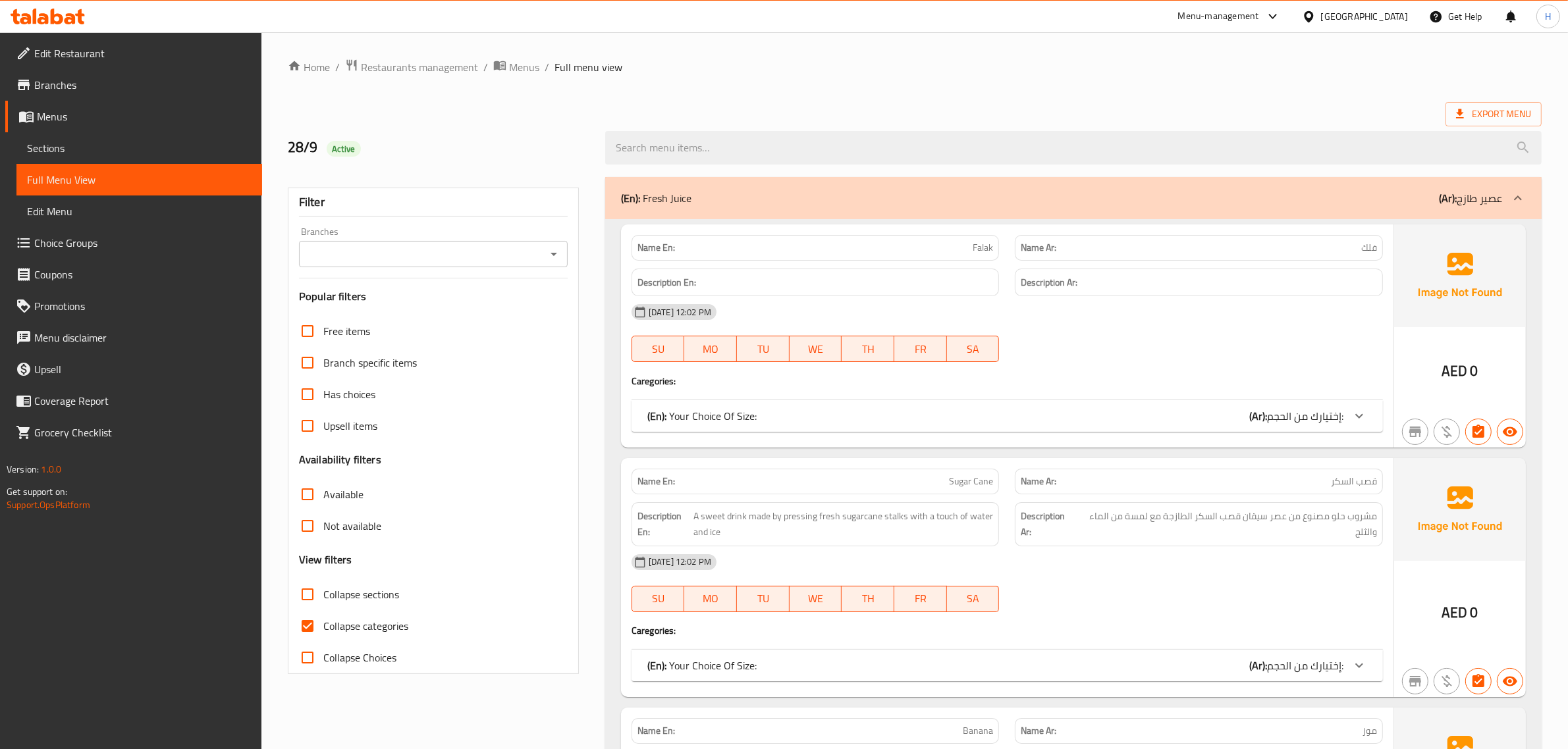
click at [329, 590] on span "Collapse sections" at bounding box center [361, 594] width 75 height 16
click at [323, 590] on input "Collapse sections" at bounding box center [307, 594] width 32 height 32
checkbox input "true"
click at [348, 623] on span "Collapse categories" at bounding box center [365, 626] width 85 height 16
click at [323, 623] on input "Collapse categories" at bounding box center [307, 626] width 32 height 32
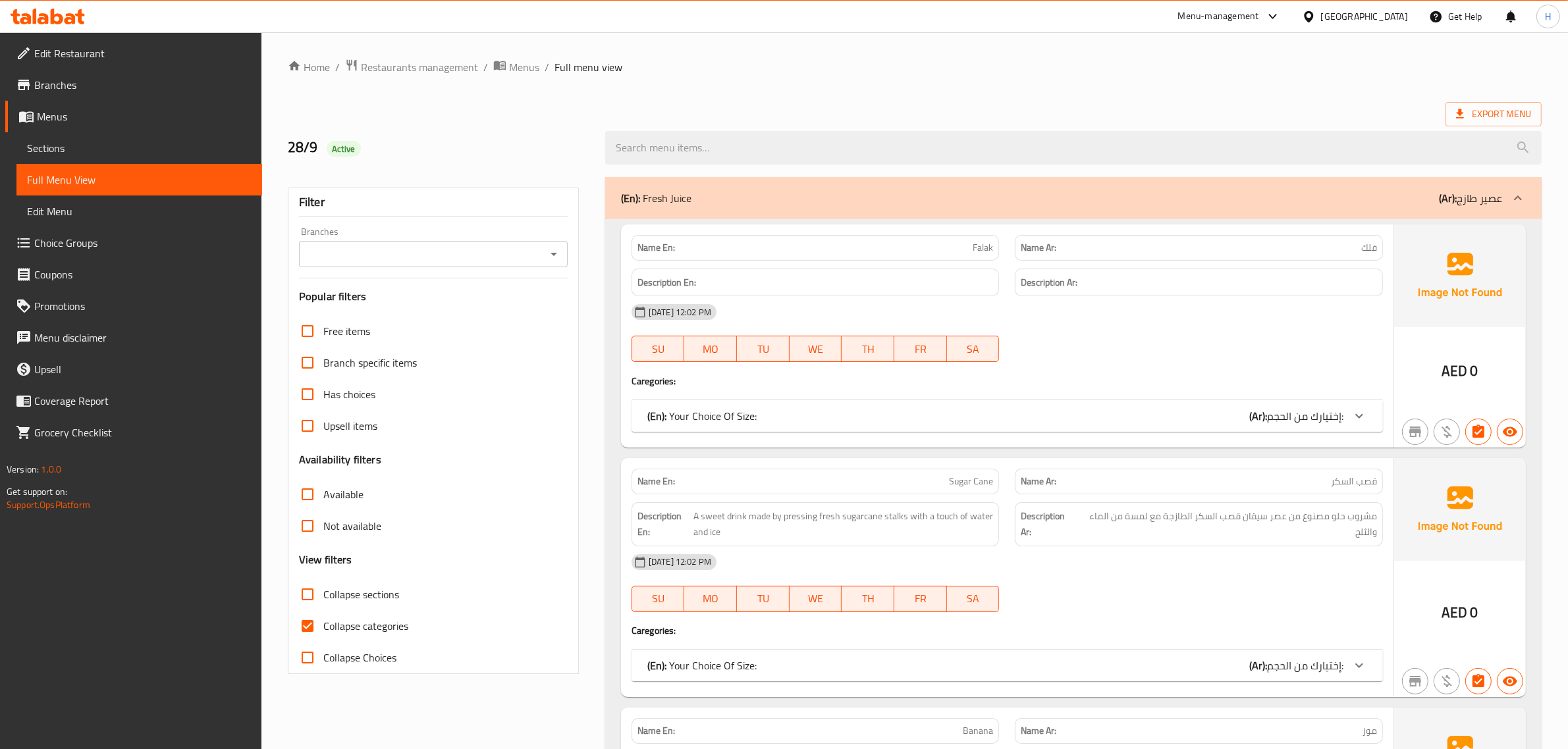
checkbox input "false"
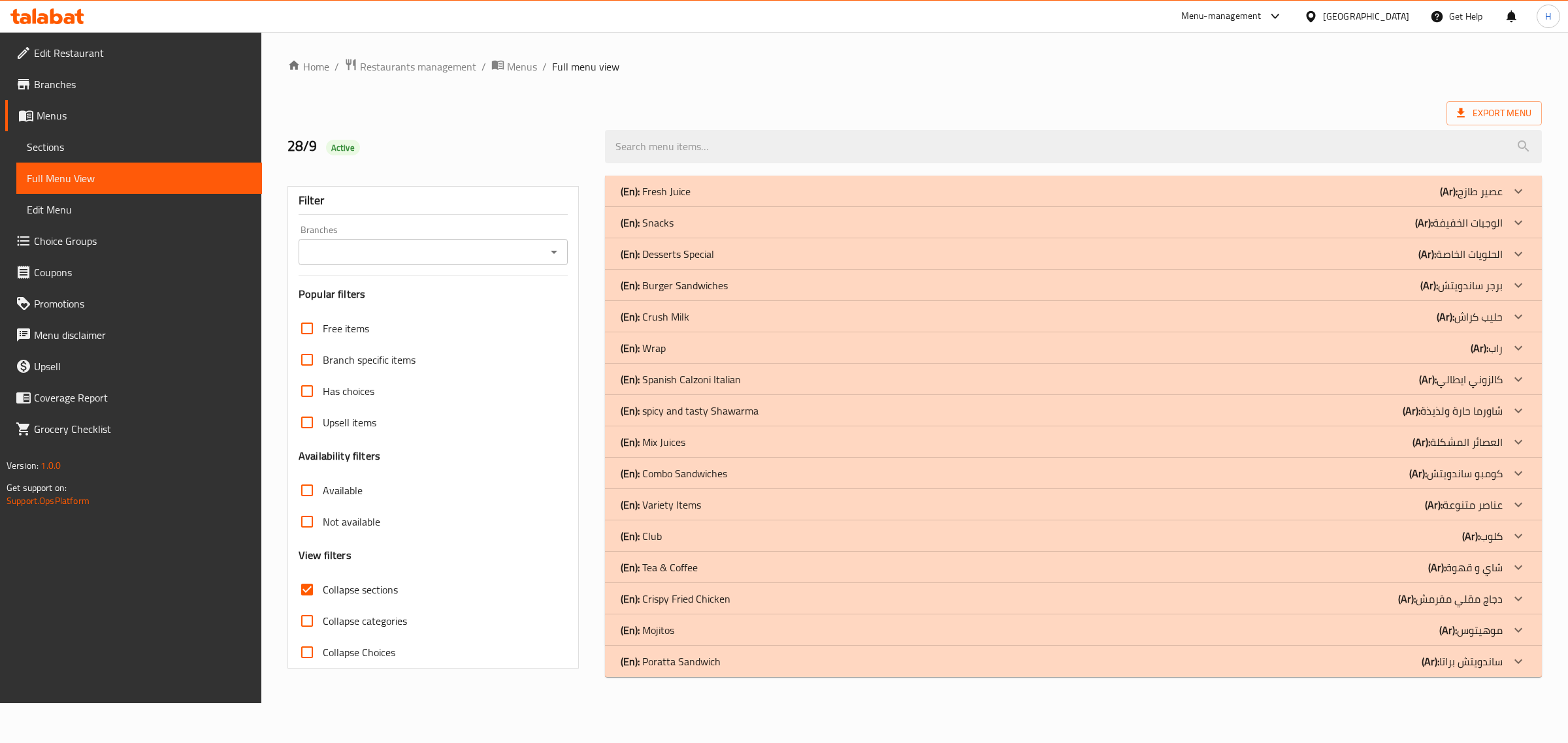
click at [762, 186] on div "(En): Fresh Juice (Ar): عصير طازج" at bounding box center [1062, 191] width 882 height 15
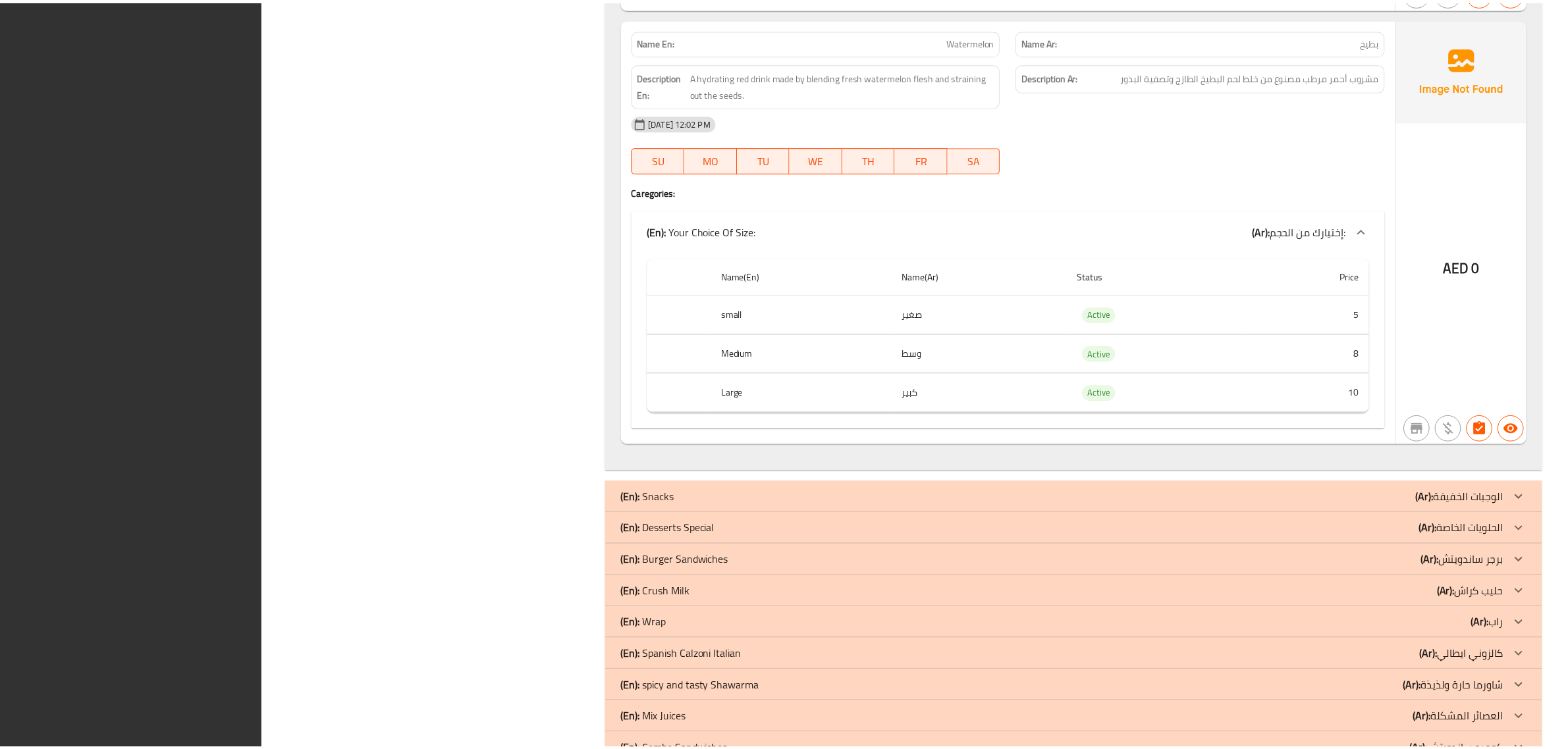
scroll to position [6433, 0]
